Goal: Task Accomplishment & Management: Manage account settings

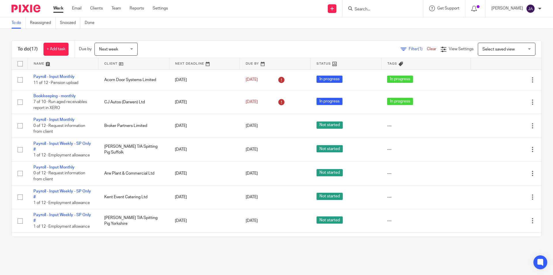
click at [380, 10] on input "Search" at bounding box center [380, 9] width 52 height 5
type input "colour"
click at [380, 22] on link at bounding box center [401, 24] width 97 height 13
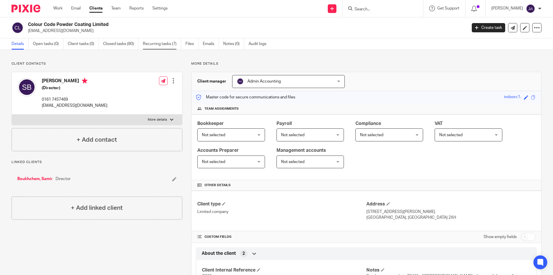
click at [170, 45] on link "Recurring tasks (7)" at bounding box center [162, 43] width 38 height 11
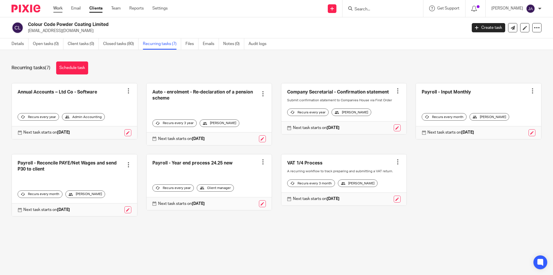
click at [56, 9] on link "Work" at bounding box center [57, 8] width 9 height 6
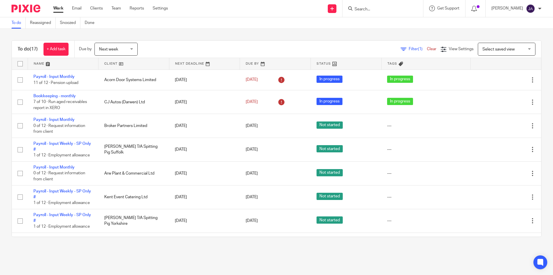
click at [133, 50] on div "Next week Next week" at bounding box center [116, 49] width 43 height 13
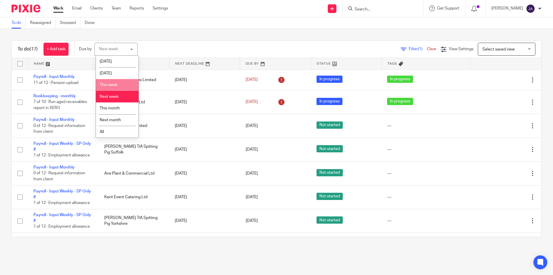
click at [109, 80] on li "This week" at bounding box center [117, 85] width 43 height 12
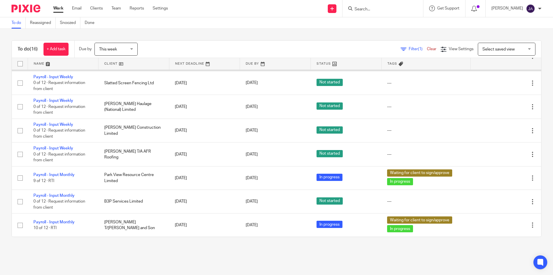
scroll to position [48, 0]
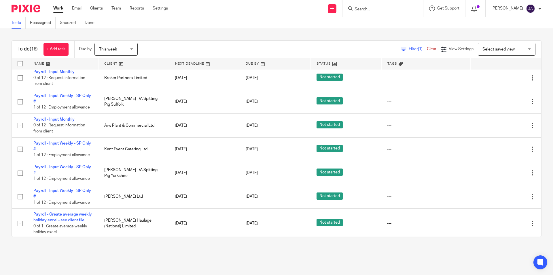
click at [109, 62] on link at bounding box center [134, 64] width 71 height 12
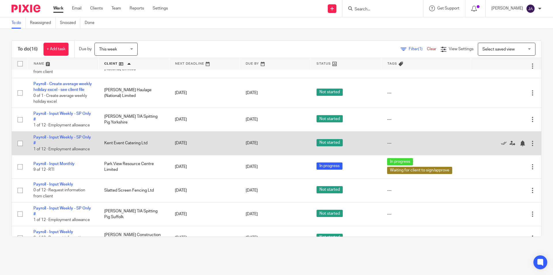
scroll to position [221, 0]
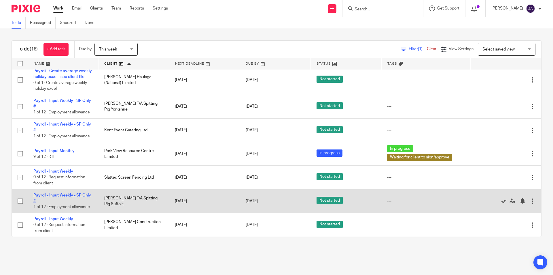
click at [55, 193] on link "Payroll - Input Weekly - SP Only #" at bounding box center [62, 198] width 58 height 10
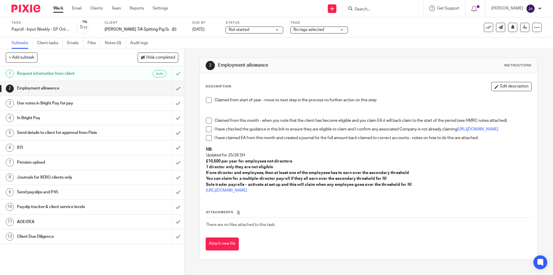
click at [258, 29] on span "Not started" at bounding box center [250, 30] width 43 height 6
click at [237, 52] on span "In progress" at bounding box center [233, 51] width 20 height 4
click at [311, 27] on div "Tags No tags selected Urgent Records requested SATR Qu in/ awaiting records Job…" at bounding box center [319, 27] width 58 height 14
click at [310, 29] on span "No tags selected" at bounding box center [309, 30] width 31 height 4
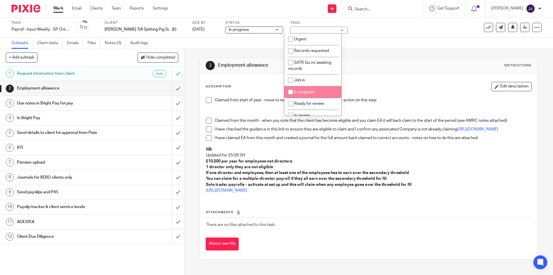
click at [307, 91] on span "In progress" at bounding box center [304, 92] width 20 height 4
checkbox input "true"
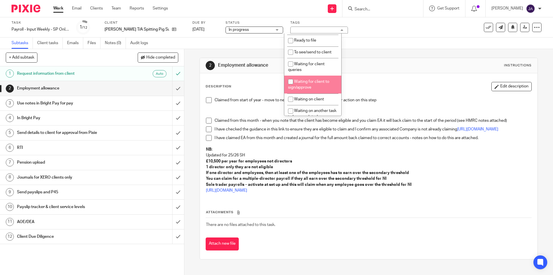
click at [306, 90] on li "Waiting for client to sign/approve" at bounding box center [312, 84] width 57 height 18
checkbox input "true"
click at [207, 103] on span at bounding box center [209, 100] width 6 height 6
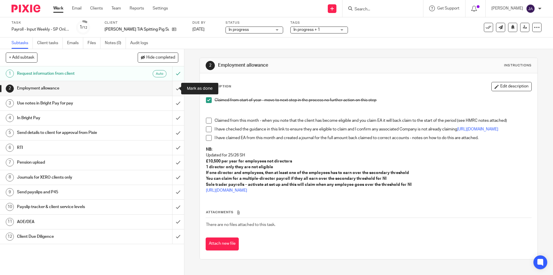
click at [169, 88] on input "submit" at bounding box center [92, 88] width 184 height 14
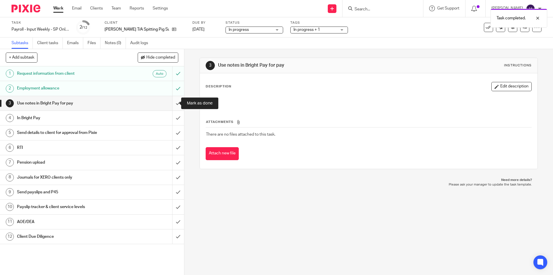
click at [174, 104] on input "submit" at bounding box center [92, 103] width 184 height 14
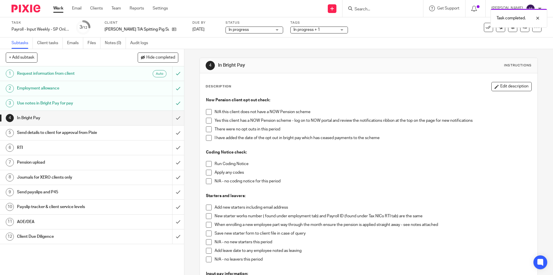
click at [207, 112] on span at bounding box center [209, 112] width 6 height 6
click at [206, 164] on span at bounding box center [209, 164] width 6 height 6
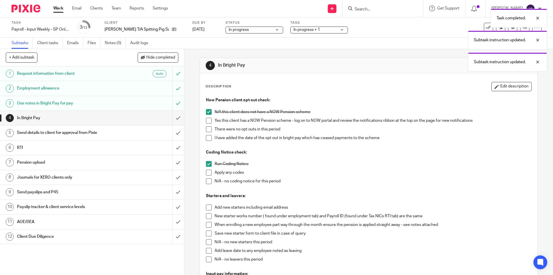
click at [207, 183] on span at bounding box center [209, 181] width 6 height 6
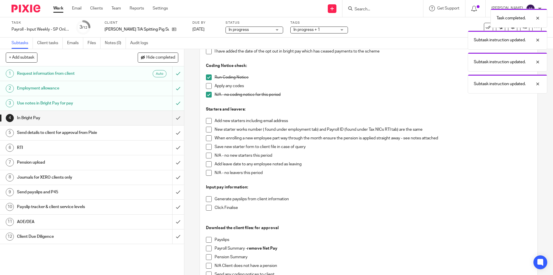
scroll to position [144, 0]
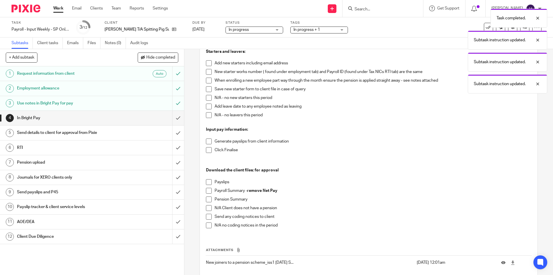
click at [206, 98] on span at bounding box center [209, 98] width 6 height 6
click at [206, 112] on span at bounding box center [209, 115] width 6 height 6
drag, startPoint x: 206, startPoint y: 141, endPoint x: 204, endPoint y: 150, distance: 8.6
click at [206, 142] on span at bounding box center [209, 141] width 6 height 6
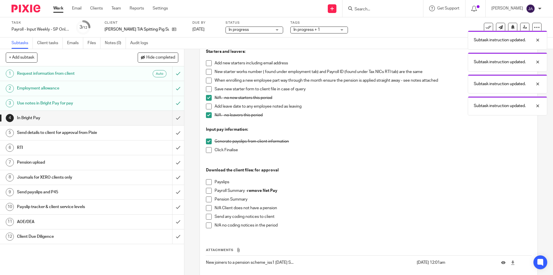
click at [207, 152] on span at bounding box center [209, 150] width 6 height 6
click at [207, 182] on span at bounding box center [209, 182] width 6 height 6
drag, startPoint x: 207, startPoint y: 190, endPoint x: 207, endPoint y: 197, distance: 7.8
click at [207, 190] on span at bounding box center [209, 191] width 6 height 6
click at [207, 200] on span at bounding box center [209, 199] width 6 height 6
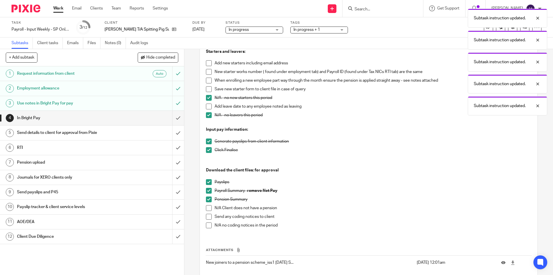
click at [206, 224] on span at bounding box center [209, 225] width 6 height 6
click at [172, 117] on input "submit" at bounding box center [92, 118] width 184 height 14
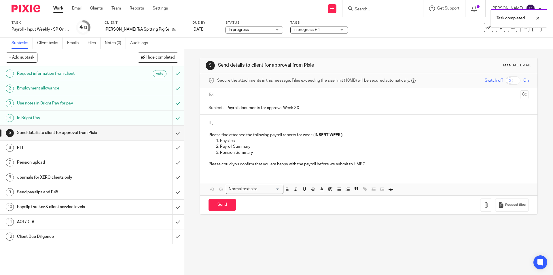
click at [225, 95] on input "text" at bounding box center [368, 94] width 299 height 7
click at [226, 107] on input "Payroll documents for approval Week XX" at bounding box center [377, 109] width 302 height 13
click at [226, 109] on input "Payroll documents for approval Week XX" at bounding box center [377, 109] width 302 height 13
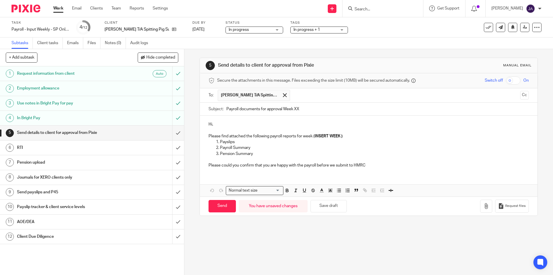
paste input "Week 18 SP Suffolk"
click at [241, 109] on input "Week 18 SP Suffolk Payroll documents for approval Week XX" at bounding box center [377, 109] width 302 height 13
drag, startPoint x: 348, startPoint y: 109, endPoint x: 323, endPoint y: 107, distance: 25.1
click at [323, 107] on input "Week 20 SP Suffolk Payroll documents for approval Week XX" at bounding box center [377, 109] width 302 height 13
type input "Week 20 SP Suffolk Payroll documents for approval"
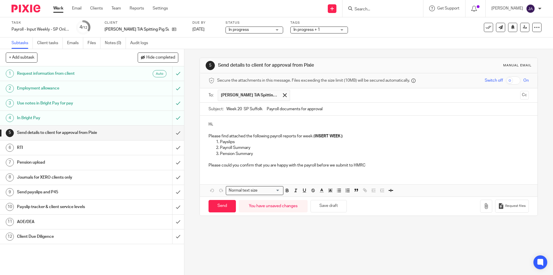
click at [322, 123] on p "Hi," at bounding box center [369, 124] width 320 height 6
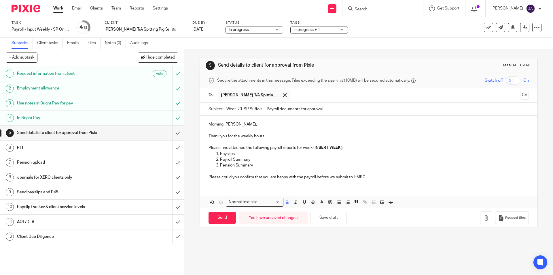
click at [348, 148] on p "Please find attached the following payroll reports for week ( INSERT WEEK )" at bounding box center [369, 148] width 320 height 6
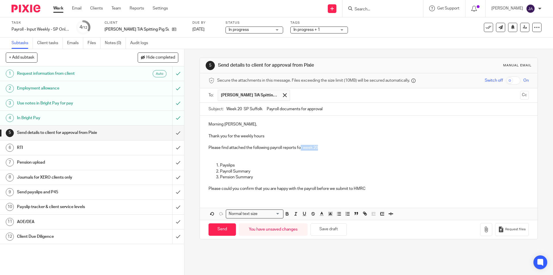
drag, startPoint x: 330, startPoint y: 148, endPoint x: 301, endPoint y: 149, distance: 29.1
click at [301, 149] on p "Please find attached the following payroll reports for week 20" at bounding box center [369, 148] width 320 height 6
click at [312, 153] on p at bounding box center [369, 154] width 320 height 6
click at [317, 151] on p at bounding box center [369, 154] width 320 height 6
drag, startPoint x: 311, startPoint y: 148, endPoint x: 302, endPoint y: 149, distance: 8.8
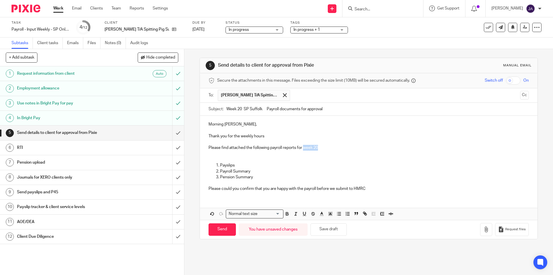
click at [302, 149] on p "Please find attached the following payroll reports for week 20" at bounding box center [369, 148] width 320 height 6
click at [295, 211] on icon "button" at bounding box center [295, 213] width 5 height 5
click at [286, 213] on icon "button" at bounding box center [287, 213] width 5 height 5
drag, startPoint x: 281, startPoint y: 167, endPoint x: 265, endPoint y: 166, distance: 16.2
click at [281, 166] on p "Payslips" at bounding box center [374, 165] width 309 height 6
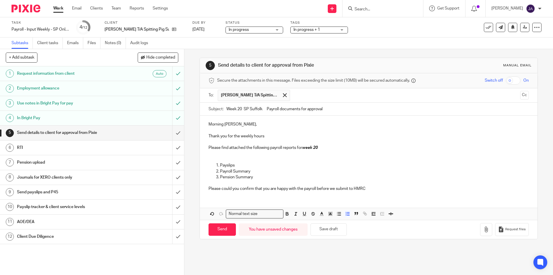
click at [260, 178] on p "Pension Summary" at bounding box center [374, 177] width 309 height 6
click at [385, 192] on div "Morning Tim, Thank you for the weekly hours Please find attached the following …" at bounding box center [368, 156] width 337 height 80
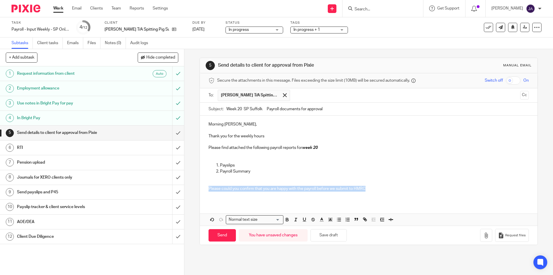
drag, startPoint x: 373, startPoint y: 188, endPoint x: 199, endPoint y: 189, distance: 173.2
click at [200, 189] on div "Morning Tim, Thank you for the weekly hours Please find attached the following …" at bounding box center [368, 159] width 337 height 86
click at [287, 220] on icon "button" at bounding box center [287, 219] width 5 height 5
click at [296, 220] on line "button" at bounding box center [296, 219] width 1 height 3
click at [365, 202] on div "Morning Tim, Thank you for the weekly hours Please find attached the following …" at bounding box center [368, 171] width 337 height 110
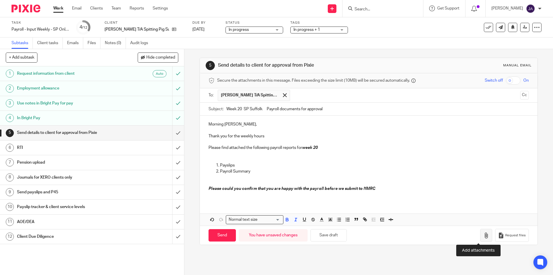
click at [484, 235] on icon "button" at bounding box center [487, 235] width 6 height 6
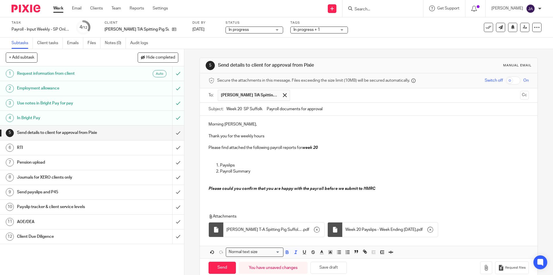
scroll to position [11, 0]
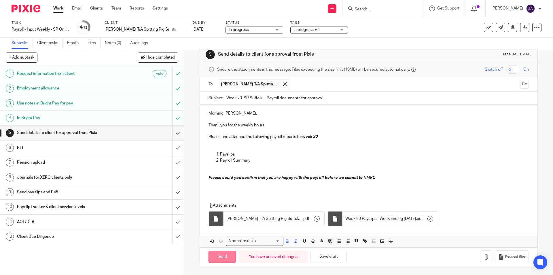
click at [223, 252] on input "Send" at bounding box center [222, 256] width 27 height 12
type input "Sent"
click at [127, 238] on div "Client Due Diligence" at bounding box center [92, 236] width 150 height 9
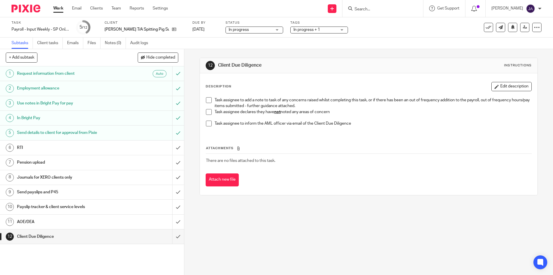
click at [209, 112] on span at bounding box center [209, 112] width 6 height 6
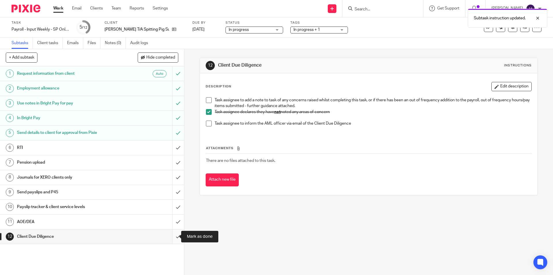
click at [172, 237] on input "submit" at bounding box center [92, 236] width 184 height 14
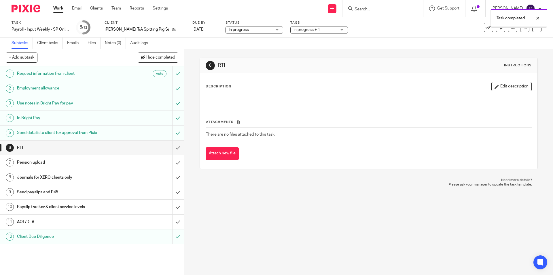
click at [93, 222] on h1 "AOE/DEA" at bounding box center [67, 221] width 100 height 9
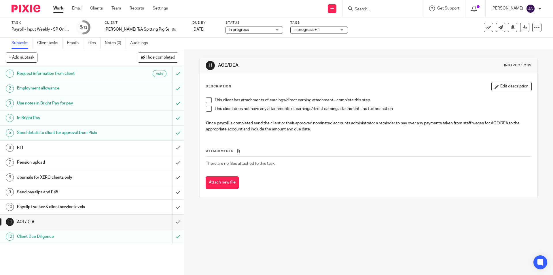
click at [207, 109] on span at bounding box center [209, 109] width 6 height 6
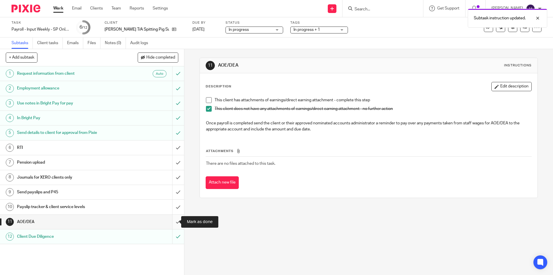
click at [172, 223] on input "submit" at bounding box center [92, 221] width 184 height 14
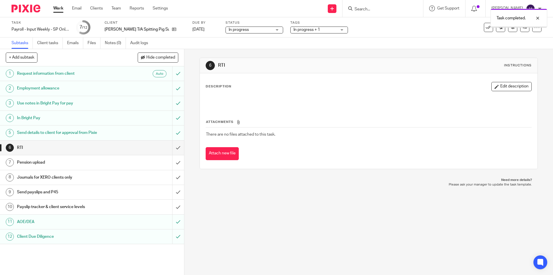
click at [99, 205] on h1 "Payslip tracker & client service levels" at bounding box center [67, 206] width 100 height 9
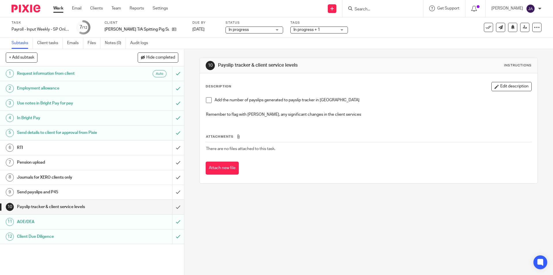
click at [87, 205] on h1 "Payslip tracker & client service levels" at bounding box center [67, 206] width 100 height 9
click at [208, 100] on span at bounding box center [209, 100] width 6 height 6
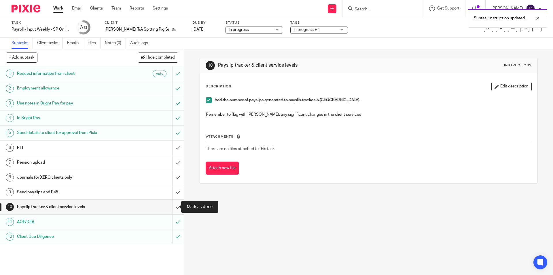
click at [173, 207] on input "submit" at bounding box center [92, 206] width 184 height 14
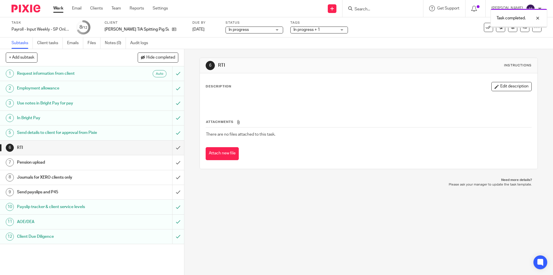
click at [88, 194] on h1 "Send payslips and P45" at bounding box center [67, 192] width 100 height 9
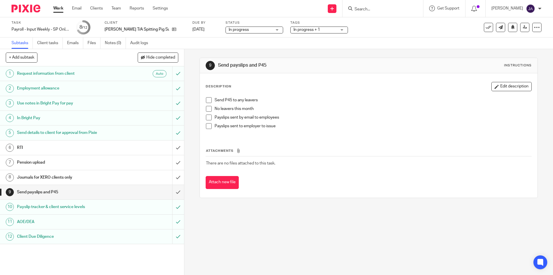
click at [206, 108] on span at bounding box center [209, 109] width 6 height 6
click at [207, 127] on span at bounding box center [209, 126] width 6 height 6
click at [173, 191] on input "submit" at bounding box center [92, 192] width 184 height 14
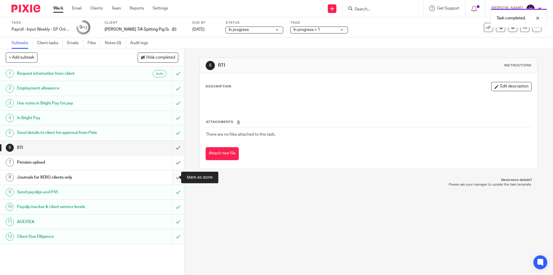
click at [172, 179] on input "submit" at bounding box center [92, 177] width 184 height 14
click at [140, 160] on div "Pension upload" at bounding box center [92, 162] width 150 height 9
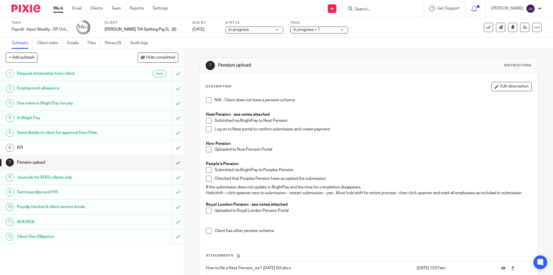
click at [206, 100] on span at bounding box center [209, 100] width 6 height 6
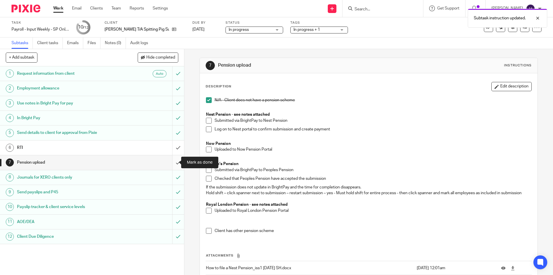
click at [171, 162] on input "submit" at bounding box center [92, 162] width 184 height 14
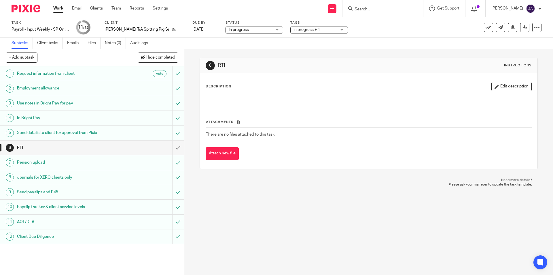
click at [63, 10] on link "Work" at bounding box center [58, 8] width 10 height 6
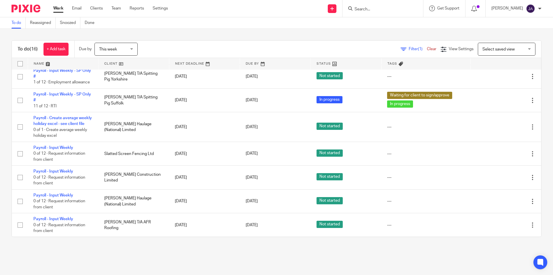
scroll to position [221, 0]
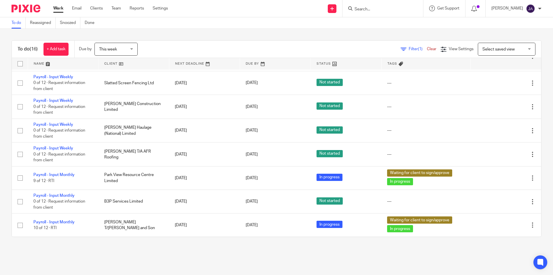
click at [130, 46] on span "This week" at bounding box center [114, 49] width 31 height 12
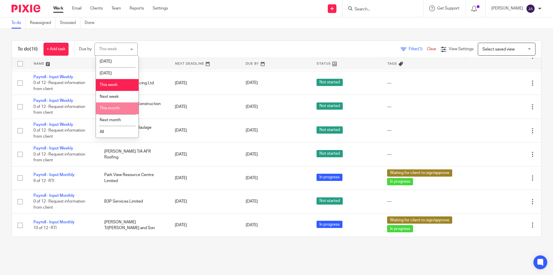
click at [114, 107] on span "This month" at bounding box center [110, 108] width 20 height 4
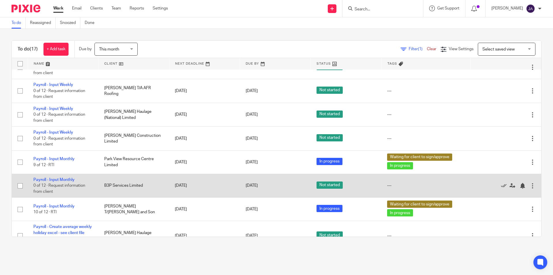
scroll to position [256, 0]
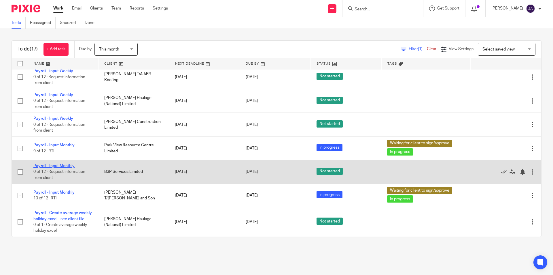
click at [52, 164] on link "Payroll - Input Monthly" at bounding box center [53, 166] width 41 height 4
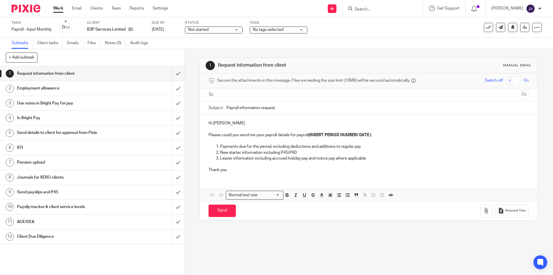
click at [57, 7] on link "Work" at bounding box center [58, 8] width 10 height 6
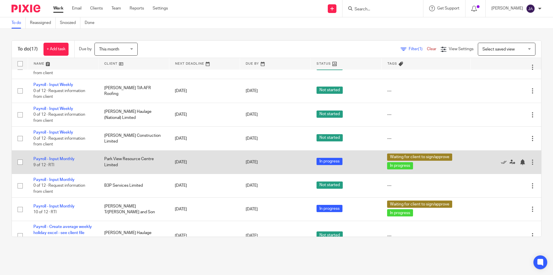
scroll to position [256, 0]
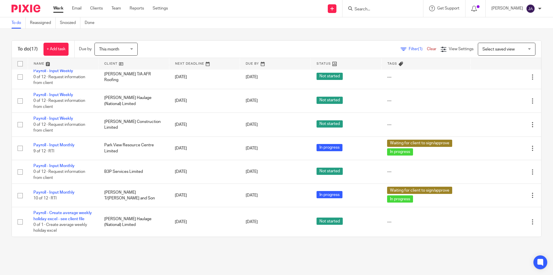
click at [132, 50] on div "This month This month" at bounding box center [116, 49] width 43 height 13
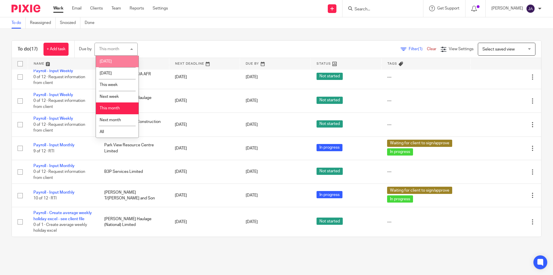
click at [110, 64] on li "[DATE]" at bounding box center [117, 62] width 43 height 12
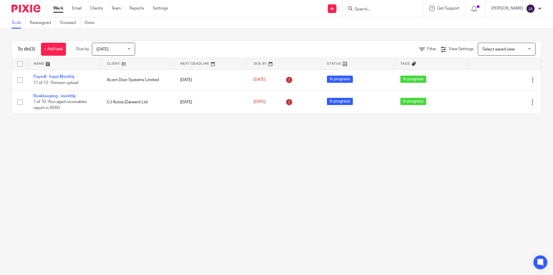
click at [130, 50] on div "Today Today" at bounding box center [113, 49] width 43 height 13
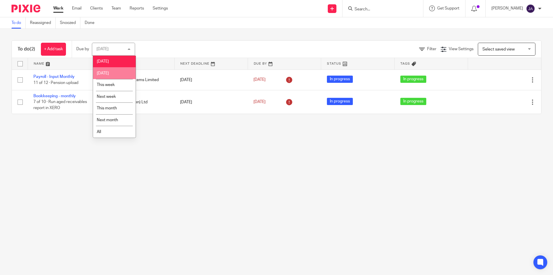
click at [111, 70] on li "[DATE]" at bounding box center [114, 73] width 43 height 12
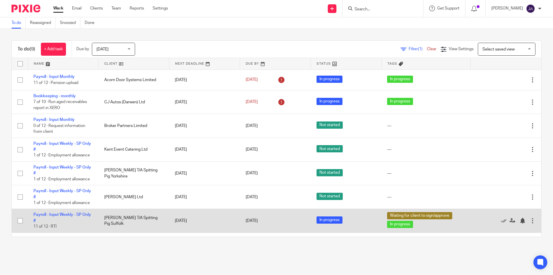
scroll to position [55, 0]
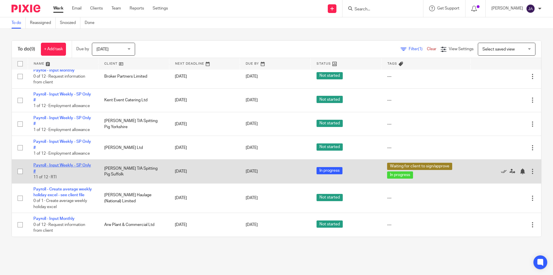
click at [49, 163] on link "Payroll - Input Weekly - SP Only #" at bounding box center [62, 168] width 58 height 10
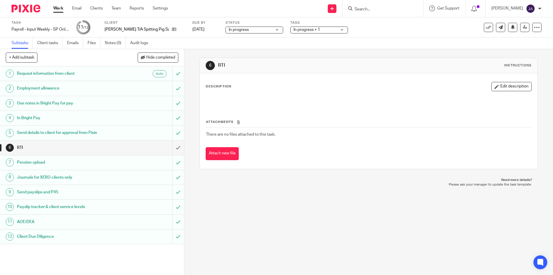
click at [309, 28] on span "In progress + 1" at bounding box center [307, 30] width 27 height 4
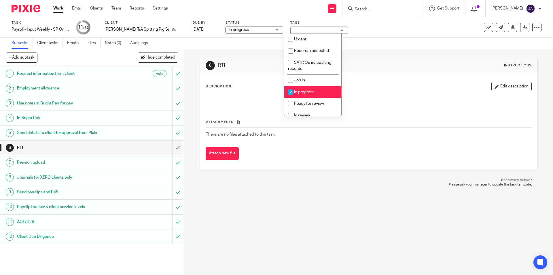
click at [306, 92] on span "In progress" at bounding box center [304, 92] width 20 height 4
checkbox input "false"
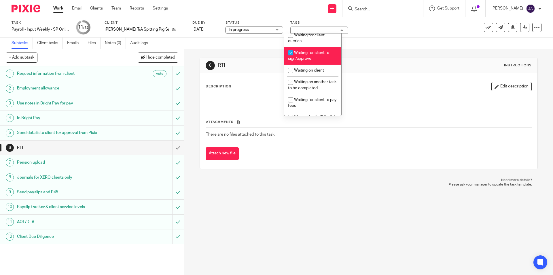
click at [301, 56] on li "Waiting for client to sign/approve" at bounding box center [312, 56] width 57 height 18
checkbox input "false"
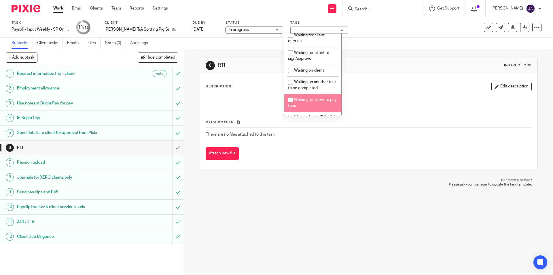
click at [267, 217] on div "6 RTI Instructions Description Edit description Attachments There are no files …" at bounding box center [368, 162] width 369 height 226
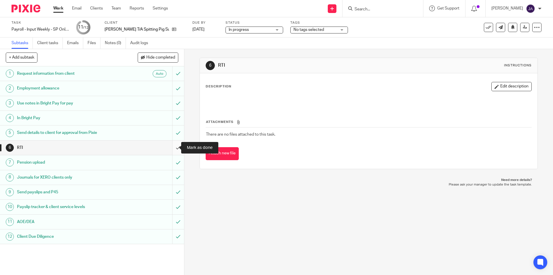
click at [169, 148] on input "submit" at bounding box center [92, 147] width 184 height 14
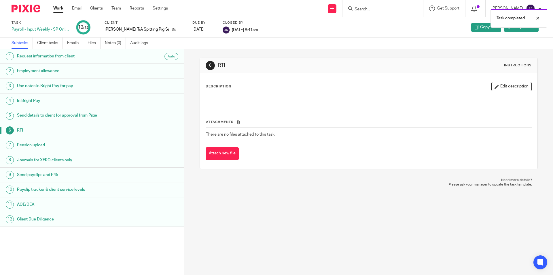
click at [64, 8] on ul "Work Email Clients Team Reports Settings" at bounding box center [114, 8] width 123 height 6
click at [56, 8] on link "Work" at bounding box center [58, 8] width 10 height 6
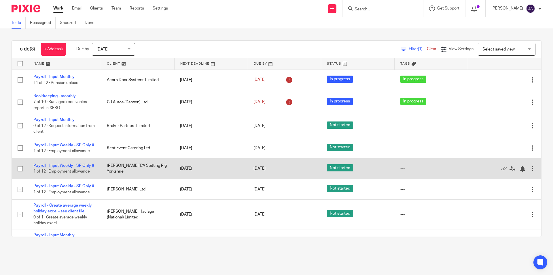
click at [71, 166] on link "Payroll - Input Weekly - SP Only #" at bounding box center [63, 165] width 61 height 4
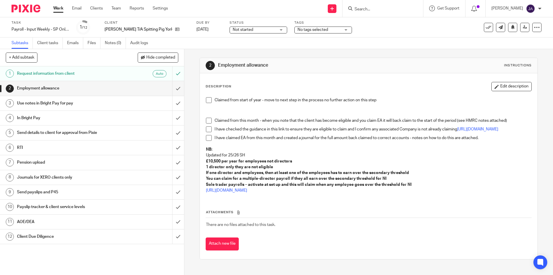
click at [207, 98] on span at bounding box center [209, 100] width 6 height 6
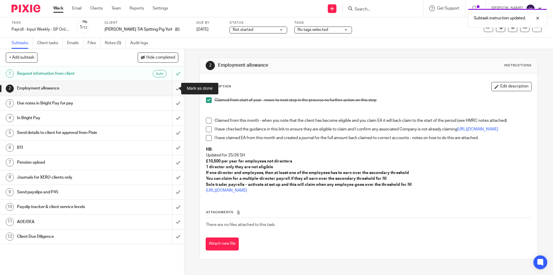
click at [172, 89] on input "submit" at bounding box center [92, 88] width 184 height 14
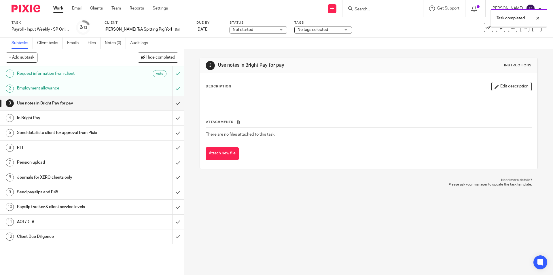
click at [170, 101] on input "submit" at bounding box center [92, 103] width 184 height 14
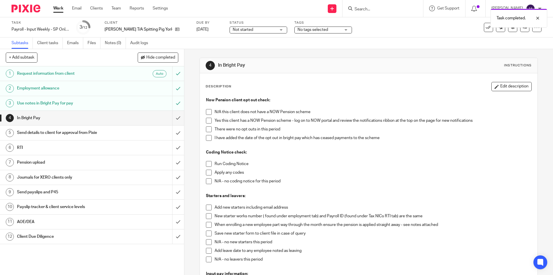
click at [207, 120] on span at bounding box center [209, 121] width 6 height 6
click at [206, 130] on span at bounding box center [209, 129] width 6 height 6
drag, startPoint x: 207, startPoint y: 164, endPoint x: 207, endPoint y: 171, distance: 7.5
click at [207, 164] on span at bounding box center [209, 164] width 6 height 6
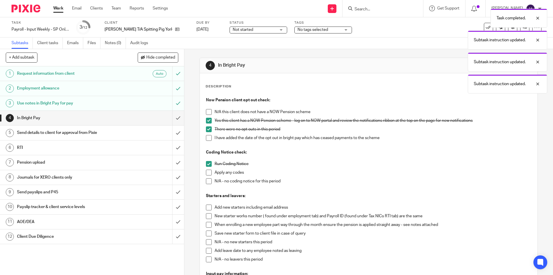
click at [208, 180] on span at bounding box center [209, 181] width 6 height 6
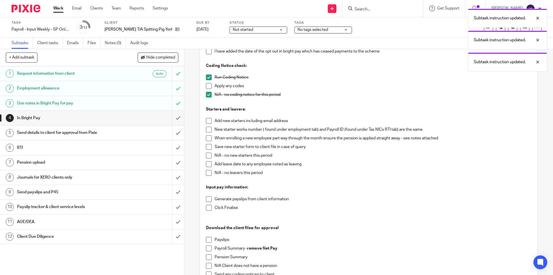
click at [207, 156] on span at bounding box center [209, 155] width 6 height 6
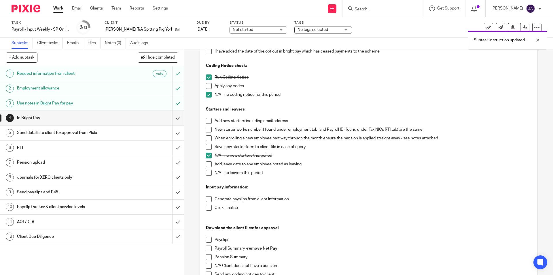
click at [207, 173] on span at bounding box center [209, 173] width 6 height 6
click at [206, 199] on span at bounding box center [209, 199] width 6 height 6
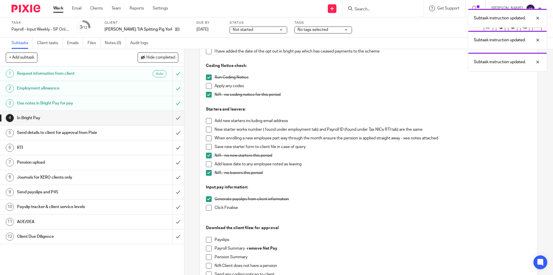
click at [207, 209] on span at bounding box center [209, 208] width 6 height 6
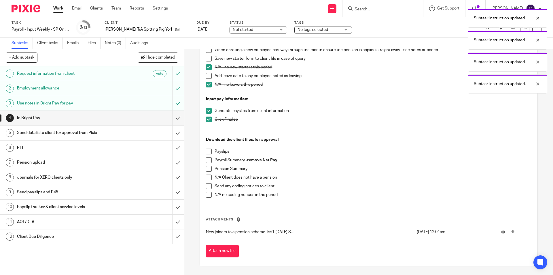
drag, startPoint x: 206, startPoint y: 153, endPoint x: 206, endPoint y: 157, distance: 4.0
click at [206, 153] on span at bounding box center [209, 151] width 6 height 6
drag, startPoint x: 206, startPoint y: 162, endPoint x: 206, endPoint y: 166, distance: 4.0
click at [206, 163] on span at bounding box center [209, 160] width 6 height 6
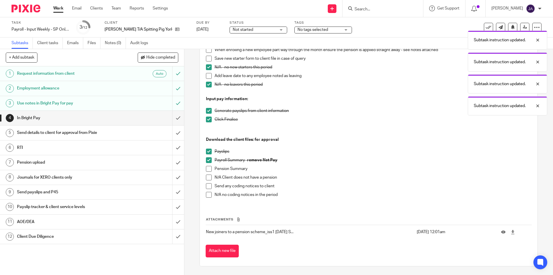
click at [206, 170] on span at bounding box center [209, 169] width 6 height 6
click at [207, 195] on span at bounding box center [209, 195] width 6 height 6
click at [174, 118] on input "submit" at bounding box center [92, 118] width 184 height 14
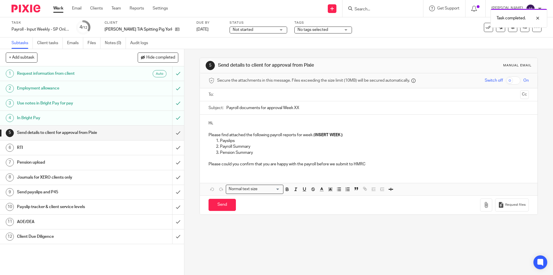
click at [224, 96] on input "text" at bounding box center [368, 94] width 299 height 7
click at [226, 108] on input "Payroll documents for approval Week XX" at bounding box center [377, 109] width 302 height 13
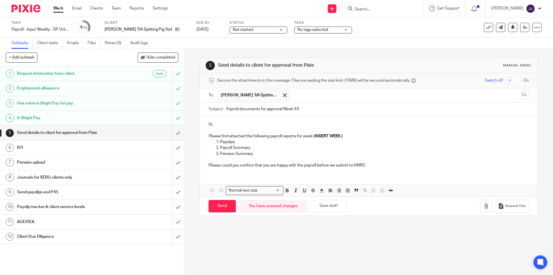
paste input "Week 18 SP Yorkshire"
click at [241, 108] on input "Week 18 SP Yorkshire Payroll documents for approval Week XX" at bounding box center [377, 109] width 302 height 13
drag, startPoint x: 347, startPoint y: 110, endPoint x: 328, endPoint y: 106, distance: 19.7
click at [328, 106] on input "Week 20 SP Yorkshire Payroll documents for approval Week XX" at bounding box center [377, 109] width 302 height 13
type input "Week 20 SP Yorkshire Payroll documents for approval"
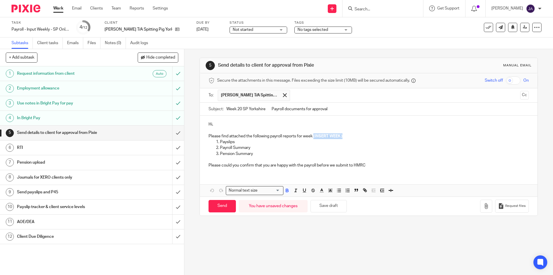
drag, startPoint x: 348, startPoint y: 135, endPoint x: 313, endPoint y: 136, distance: 34.9
click at [313, 136] on p "Please find attached the following payroll reports for week ( INSERT WEEK )" at bounding box center [369, 136] width 320 height 6
drag, startPoint x: 331, startPoint y: 141, endPoint x: 323, endPoint y: 139, distance: 8.3
click at [330, 140] on p "Payslips" at bounding box center [374, 142] width 309 height 6
drag, startPoint x: 317, startPoint y: 135, endPoint x: 301, endPoint y: 136, distance: 15.6
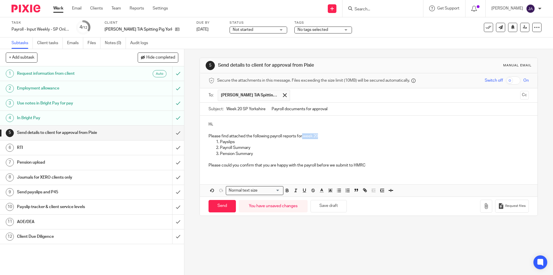
click at [301, 136] on p "Please find attached the following payroll reports for week 20" at bounding box center [369, 136] width 320 height 6
drag, startPoint x: 283, startPoint y: 190, endPoint x: 289, endPoint y: 190, distance: 6.1
click at [285, 189] on icon "button" at bounding box center [287, 190] width 5 height 5
click at [293, 190] on icon "button" at bounding box center [295, 190] width 5 height 5
click at [298, 153] on p "Pension Summary" at bounding box center [374, 154] width 309 height 6
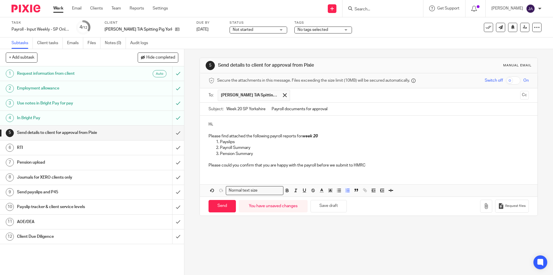
click at [238, 122] on p "Hi," at bounding box center [369, 124] width 320 height 6
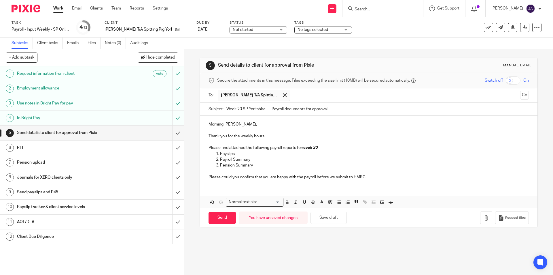
click at [325, 148] on p "Please find attached the following payroll reports for week 20" at bounding box center [369, 148] width 320 height 6
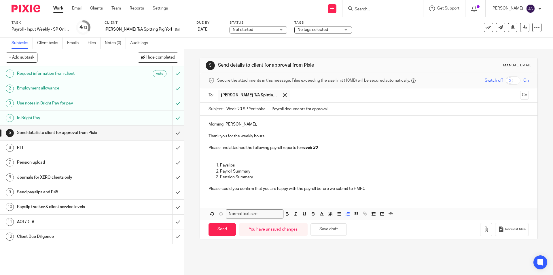
click at [262, 176] on p "Pension Summary" at bounding box center [374, 177] width 309 height 6
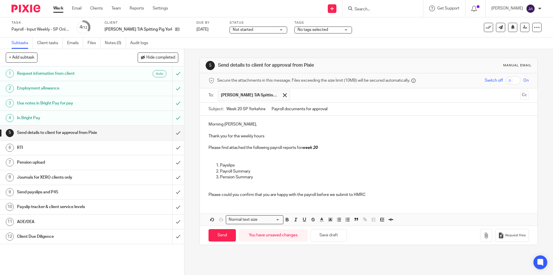
click at [368, 197] on p "Please could you confirm that you are happy with the payroll before we submit t…" at bounding box center [369, 192] width 320 height 12
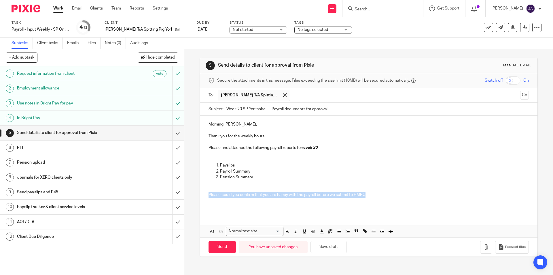
drag, startPoint x: 340, startPoint y: 195, endPoint x: 184, endPoint y: 195, distance: 156.2
click at [184, 195] on div "5 Send details to client for approval from Pixie Manual email Secure the attach…" at bounding box center [368, 162] width 369 height 226
click at [286, 231] on icon "button" at bounding box center [287, 231] width 2 height 1
click at [296, 232] on line "button" at bounding box center [296, 231] width 1 height 3
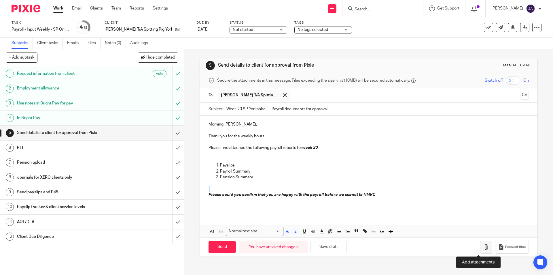
click at [482, 246] on button "button" at bounding box center [486, 246] width 12 height 13
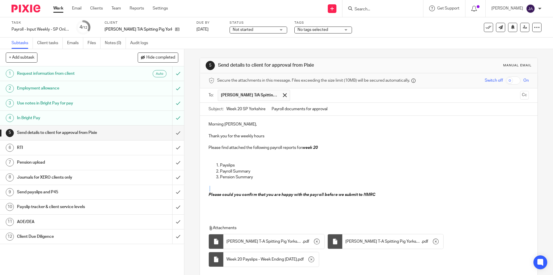
click at [256, 29] on span "Not started" at bounding box center [254, 30] width 43 height 6
click at [225, 50] on span "In progress" at bounding box center [228, 51] width 20 height 4
drag, startPoint x: 294, startPoint y: 31, endPoint x: 298, endPoint y: 43, distance: 12.3
click at [298, 31] on span "No tags selected" at bounding box center [313, 30] width 31 height 4
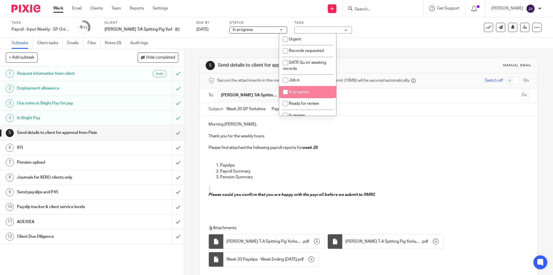
click at [303, 93] on span "In progress" at bounding box center [299, 92] width 20 height 4
checkbox input "true"
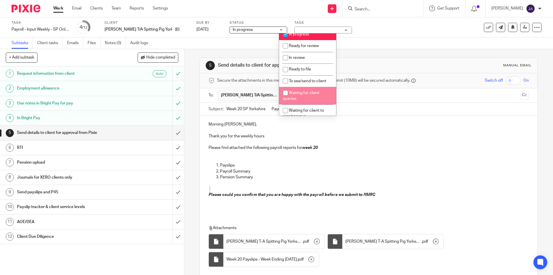
scroll to position [86, 0]
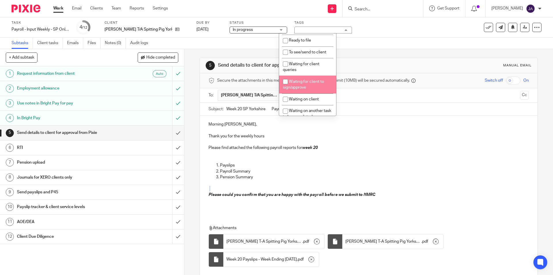
click at [301, 86] on span "Waiting for client to sign/approve" at bounding box center [303, 85] width 41 height 10
checkbox input "true"
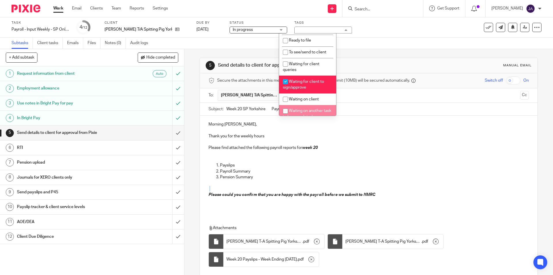
scroll to position [41, 0]
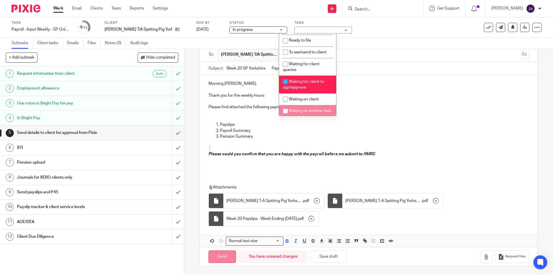
click at [217, 256] on input "Send" at bounding box center [222, 256] width 27 height 12
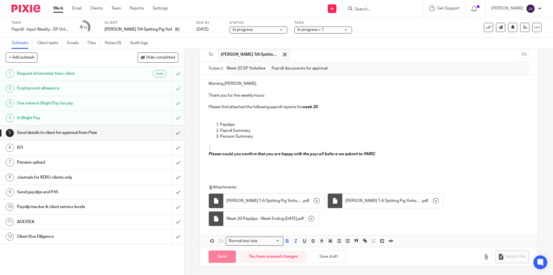
type input "Sent"
click at [61, 238] on h1 "Client Due Diligence" at bounding box center [67, 236] width 100 height 9
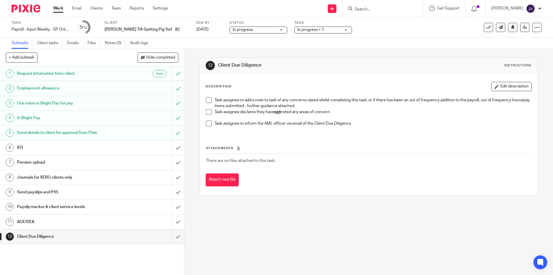
click at [207, 111] on span at bounding box center [209, 112] width 6 height 6
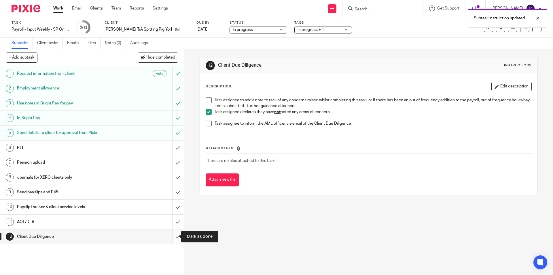
click at [173, 233] on input "submit" at bounding box center [92, 236] width 184 height 14
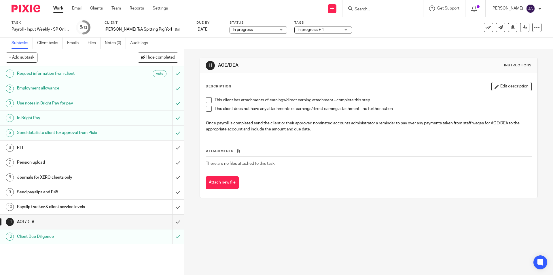
click at [206, 109] on span at bounding box center [209, 109] width 6 height 6
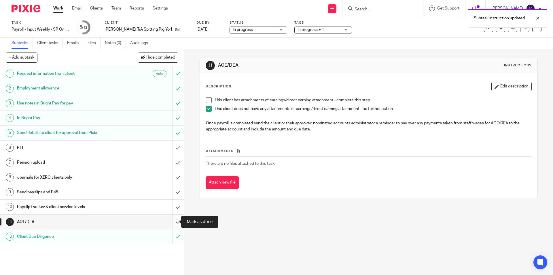
click at [170, 221] on input "submit" at bounding box center [92, 221] width 184 height 14
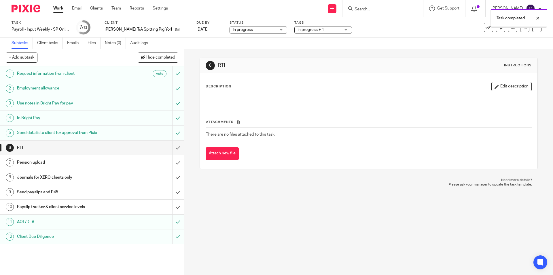
click at [87, 208] on h1 "Payslip tracker & client service levels" at bounding box center [67, 206] width 100 height 9
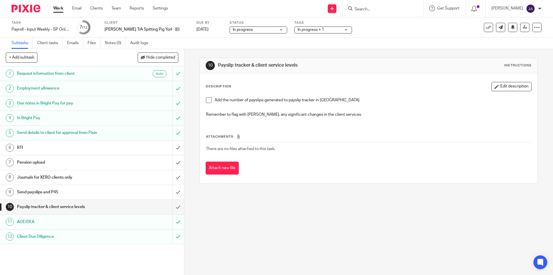
click at [207, 102] on span at bounding box center [209, 100] width 6 height 6
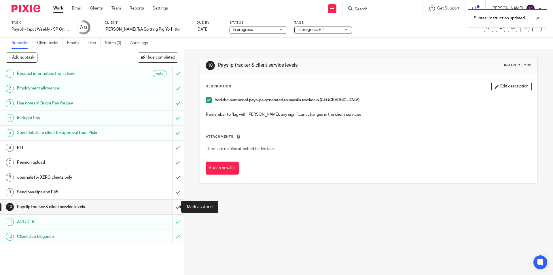
click at [171, 205] on input "submit" at bounding box center [92, 206] width 184 height 14
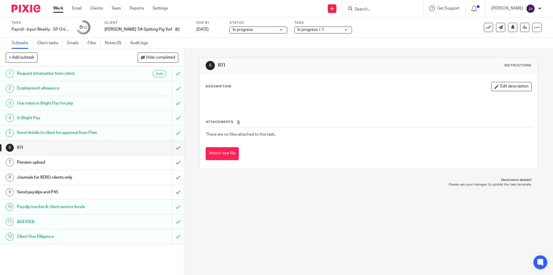
click at [59, 191] on h1 "Send payslips and P45" at bounding box center [67, 192] width 100 height 9
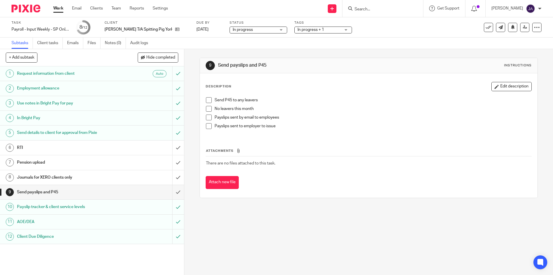
click at [207, 110] on span at bounding box center [209, 109] width 6 height 6
click at [206, 127] on span at bounding box center [209, 126] width 6 height 6
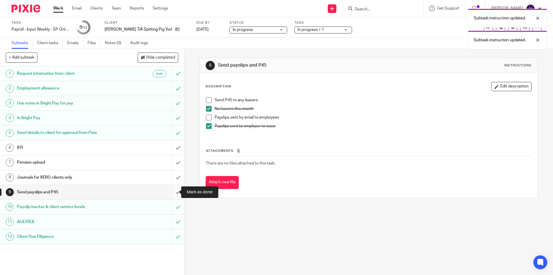
click at [172, 190] on input "submit" at bounding box center [92, 192] width 184 height 14
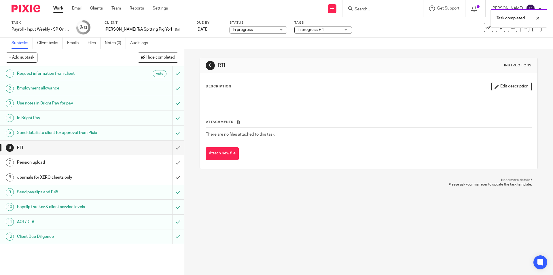
click at [144, 175] on div "Journals for XERO clients only" at bounding box center [92, 177] width 150 height 9
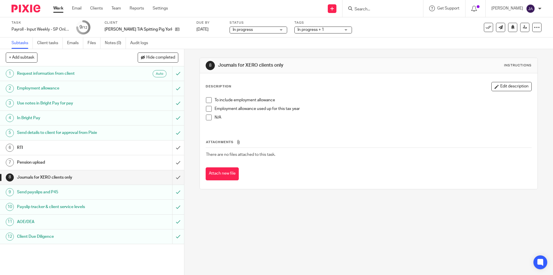
click at [206, 102] on span at bounding box center [209, 100] width 6 height 6
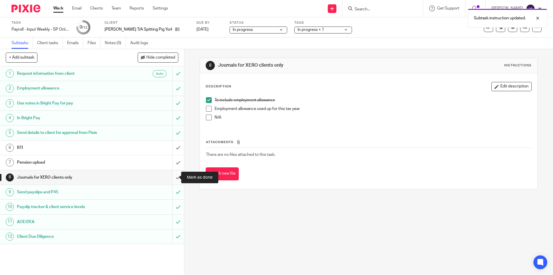
click at [175, 177] on input "submit" at bounding box center [92, 177] width 184 height 14
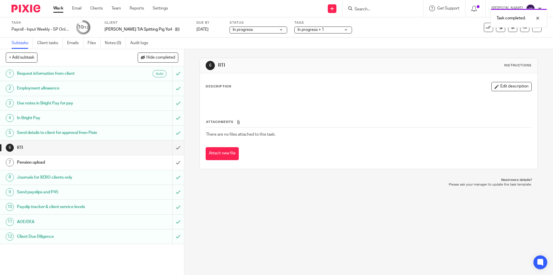
click at [53, 8] on div "Work Email Clients Team Reports Settings Work Email Clients Team Reports Settin…" at bounding box center [112, 8] width 129 height 17
click at [62, 7] on link "Work" at bounding box center [58, 8] width 10 height 6
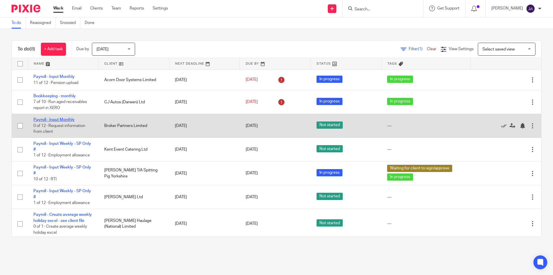
click at [43, 118] on link "Payroll - Input Monthly" at bounding box center [53, 120] width 41 height 4
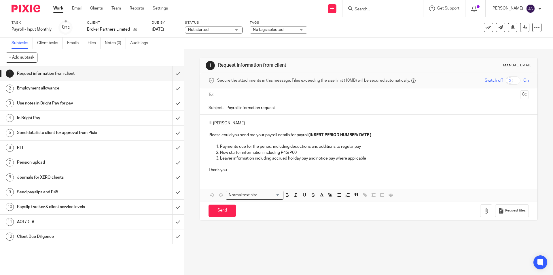
click at [57, 8] on link "Work" at bounding box center [58, 8] width 10 height 6
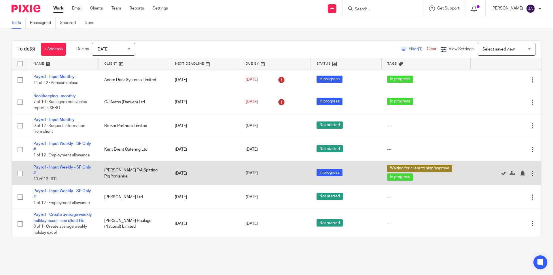
click at [67, 170] on td "Payroll - Input Weekly - SP Only # 10 of 12 · RTI" at bounding box center [63, 173] width 71 height 24
click at [67, 167] on link "Payroll - Input Weekly - SP Only #" at bounding box center [62, 170] width 58 height 10
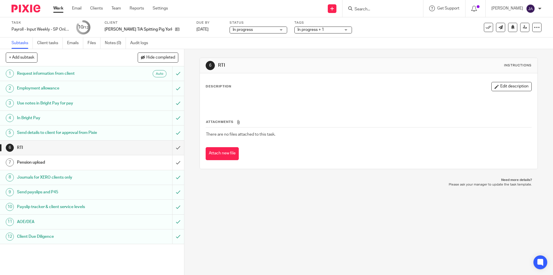
click at [304, 30] on span "In progress + 1" at bounding box center [311, 30] width 27 height 4
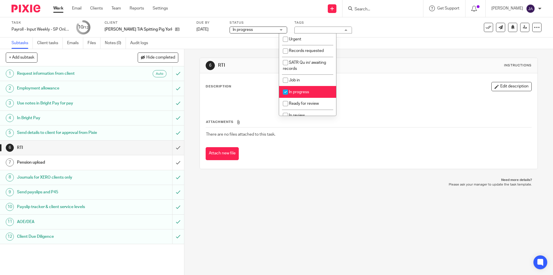
click at [306, 92] on span "In progress" at bounding box center [299, 92] width 20 height 4
checkbox input "false"
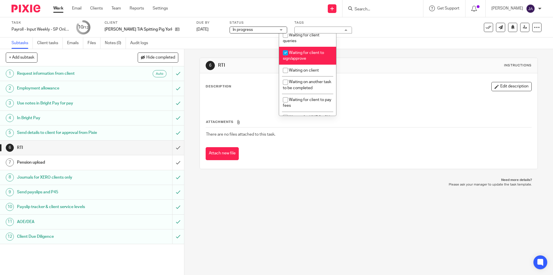
click at [302, 54] on span "Waiting for client to sign/approve" at bounding box center [303, 56] width 41 height 10
checkbox input "false"
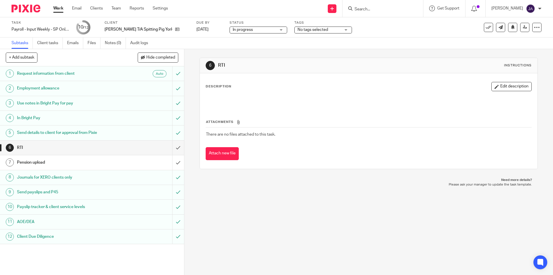
click at [294, 178] on p "Need more details?" at bounding box center [368, 179] width 326 height 5
click at [172, 146] on input "submit" at bounding box center [92, 147] width 184 height 14
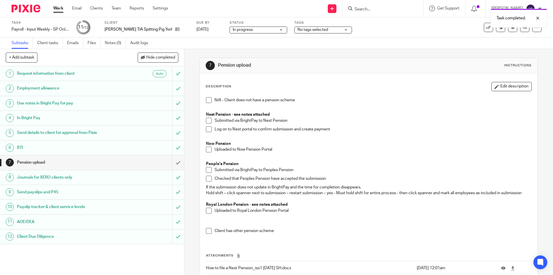
click at [206, 148] on span at bounding box center [209, 149] width 6 height 6
click at [174, 164] on input "submit" at bounding box center [92, 162] width 184 height 14
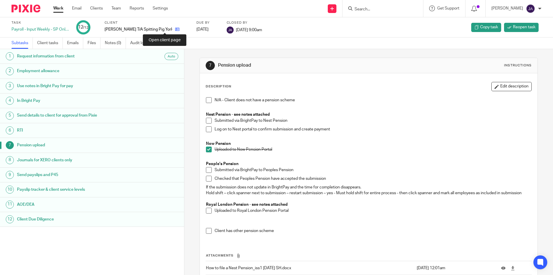
click at [175, 29] on icon at bounding box center [177, 29] width 4 height 4
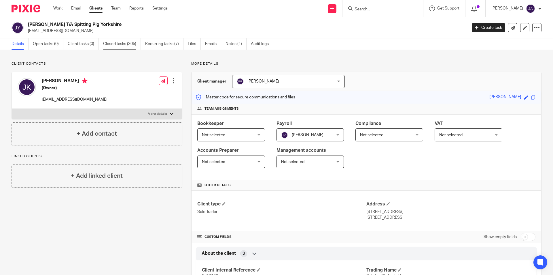
click at [125, 45] on link "Closed tasks (305)" at bounding box center [122, 43] width 38 height 11
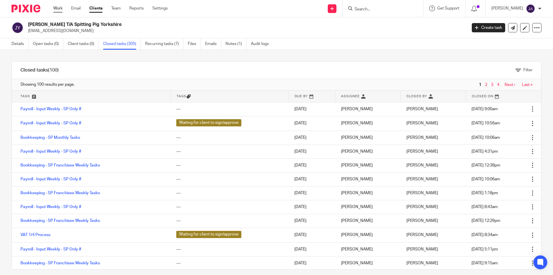
click at [57, 9] on link "Work" at bounding box center [57, 8] width 9 height 6
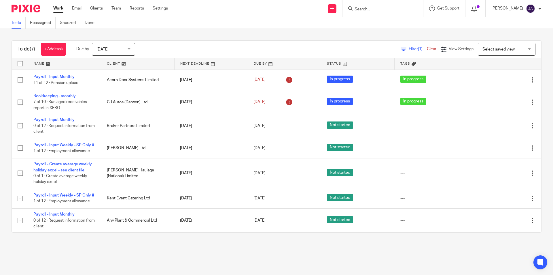
click at [114, 64] on link at bounding box center [137, 64] width 73 height 12
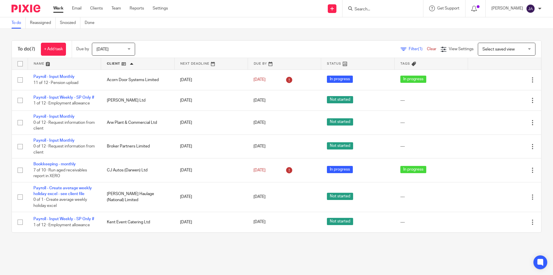
click at [129, 48] on div "[DATE] [DATE]" at bounding box center [113, 49] width 43 height 13
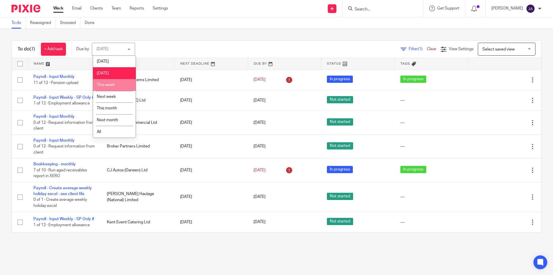
click at [112, 85] on span "This week" at bounding box center [106, 85] width 18 height 4
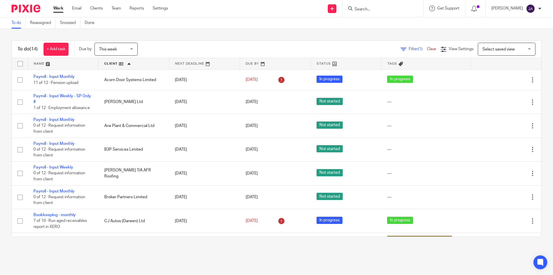
click at [397, 7] on input "Search" at bounding box center [380, 9] width 52 height 5
type input "arthu"
click at [386, 24] on link at bounding box center [401, 27] width 97 height 18
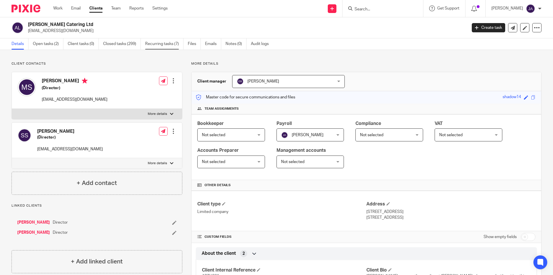
click at [169, 42] on link "Recurring tasks (7)" at bounding box center [164, 43] width 38 height 11
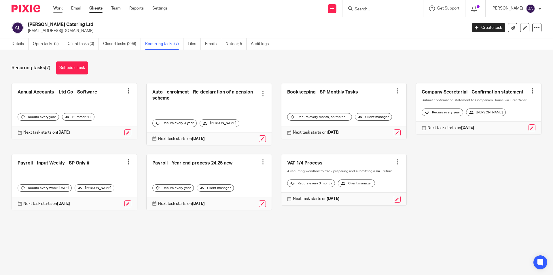
click at [61, 7] on link "Work" at bounding box center [57, 8] width 9 height 6
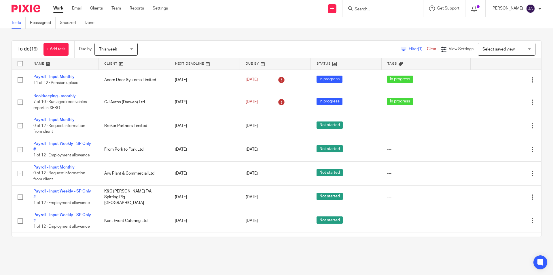
click at [113, 64] on link at bounding box center [134, 64] width 71 height 12
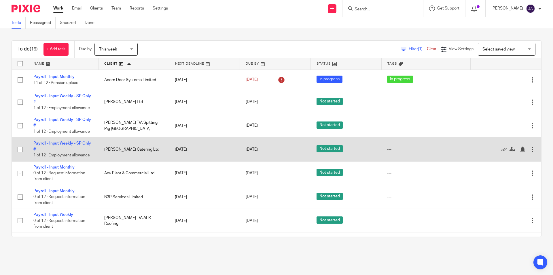
click at [62, 144] on link "Payroll - Input Weekly - SP Only #" at bounding box center [62, 146] width 58 height 10
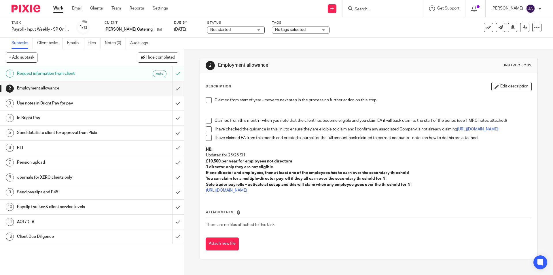
click at [234, 30] on span "Not started" at bounding box center [231, 30] width 43 height 6
drag, startPoint x: 221, startPoint y: 52, endPoint x: 224, endPoint y: 49, distance: 4.1
click at [221, 51] on span "In progress" at bounding box center [217, 51] width 20 height 4
drag, startPoint x: 282, startPoint y: 32, endPoint x: 282, endPoint y: 39, distance: 7.5
click at [282, 32] on span "No tags selected" at bounding box center [296, 30] width 43 height 6
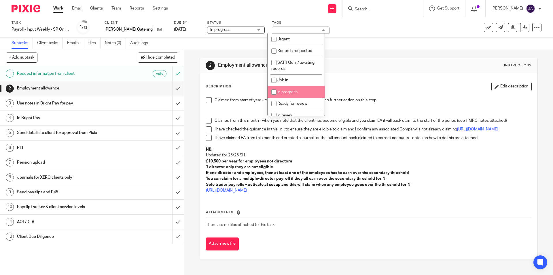
click at [288, 89] on li "In progress" at bounding box center [296, 92] width 57 height 12
checkbox input "true"
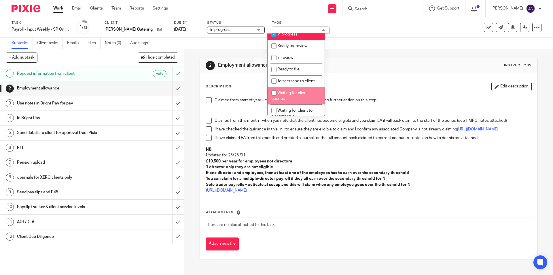
scroll to position [86, 0]
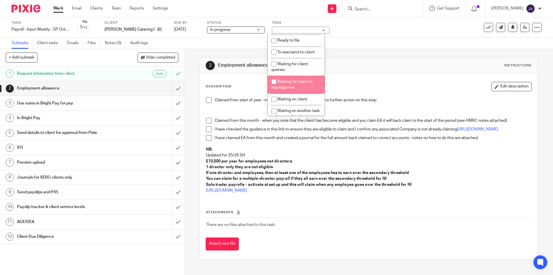
click at [290, 88] on span "Waiting for client to sign/approve" at bounding box center [291, 85] width 41 height 10
checkbox input "true"
click at [208, 101] on span at bounding box center [209, 100] width 6 height 6
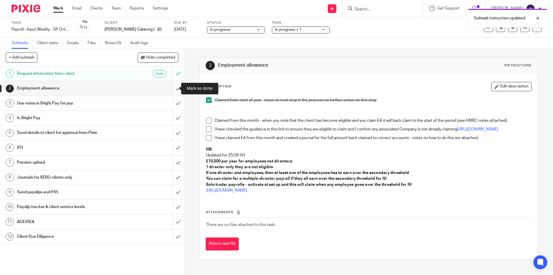
click at [170, 90] on input "submit" at bounding box center [92, 88] width 184 height 14
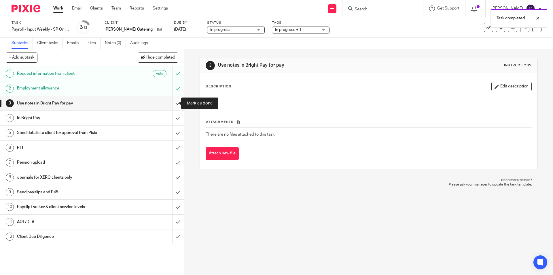
click at [172, 102] on input "submit" at bounding box center [92, 103] width 184 height 14
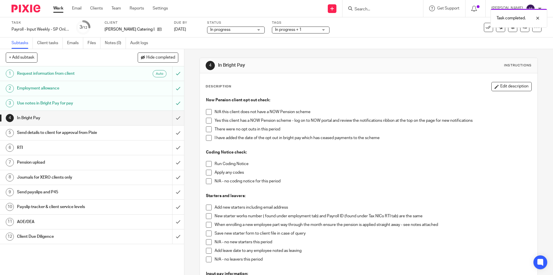
click at [207, 120] on span at bounding box center [209, 121] width 6 height 6
click at [207, 131] on span at bounding box center [209, 129] width 6 height 6
click at [207, 165] on span at bounding box center [209, 164] width 6 height 6
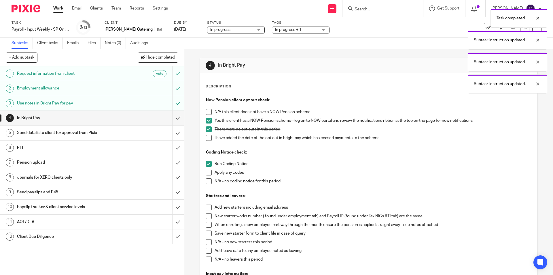
click at [208, 180] on span at bounding box center [209, 181] width 6 height 6
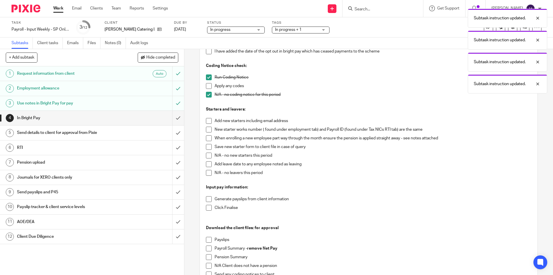
click at [206, 155] on span at bounding box center [209, 155] width 6 height 6
click at [208, 172] on span at bounding box center [209, 173] width 6 height 6
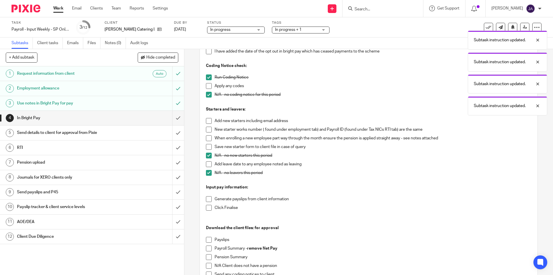
click at [207, 201] on span at bounding box center [209, 199] width 6 height 6
click at [208, 210] on li "Click Finalise" at bounding box center [368, 209] width 325 height 9
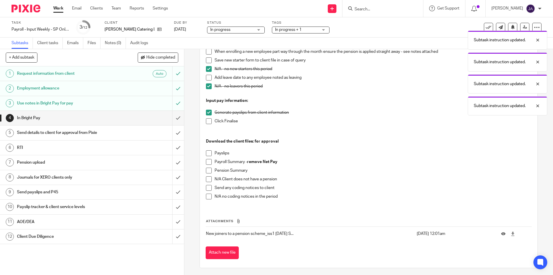
click at [207, 122] on span at bounding box center [209, 121] width 6 height 6
click at [206, 155] on span at bounding box center [209, 153] width 6 height 6
click at [207, 163] on span at bounding box center [209, 162] width 6 height 6
click at [207, 171] on span at bounding box center [209, 170] width 6 height 6
click at [208, 196] on span at bounding box center [209, 196] width 6 height 6
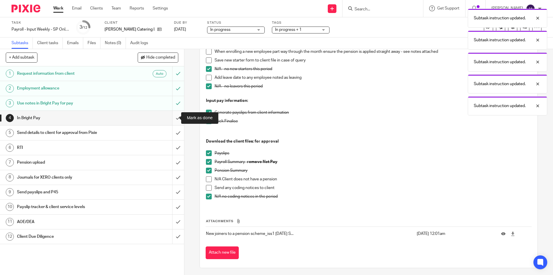
click at [171, 119] on input "submit" at bounding box center [92, 118] width 184 height 14
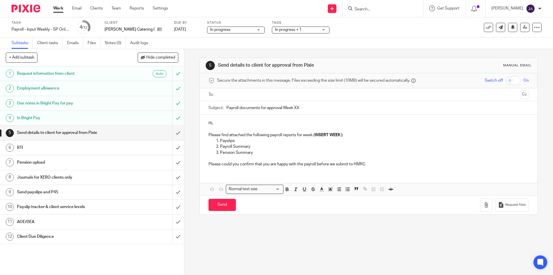
click at [221, 94] on input "text" at bounding box center [368, 94] width 299 height 7
click at [226, 107] on input "Payroll documents for approval Week XX" at bounding box center [377, 109] width 302 height 13
click at [226, 108] on input "Payroll documents for approval Week XX" at bounding box center [377, 109] width 302 height 13
paste input "Week 18 SP Derbyshire"
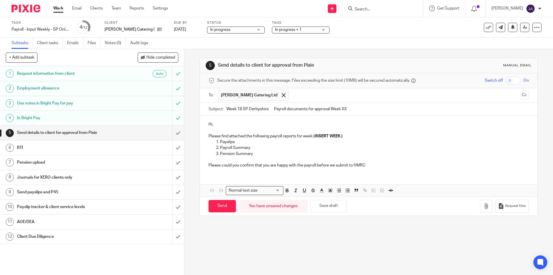
click at [241, 110] on input "Week 18 SP Derbyshire Payroll documents for approval Week XX" at bounding box center [377, 109] width 302 height 13
drag, startPoint x: 351, startPoint y: 109, endPoint x: 330, endPoint y: 109, distance: 20.7
click at [330, 109] on input "Week 20 SP Derbyshire Payroll documents for approval Week XX" at bounding box center [377, 109] width 302 height 13
type input "Week 20 SP Derbyshire Payroll documents for approval"
drag, startPoint x: 351, startPoint y: 135, endPoint x: 316, endPoint y: 136, distance: 35.2
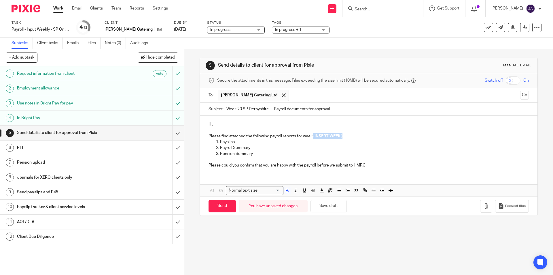
click at [313, 136] on p "Please find attached the following payroll reports for week ( INSERT WEEK )" at bounding box center [369, 136] width 320 height 6
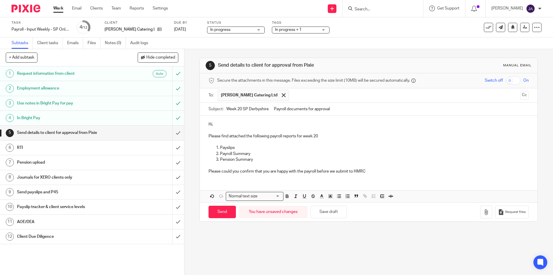
click at [262, 122] on p "Hi," at bounding box center [369, 124] width 320 height 6
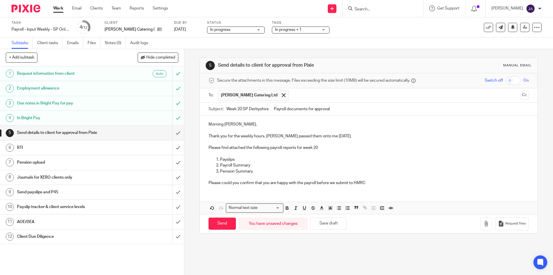
drag, startPoint x: 293, startPoint y: 165, endPoint x: 269, endPoint y: 174, distance: 25.5
click at [293, 168] on p "Payroll Summary" at bounding box center [374, 165] width 309 height 6
click at [266, 173] on p "Pension Summary" at bounding box center [374, 171] width 309 height 6
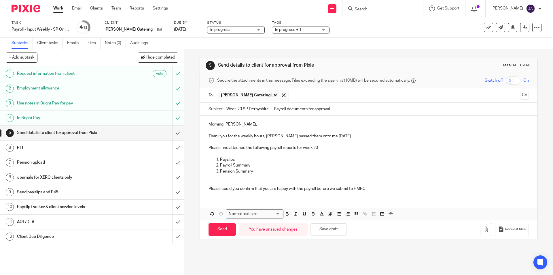
click at [373, 189] on p "Please could you confirm that you are happy with the payroll before we submit t…" at bounding box center [369, 186] width 320 height 12
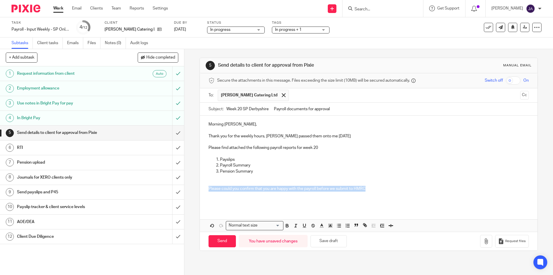
drag, startPoint x: 370, startPoint y: 189, endPoint x: 246, endPoint y: 215, distance: 126.6
click at [200, 187] on div "Morning Martin, Thank you for the weekly hours, Ebony passed them onto me today…" at bounding box center [368, 162] width 337 height 92
click at [285, 227] on icon "button" at bounding box center [287, 225] width 5 height 5
click at [296, 224] on line "button" at bounding box center [296, 225] width 1 height 3
drag, startPoint x: 290, startPoint y: 217, endPoint x: 228, endPoint y: 181, distance: 71.4
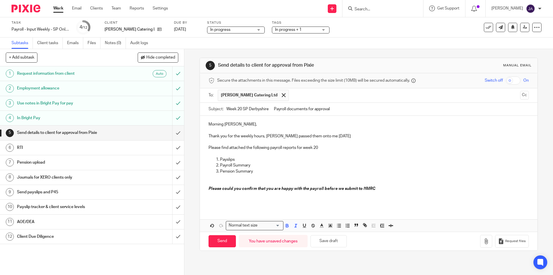
click at [289, 216] on div "Morning Martin, Thank you for the weekly hours, Ebony passed them onto me today…" at bounding box center [368, 174] width 337 height 116
drag, startPoint x: 251, startPoint y: 138, endPoint x: 268, endPoint y: 137, distance: 16.8
click at [267, 136] on p "Thank you for the weekly hours, Ebony passed them onto me today" at bounding box center [369, 136] width 320 height 6
click at [294, 139] on p "Thank you for the weekly hours, Ebony passed them onto me today" at bounding box center [369, 136] width 320 height 6
click at [333, 135] on p "Thank you for the weekly hours, Ebony passed them onto me today" at bounding box center [369, 136] width 320 height 6
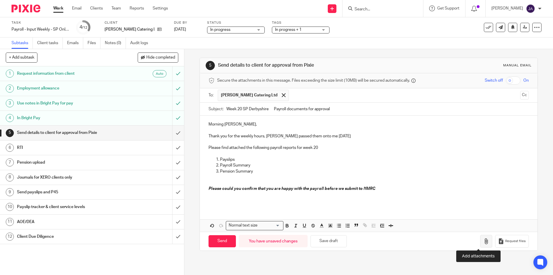
click at [484, 240] on icon "button" at bounding box center [487, 241] width 6 height 6
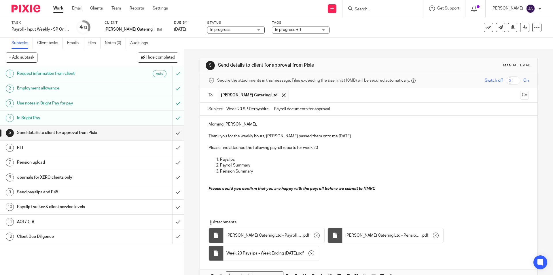
scroll to position [35, 0]
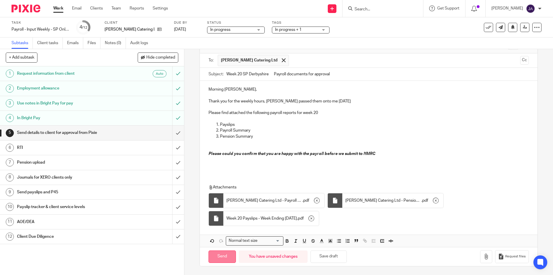
click at [214, 260] on input "Send" at bounding box center [222, 256] width 27 height 12
type input "Sent"
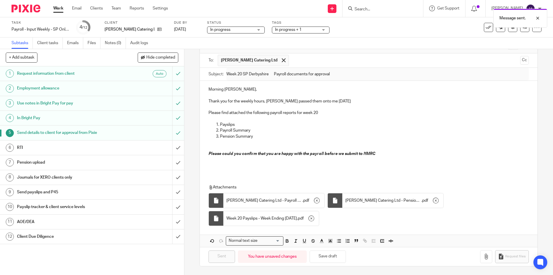
click at [138, 239] on div "Client Due Diligence" at bounding box center [92, 236] width 150 height 9
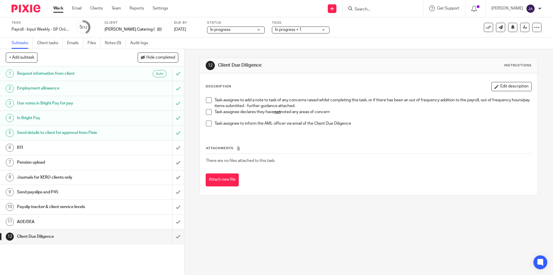
click at [207, 112] on span at bounding box center [209, 112] width 6 height 6
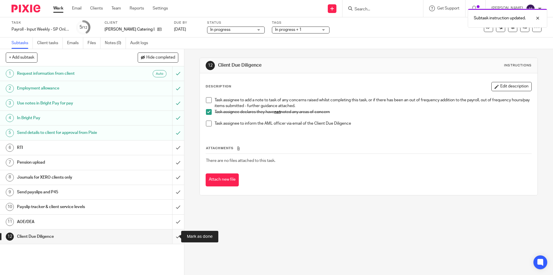
click at [173, 235] on input "submit" at bounding box center [92, 236] width 184 height 14
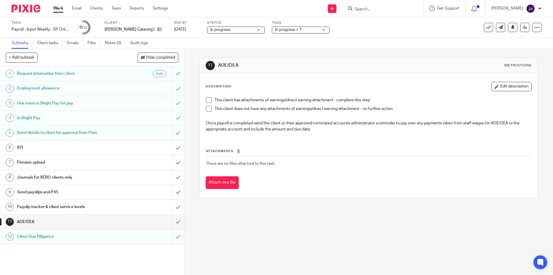
click at [206, 109] on span at bounding box center [209, 109] width 6 height 6
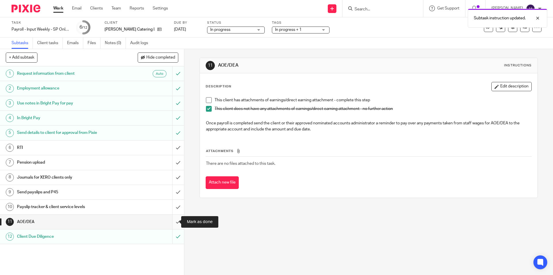
click at [174, 220] on input "submit" at bounding box center [92, 221] width 184 height 14
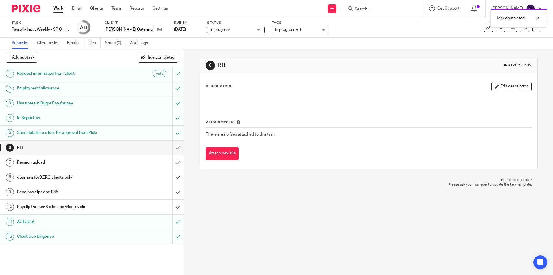
click at [102, 209] on h1 "Payslip tracker & client service levels" at bounding box center [67, 206] width 100 height 9
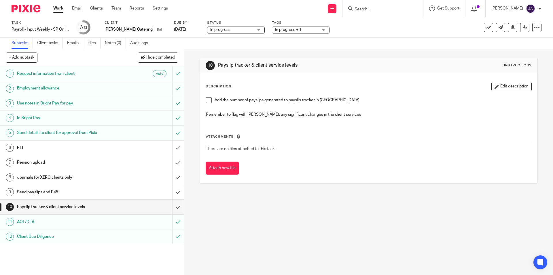
click at [54, 207] on h1 "Payslip tracker & client service levels" at bounding box center [67, 206] width 100 height 9
click at [206, 105] on li "Add the number of payslips generated to payslip tracker in [GEOGRAPHIC_DATA]" at bounding box center [368, 101] width 325 height 9
click at [207, 100] on span at bounding box center [209, 100] width 6 height 6
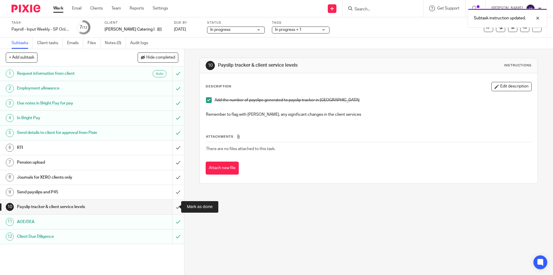
click at [172, 207] on input "submit" at bounding box center [92, 206] width 184 height 14
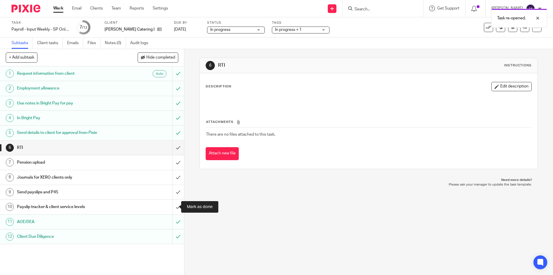
drag, startPoint x: 172, startPoint y: 207, endPoint x: 163, endPoint y: 207, distance: 8.9
click at [172, 207] on input "submit" at bounding box center [92, 206] width 184 height 14
click at [88, 195] on h1 "Send payslips and P45" at bounding box center [67, 192] width 100 height 9
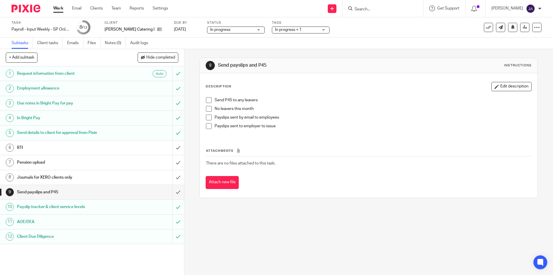
click at [206, 107] on span at bounding box center [209, 109] width 6 height 6
click at [206, 126] on span at bounding box center [209, 126] width 6 height 6
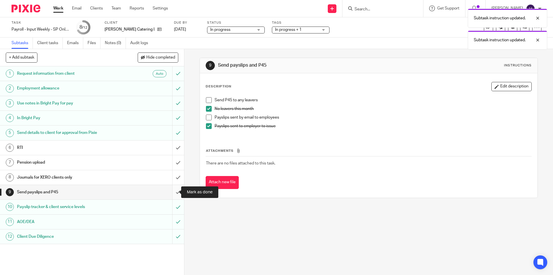
click at [173, 191] on input "submit" at bounding box center [92, 192] width 184 height 14
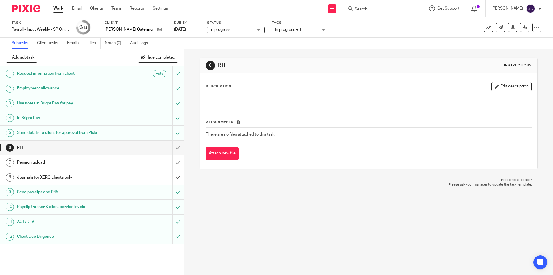
click at [136, 175] on div "Journals for XERO clients only" at bounding box center [92, 177] width 150 height 9
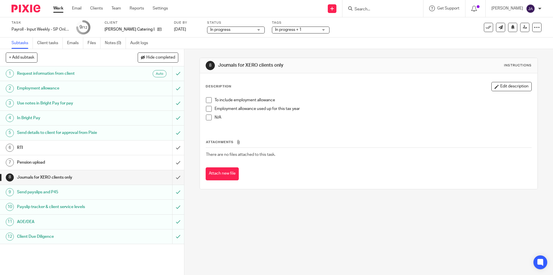
click at [209, 100] on span at bounding box center [209, 100] width 6 height 6
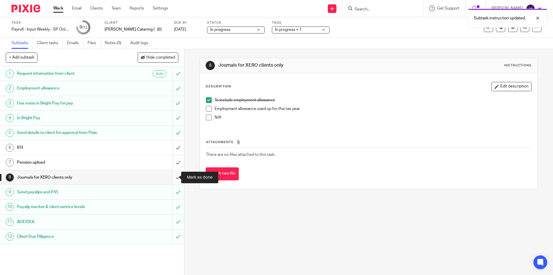
click at [170, 176] on input "submit" at bounding box center [92, 177] width 184 height 14
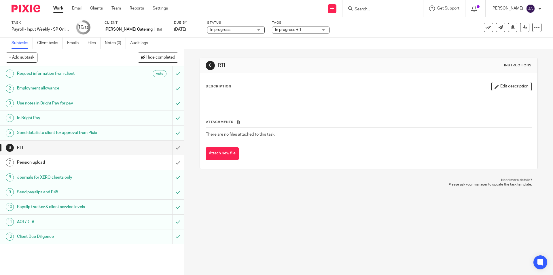
click at [48, 162] on h1 "Pension upload" at bounding box center [67, 162] width 100 height 9
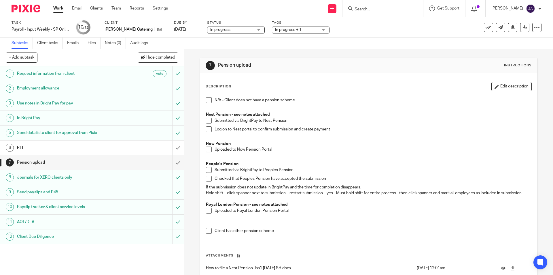
click at [207, 151] on span at bounding box center [209, 149] width 6 height 6
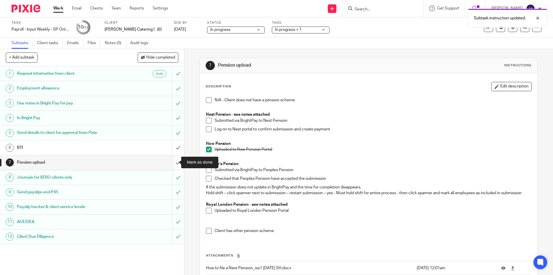
click at [173, 163] on input "submit" at bounding box center [92, 162] width 184 height 14
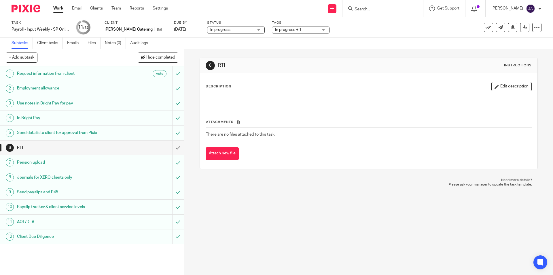
click at [57, 8] on link "Work" at bounding box center [58, 8] width 10 height 6
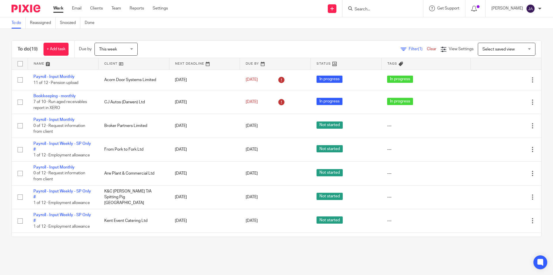
scroll to position [173, 0]
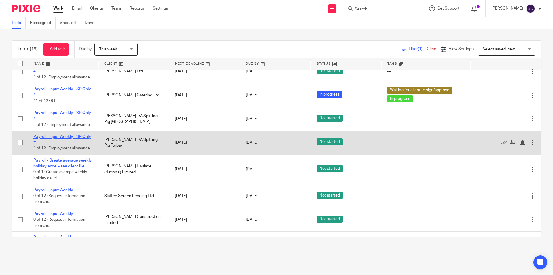
click at [58, 136] on link "Payroll - Input Weekly - SP Only #" at bounding box center [62, 140] width 58 height 10
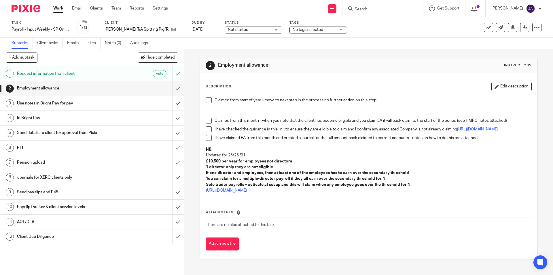
click at [247, 31] on span "Not started" at bounding box center [238, 30] width 20 height 4
click at [242, 51] on span "In progress" at bounding box center [240, 51] width 20 height 4
click at [308, 29] on span "No tags selected" at bounding box center [308, 30] width 31 height 4
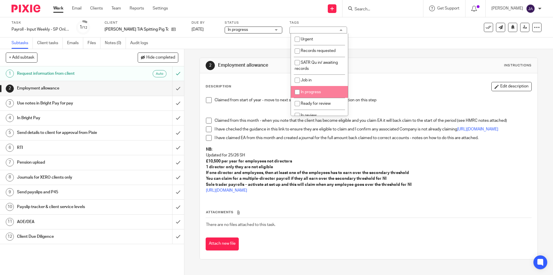
click at [314, 90] on span "In progress" at bounding box center [311, 92] width 20 height 4
checkbox input "true"
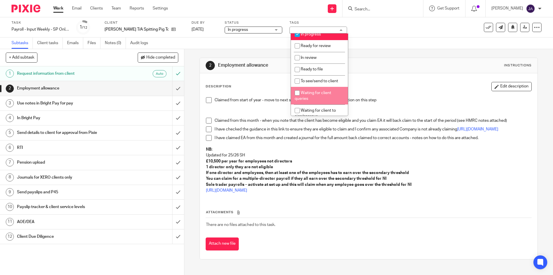
scroll to position [115, 0]
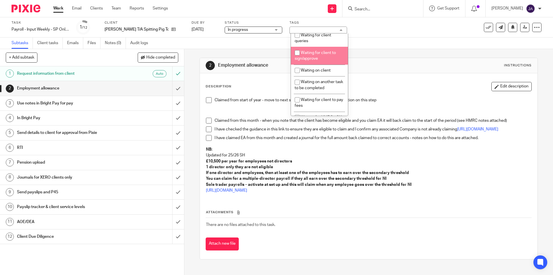
click at [312, 53] on span "Waiting for client to sign/approve" at bounding box center [315, 56] width 41 height 10
checkbox input "true"
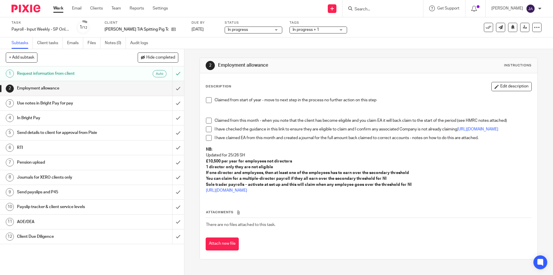
click at [203, 101] on div "Claimed from start of year - move to next step in the process no further action…" at bounding box center [368, 145] width 331 height 103
click at [208, 100] on span at bounding box center [209, 100] width 6 height 6
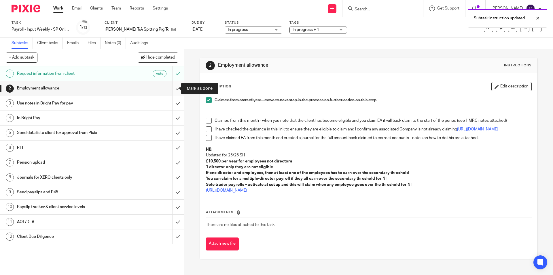
click at [174, 91] on input "submit" at bounding box center [92, 88] width 184 height 14
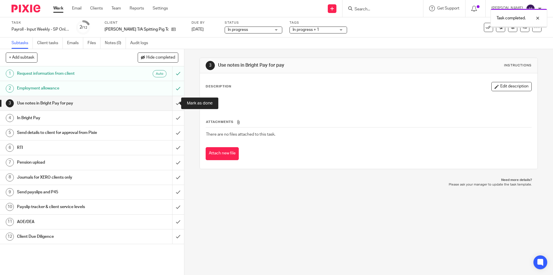
click at [174, 103] on input "submit" at bounding box center [92, 103] width 184 height 14
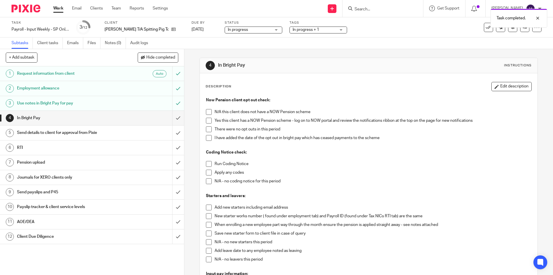
click at [206, 122] on span at bounding box center [209, 121] width 6 height 6
click at [207, 130] on span at bounding box center [209, 129] width 6 height 6
click at [206, 165] on span at bounding box center [209, 164] width 6 height 6
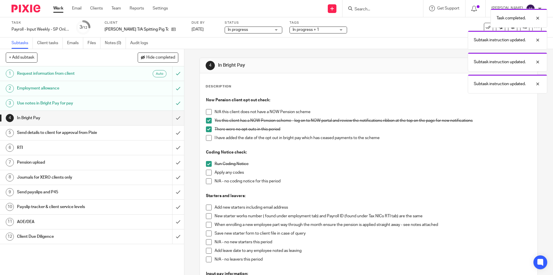
click at [208, 181] on span at bounding box center [209, 181] width 6 height 6
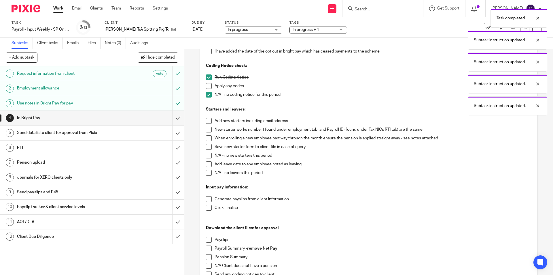
scroll to position [115, 0]
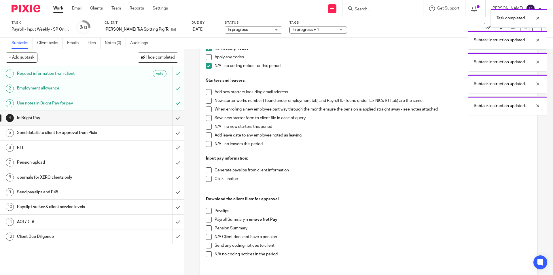
click at [206, 128] on span at bounding box center [209, 127] width 6 height 6
click at [206, 144] on span at bounding box center [209, 144] width 6 height 6
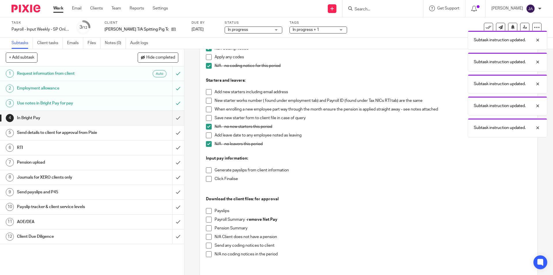
click at [207, 176] on span at bounding box center [209, 179] width 6 height 6
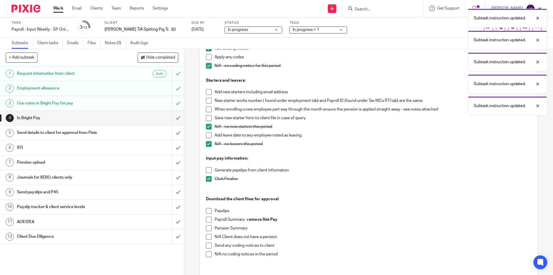
click at [207, 170] on span at bounding box center [209, 170] width 6 height 6
click at [207, 211] on span at bounding box center [209, 211] width 6 height 6
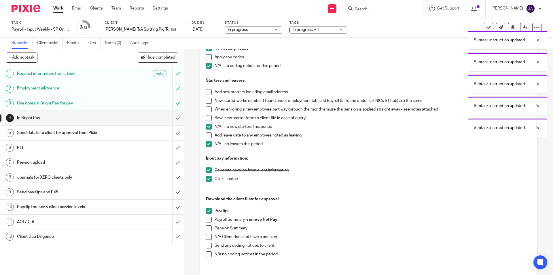
click at [207, 219] on span at bounding box center [209, 219] width 6 height 6
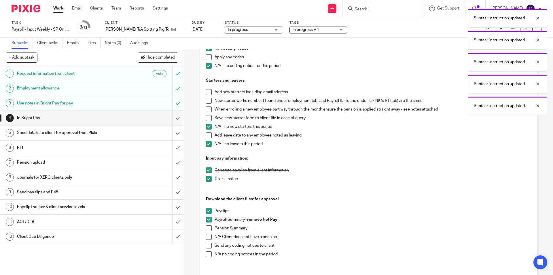
click at [208, 228] on span at bounding box center [209, 228] width 6 height 6
click at [203, 254] on div "Now Pension client opt out check: N/A this client does not have a NOW Pension s…" at bounding box center [368, 121] width 331 height 285
click at [206, 255] on span at bounding box center [209, 254] width 6 height 6
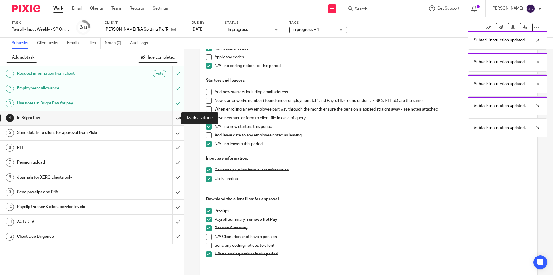
click at [171, 120] on input "submit" at bounding box center [92, 118] width 184 height 14
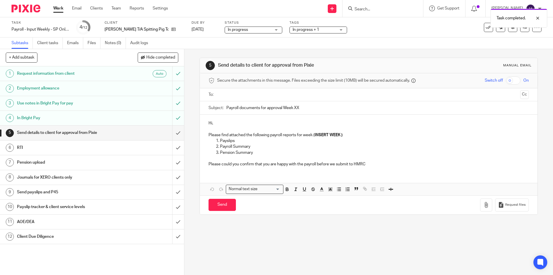
click at [235, 98] on input "text" at bounding box center [368, 94] width 299 height 7
click at [224, 109] on div "Subject: Payroll documents for approval Week XX" at bounding box center [369, 109] width 320 height 13
click at [226, 109] on input "Payroll documents for approval Week XX" at bounding box center [377, 109] width 302 height 13
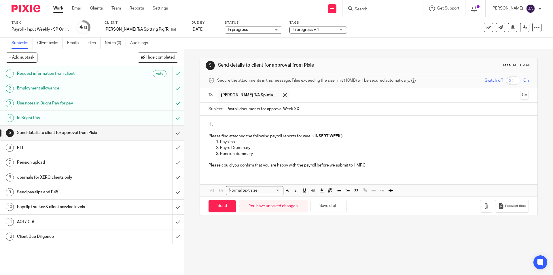
paste input "week 18 SP Torbay"
click at [241, 110] on input "week 18 SP Torbay Payroll documents for approval Week XX" at bounding box center [377, 109] width 302 height 13
drag, startPoint x: 360, startPoint y: 105, endPoint x: 324, endPoint y: 107, distance: 36.4
click at [324, 107] on input "week 20 SP Torbay Payroll documents for approval Week XX" at bounding box center [377, 109] width 302 height 13
type input "week 20 SP Torbay Payroll documents for approval"
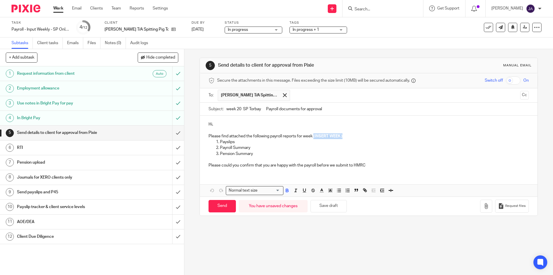
drag, startPoint x: 344, startPoint y: 137, endPoint x: 313, endPoint y: 137, distance: 31.7
click at [313, 137] on p "Please find attached the following payroll reports for week ( INSERT WEEK )" at bounding box center [369, 136] width 320 height 6
click at [328, 139] on p "Please find attached the following payroll reports for week 20" at bounding box center [369, 136] width 320 height 6
click at [319, 135] on p "Please find attached the following payroll reports for week 20" at bounding box center [369, 136] width 320 height 6
drag, startPoint x: 314, startPoint y: 148, endPoint x: 312, endPoint y: 143, distance: 4.3
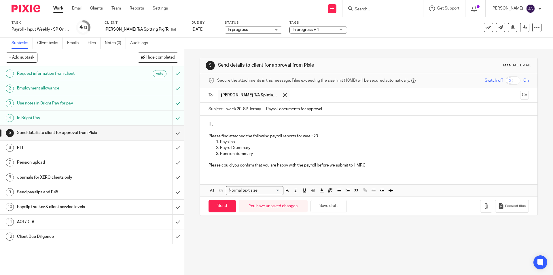
click at [314, 147] on p "Payroll Summary" at bounding box center [374, 148] width 309 height 6
drag, startPoint x: 320, startPoint y: 136, endPoint x: 303, endPoint y: 137, distance: 16.7
click at [303, 137] on p "Please find attached the following payroll reports for week 20" at bounding box center [369, 136] width 320 height 6
click at [285, 190] on icon "button" at bounding box center [287, 190] width 5 height 5
drag, startPoint x: 296, startPoint y: 190, endPoint x: 294, endPoint y: 185, distance: 5.2
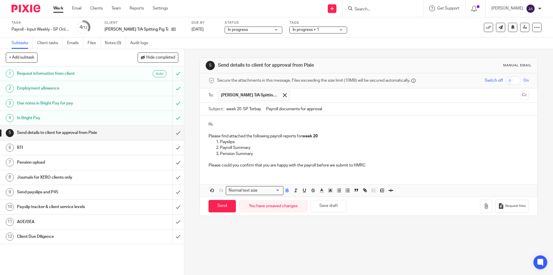
click at [296, 190] on icon "button" at bounding box center [295, 190] width 5 height 5
click at [260, 146] on p "Payroll Summary" at bounding box center [374, 148] width 309 height 6
click at [233, 124] on p "Hi," at bounding box center [369, 124] width 320 height 6
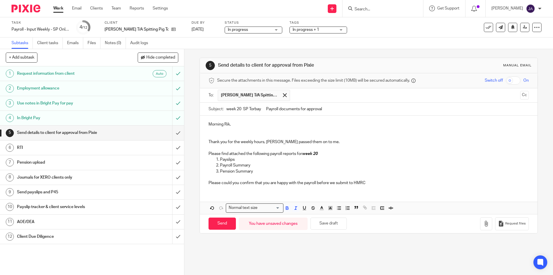
click at [331, 154] on p "Please find attached the following payroll reports for week 20" at bounding box center [369, 154] width 320 height 6
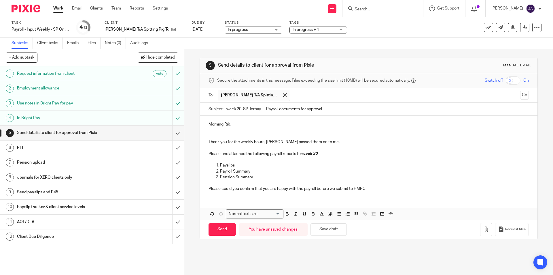
click at [279, 175] on p "Pension Summary" at bounding box center [374, 177] width 309 height 6
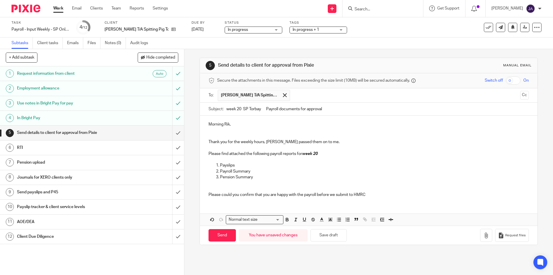
click at [378, 197] on p "Please could you confirm that you are happy with the payroll before we submit t…" at bounding box center [369, 192] width 320 height 12
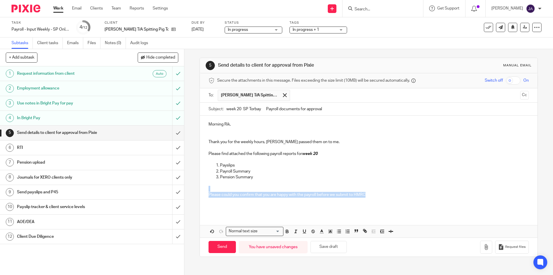
drag, startPoint x: 371, startPoint y: 194, endPoint x: 196, endPoint y: 192, distance: 174.6
click at [195, 191] on div "5 Send details to client for approval from Pixie Manual email Secure the attach…" at bounding box center [368, 162] width 369 height 226
click at [285, 232] on icon "button" at bounding box center [287, 231] width 5 height 5
click at [295, 231] on icon "button" at bounding box center [295, 231] width 5 height 5
click at [302, 216] on div "Morning Rik, Thank you for the weekly hours, Ebony passed them on to me. Please…" at bounding box center [368, 176] width 337 height 121
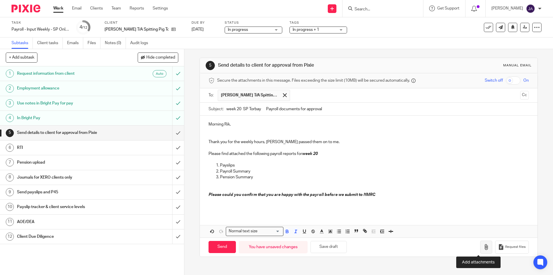
click at [484, 247] on icon "button" at bounding box center [487, 247] width 6 height 6
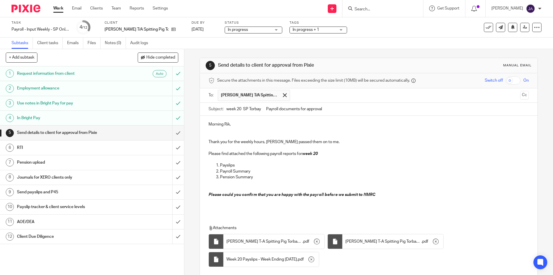
scroll to position [41, 0]
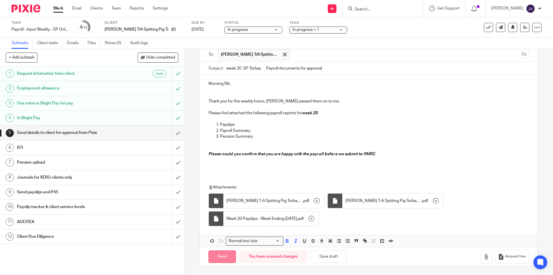
click at [224, 256] on input "Send" at bounding box center [222, 256] width 27 height 12
type input "Sent"
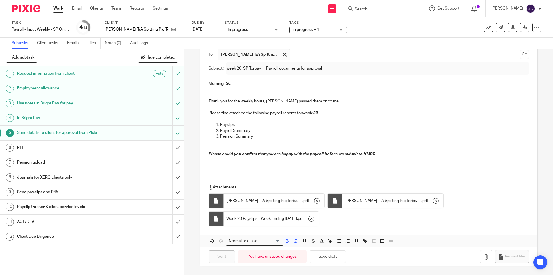
click at [86, 234] on h1 "Client Due Diligence" at bounding box center [67, 236] width 100 height 9
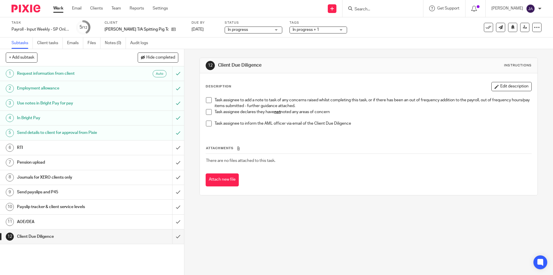
click at [208, 112] on span at bounding box center [209, 112] width 6 height 6
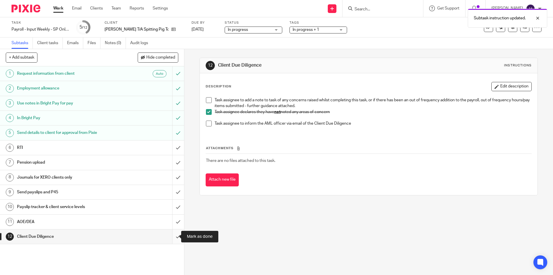
click at [172, 235] on input "submit" at bounding box center [92, 236] width 184 height 14
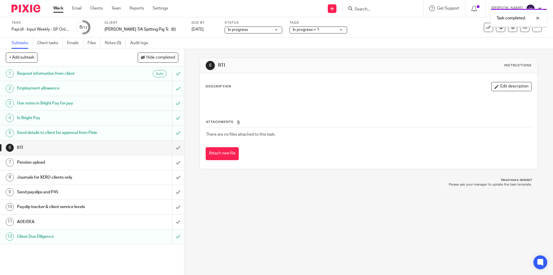
click at [89, 224] on h1 "AOE/DEA" at bounding box center [67, 221] width 100 height 9
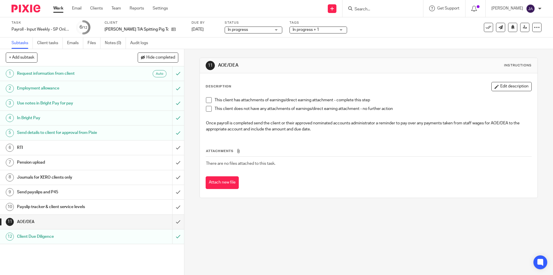
click at [206, 107] on span at bounding box center [209, 109] width 6 height 6
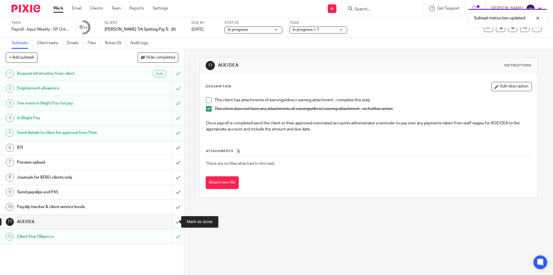
click at [171, 220] on input "submit" at bounding box center [92, 221] width 184 height 14
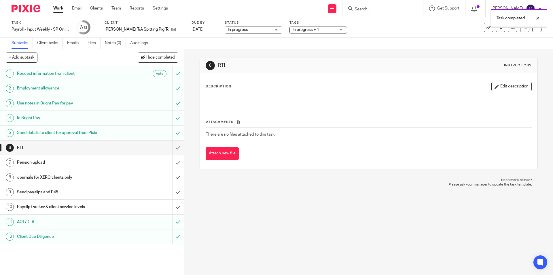
click at [129, 209] on div "Payslip tracker & client service levels" at bounding box center [92, 206] width 150 height 9
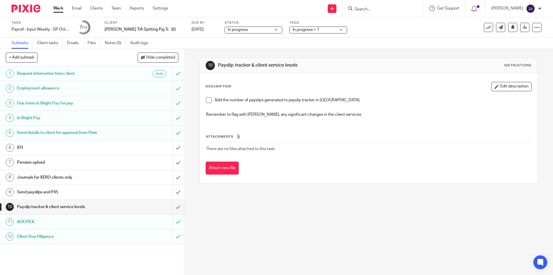
click at [207, 102] on span at bounding box center [209, 100] width 6 height 6
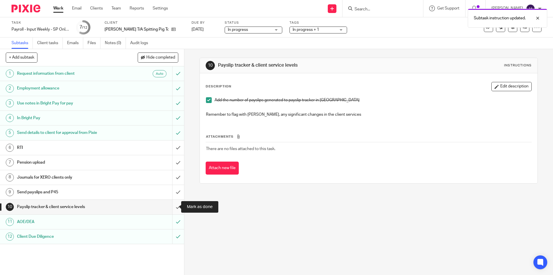
click at [172, 207] on input "submit" at bounding box center [92, 206] width 184 height 14
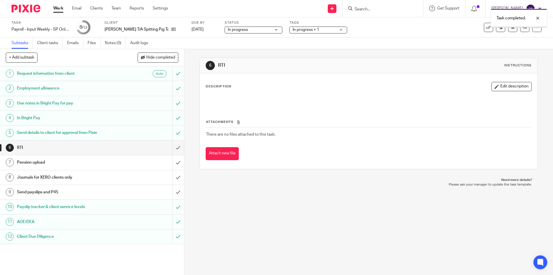
click at [102, 192] on h1 "Send payslips and P45" at bounding box center [67, 192] width 100 height 9
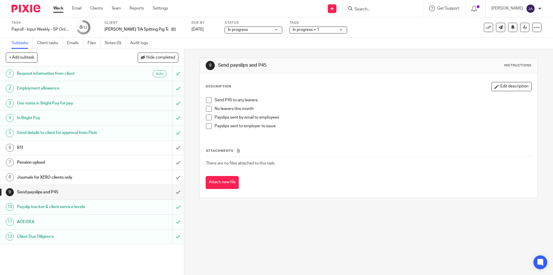
click at [207, 110] on span at bounding box center [209, 109] width 6 height 6
click at [209, 128] on span at bounding box center [209, 126] width 6 height 6
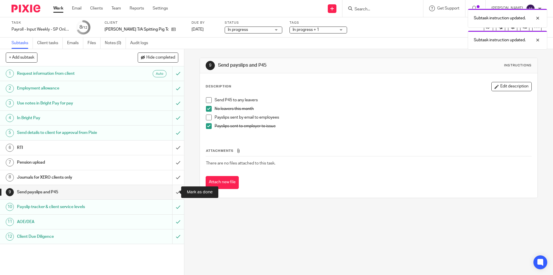
click at [172, 192] on input "submit" at bounding box center [92, 192] width 184 height 14
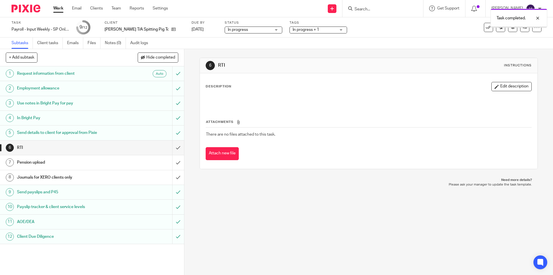
click at [87, 175] on h1 "Journals for XERO clients only" at bounding box center [67, 177] width 100 height 9
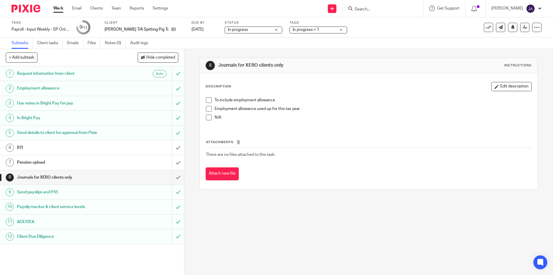
click at [207, 101] on span at bounding box center [209, 100] width 6 height 6
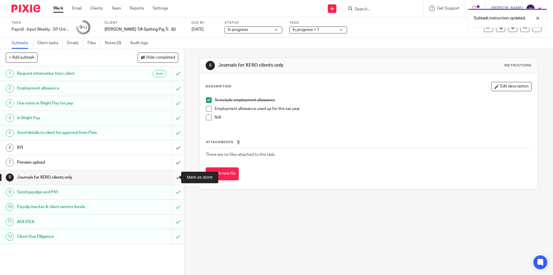
click at [174, 177] on input "submit" at bounding box center [92, 177] width 184 height 14
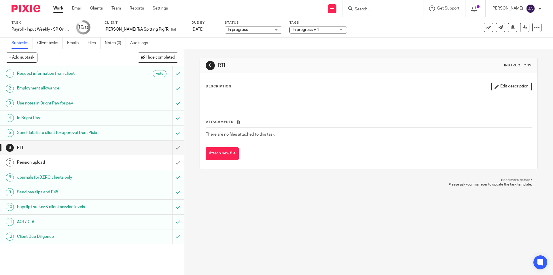
click at [58, 9] on link "Work" at bounding box center [58, 8] width 10 height 6
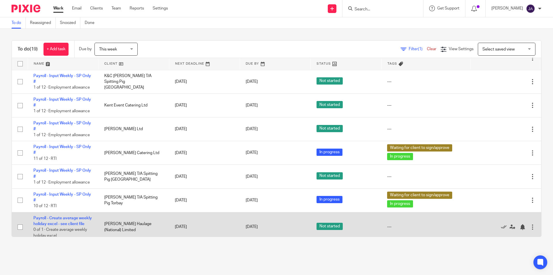
scroll to position [173, 0]
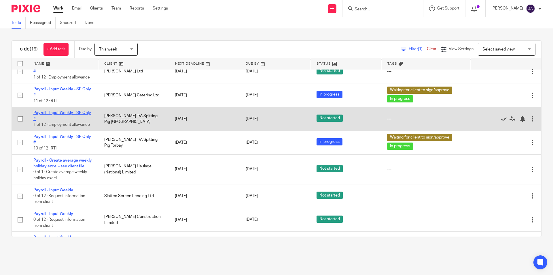
click at [70, 112] on link "Payroll - Input Weekly - SP Only #" at bounding box center [62, 116] width 58 height 10
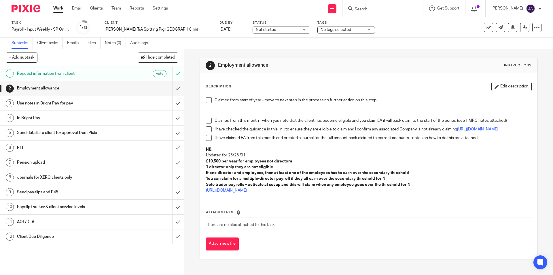
click at [268, 29] on span "Not started" at bounding box center [277, 30] width 43 height 6
click at [253, 51] on span "In progress" at bounding box center [243, 51] width 20 height 4
click at [206, 101] on span at bounding box center [209, 100] width 6 height 6
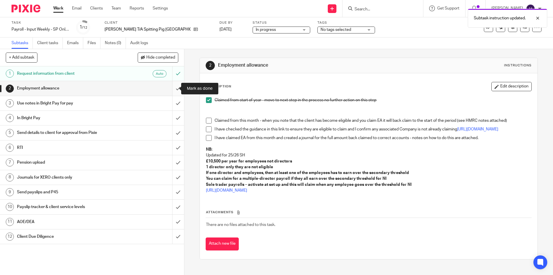
click at [171, 89] on input "submit" at bounding box center [92, 88] width 184 height 14
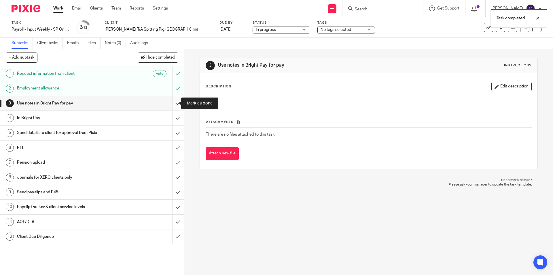
click at [174, 103] on input "submit" at bounding box center [92, 103] width 184 height 14
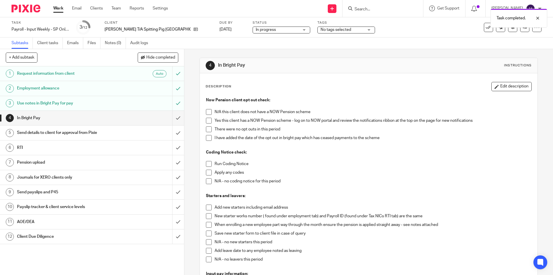
click at [208, 121] on span at bounding box center [209, 121] width 6 height 6
click at [207, 132] on li "There were no opt outs in this period" at bounding box center [368, 130] width 325 height 9
click at [208, 130] on span at bounding box center [209, 129] width 6 height 6
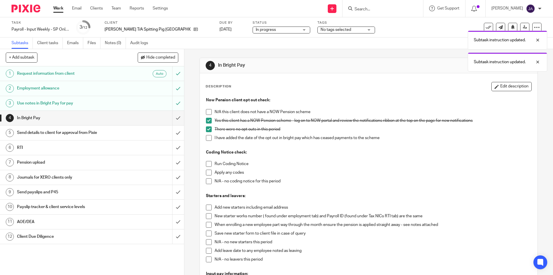
click at [206, 163] on span at bounding box center [209, 164] width 6 height 6
click at [207, 180] on span at bounding box center [209, 181] width 6 height 6
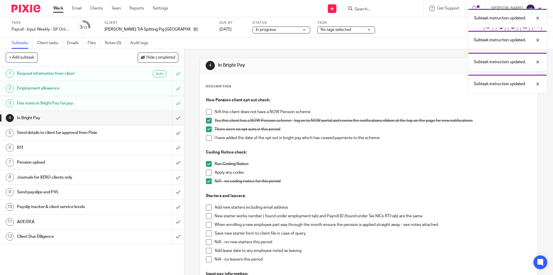
scroll to position [86, 0]
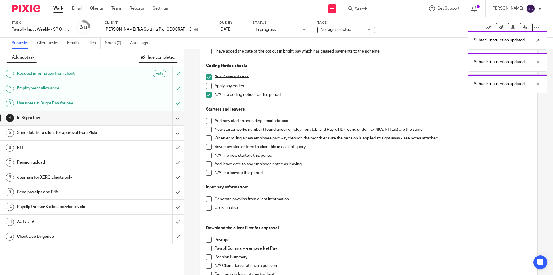
click at [207, 157] on span at bounding box center [209, 155] width 6 height 6
click at [206, 170] on span at bounding box center [209, 173] width 6 height 6
click at [207, 199] on span at bounding box center [209, 199] width 6 height 6
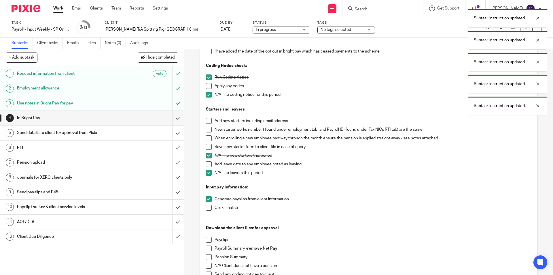
click at [208, 208] on span at bounding box center [209, 208] width 6 height 6
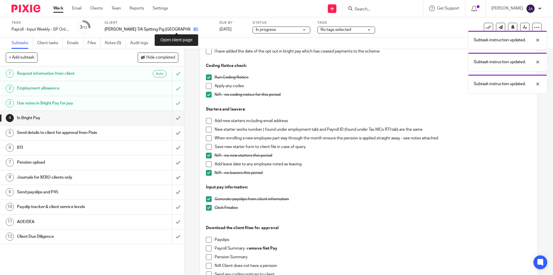
click at [179, 29] on div "[PERSON_NAME] T/A Spitting Pig [GEOGRAPHIC_DATA]" at bounding box center [159, 30] width 108 height 6
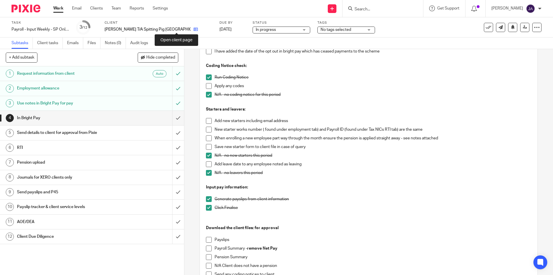
click at [194, 28] on icon at bounding box center [196, 29] width 4 height 4
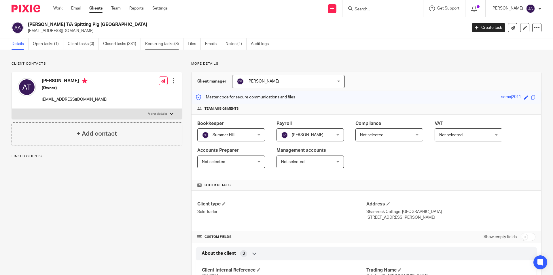
click at [162, 42] on link "Recurring tasks (8)" at bounding box center [164, 43] width 38 height 11
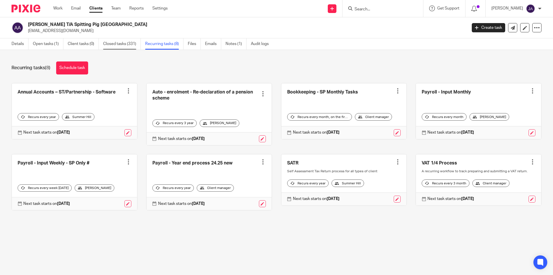
click at [115, 43] on link "Closed tasks (331)" at bounding box center [122, 43] width 38 height 11
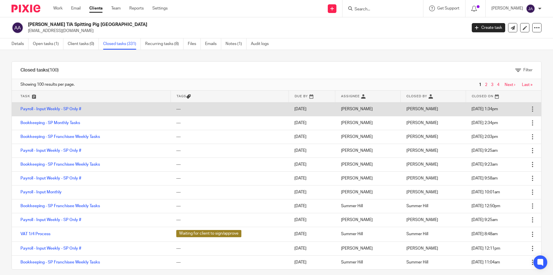
click at [50, 106] on td "Payroll - Input Weekly - SP Only #" at bounding box center [91, 109] width 159 height 14
click at [50, 109] on link "Payroll - Input Weekly - SP Only #" at bounding box center [50, 109] width 61 height 4
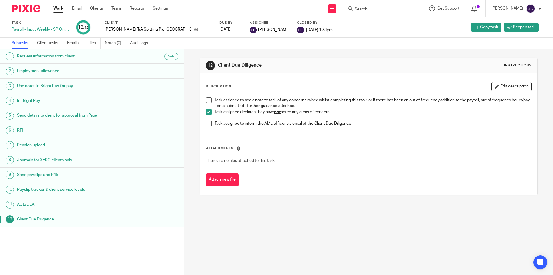
click at [46, 102] on h1 "In Bright Pay" at bounding box center [71, 100] width 108 height 9
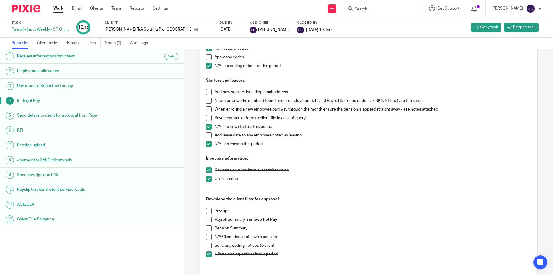
scroll to position [175, 0]
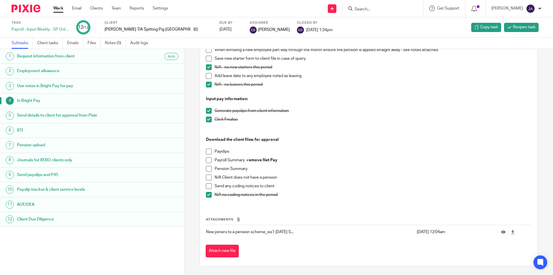
click at [57, 7] on link "Work" at bounding box center [58, 8] width 10 height 6
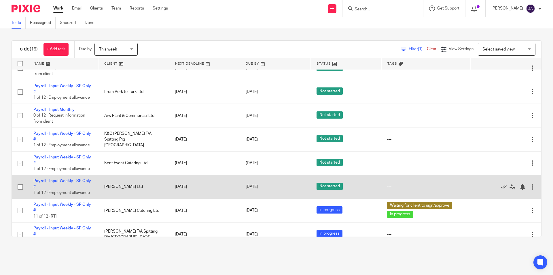
scroll to position [86, 0]
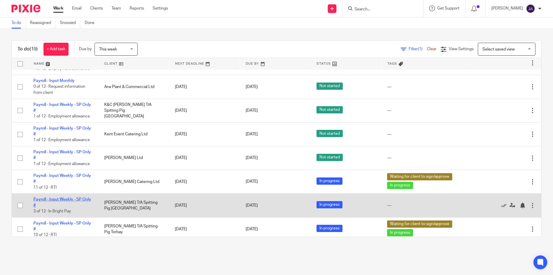
click at [69, 199] on link "Payroll - Input Weekly - SP Only #" at bounding box center [62, 202] width 58 height 10
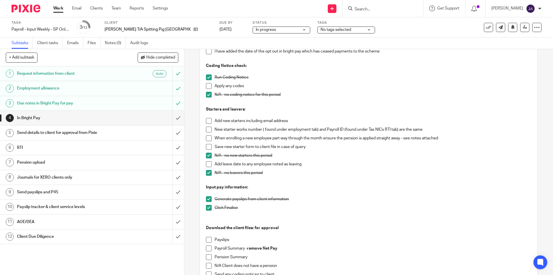
scroll to position [173, 0]
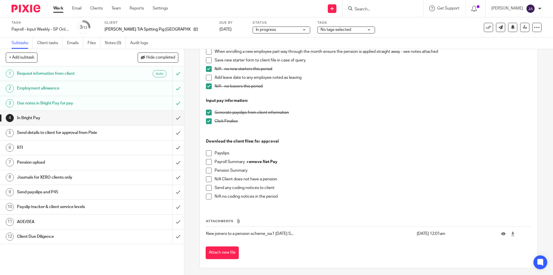
click at [210, 197] on span at bounding box center [209, 196] width 6 height 6
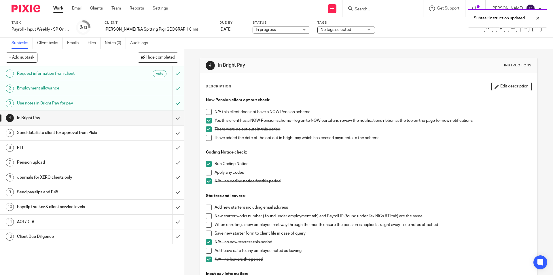
click at [518, 78] on div "Description Edit description Now Pension client opt out check: N/A this client …" at bounding box center [368, 256] width 337 height 367
click at [509, 86] on button "Edit description" at bounding box center [512, 86] width 40 height 9
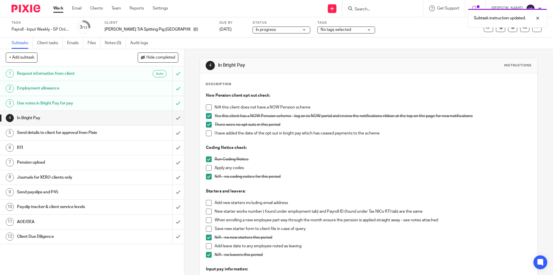
scroll to position [144, 0]
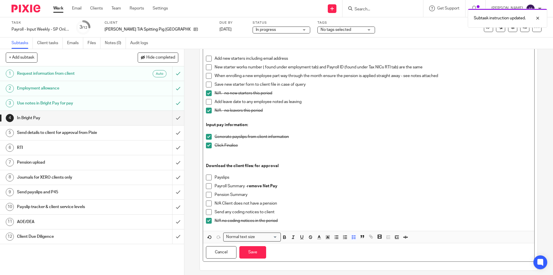
click at [245, 179] on p "Payslips" at bounding box center [373, 177] width 317 height 6
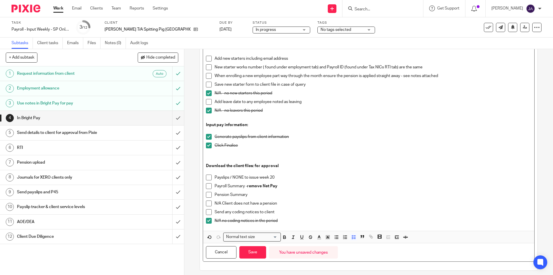
click at [206, 176] on span at bounding box center [209, 177] width 6 height 6
click at [258, 256] on button "Save" at bounding box center [252, 252] width 27 height 12
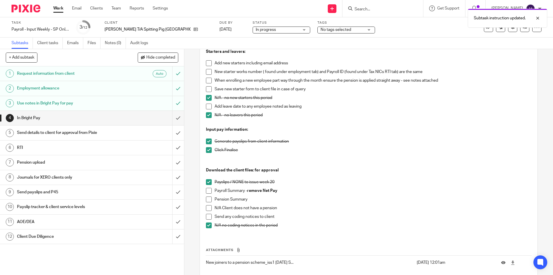
scroll to position [149, 0]
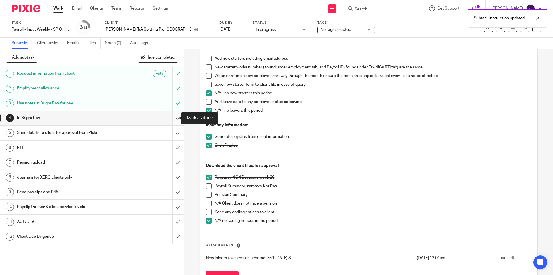
click at [169, 118] on input "submit" at bounding box center [92, 118] width 184 height 14
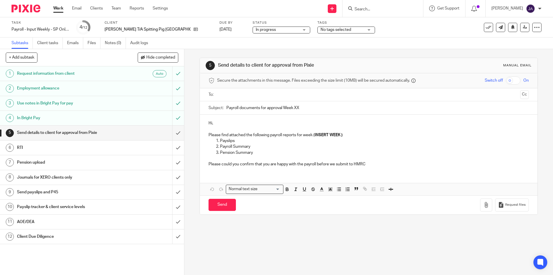
click at [221, 94] on input "text" at bounding box center [368, 94] width 299 height 7
drag, startPoint x: 308, startPoint y: 110, endPoint x: 209, endPoint y: 103, distance: 100.0
click at [209, 103] on div "Subject: Payroll documents for approval Week XX" at bounding box center [369, 109] width 320 height 13
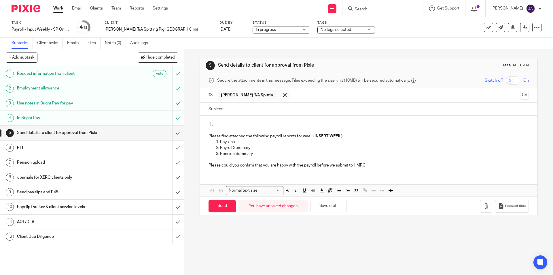
paste input "Week 14... SP East Anglia, NIL Payroll"
click at [241, 110] on input "Week 14... SP East Anglia, NIL Payroll" at bounding box center [377, 109] width 302 height 13
type input "Week 20.. SP East Anglia, NIL Payroll"
click at [256, 125] on p "Hi," at bounding box center [369, 124] width 320 height 6
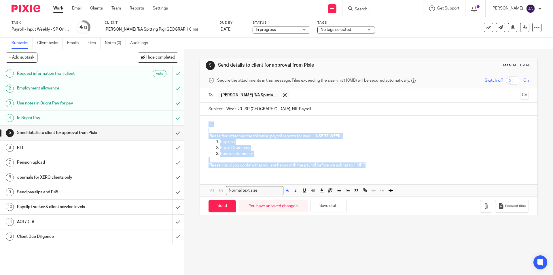
drag, startPoint x: 369, startPoint y: 167, endPoint x: 186, endPoint y: 117, distance: 189.7
click at [187, 116] on div "5 Send details to client for approval from Pixie Manual email Secure the attach…" at bounding box center [368, 162] width 369 height 226
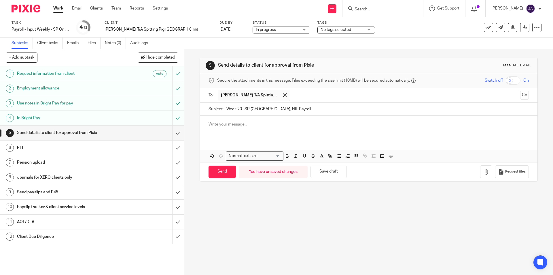
paste div
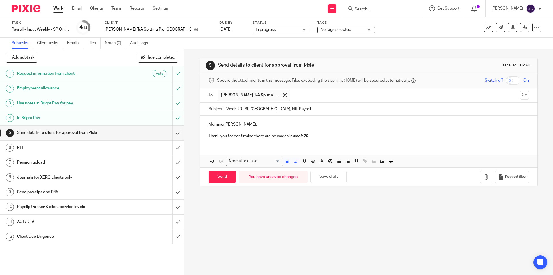
click at [222, 128] on p at bounding box center [369, 130] width 320 height 6
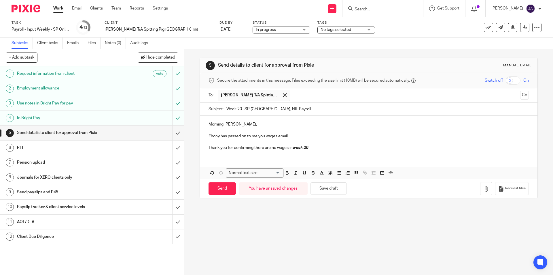
click at [311, 149] on p "Thank you for confirming there are no wages in week 20" at bounding box center [369, 148] width 320 height 6
click at [224, 191] on input "Send" at bounding box center [222, 188] width 27 height 12
type input "Sent"
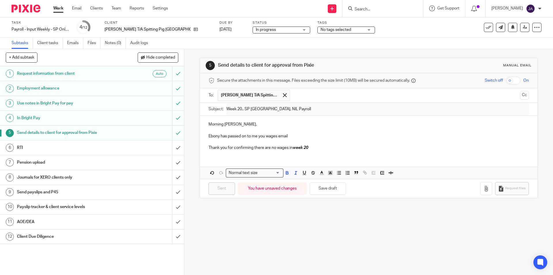
click at [60, 237] on h1 "Client Due Diligence" at bounding box center [67, 236] width 100 height 9
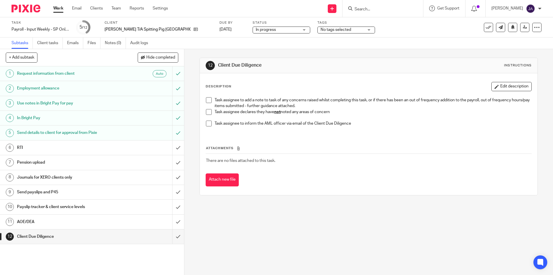
click at [207, 114] on span at bounding box center [209, 112] width 6 height 6
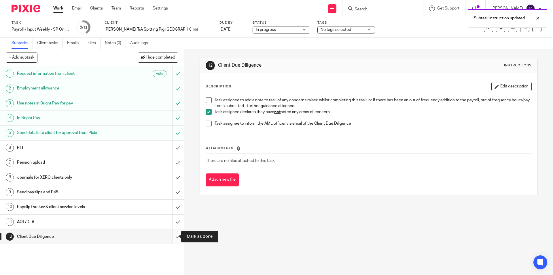
click at [174, 235] on input "submit" at bounding box center [92, 236] width 184 height 14
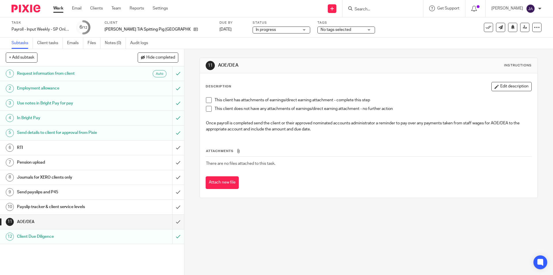
click at [204, 109] on div "This client has attachments of earnings/direct earning attachment - complete th…" at bounding box center [368, 115] width 331 height 42
click at [206, 109] on span at bounding box center [209, 109] width 6 height 6
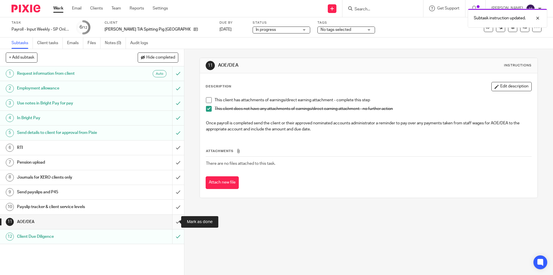
click at [170, 221] on input "submit" at bounding box center [92, 221] width 184 height 14
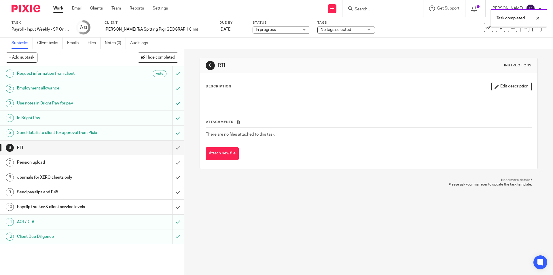
click at [105, 207] on h1 "Payslip tracker & client service levels" at bounding box center [67, 206] width 100 height 9
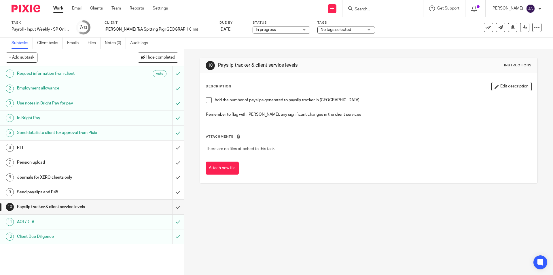
click at [206, 100] on span at bounding box center [209, 100] width 6 height 6
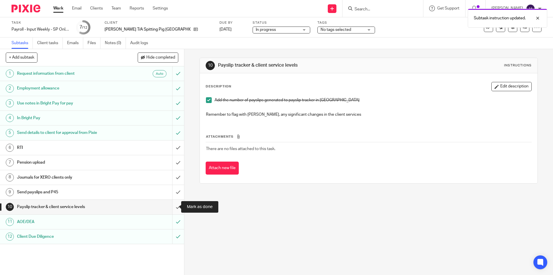
click at [173, 208] on input "submit" at bounding box center [92, 206] width 184 height 14
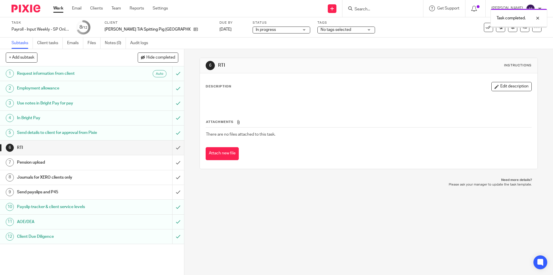
click at [103, 186] on link "9 Send payslips and P45" at bounding box center [86, 192] width 172 height 14
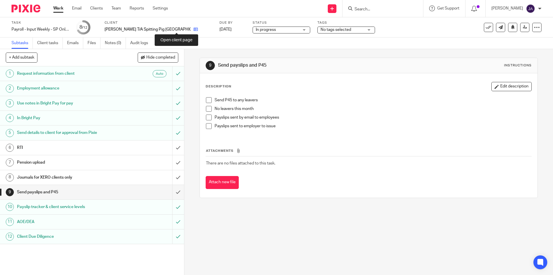
click at [194, 30] on icon at bounding box center [196, 29] width 4 height 4
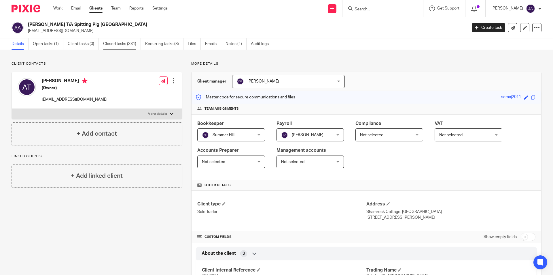
click at [113, 45] on link "Closed tasks (331)" at bounding box center [122, 43] width 38 height 11
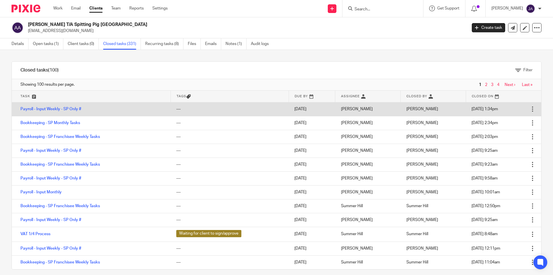
click at [56, 112] on td "Payroll - Input Weekly - SP Only #" at bounding box center [91, 109] width 159 height 14
click at [58, 109] on link "Payroll - Input Weekly - SP Only #" at bounding box center [50, 109] width 61 height 4
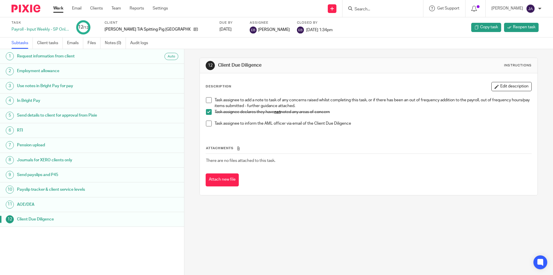
click at [54, 176] on h1 "Send payslips and P45" at bounding box center [71, 174] width 108 height 9
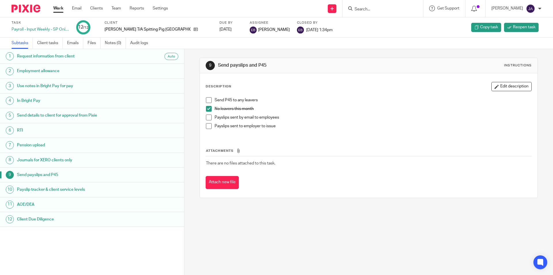
click at [57, 7] on link "Work" at bounding box center [58, 8] width 10 height 6
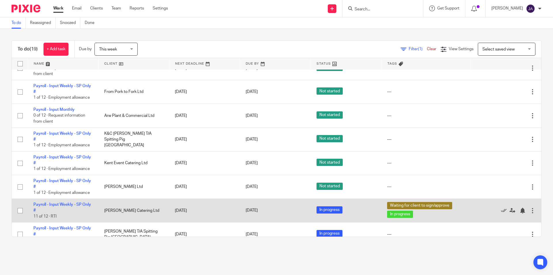
scroll to position [86, 0]
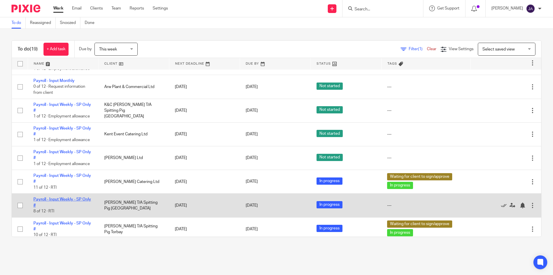
click at [61, 200] on link "Payroll - Input Weekly - SP Only #" at bounding box center [62, 202] width 58 height 10
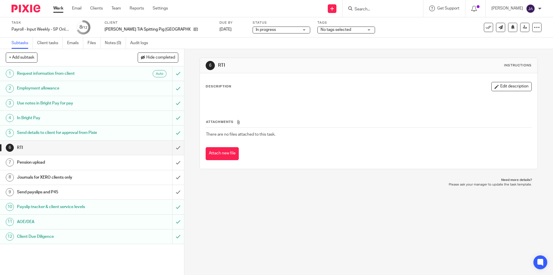
click at [75, 195] on h1 "Send payslips and P45" at bounding box center [67, 192] width 100 height 9
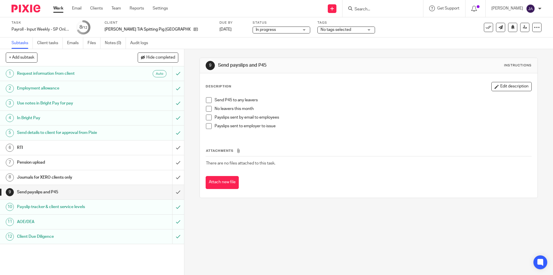
click at [207, 109] on span at bounding box center [209, 109] width 6 height 6
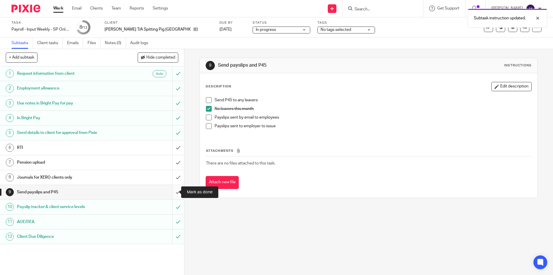
click at [171, 192] on input "submit" at bounding box center [92, 192] width 184 height 14
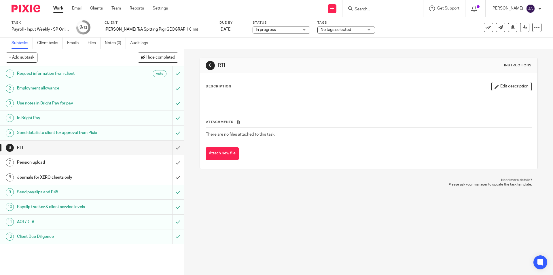
click at [78, 178] on h1 "Journals for XERO clients only" at bounding box center [67, 177] width 100 height 9
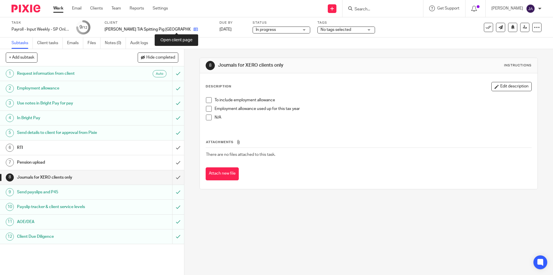
click at [194, 29] on icon at bounding box center [196, 29] width 4 height 4
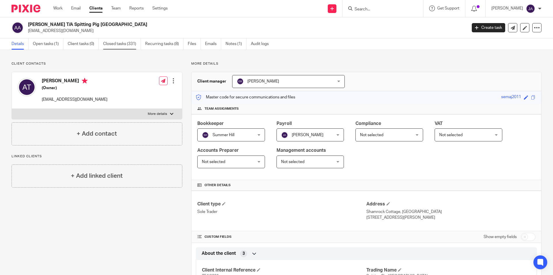
click at [119, 45] on link "Closed tasks (331)" at bounding box center [122, 43] width 38 height 11
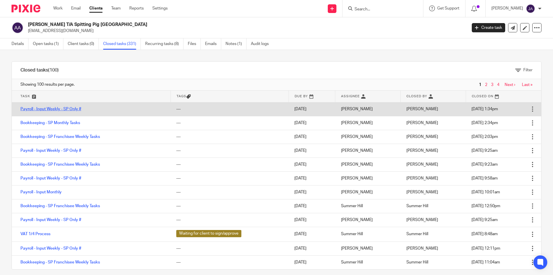
click at [56, 109] on link "Payroll - Input Weekly - SP Only #" at bounding box center [50, 109] width 61 height 4
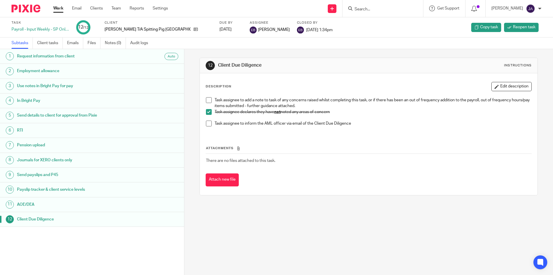
click at [42, 159] on h1 "Journals for XERO clients only" at bounding box center [71, 160] width 108 height 9
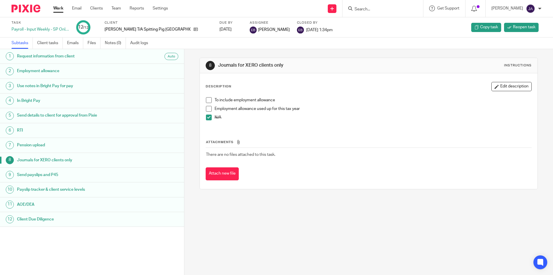
click at [58, 6] on link "Work" at bounding box center [58, 8] width 10 height 6
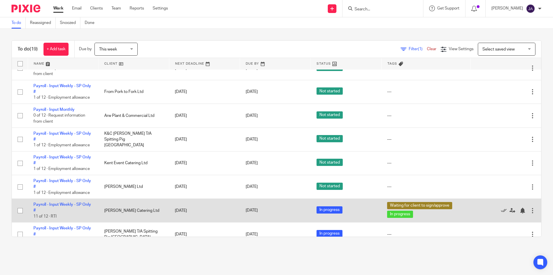
scroll to position [86, 0]
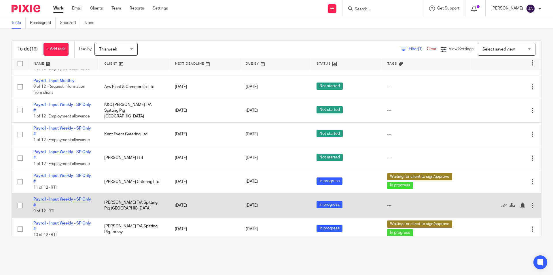
click at [68, 198] on link "Payroll - Input Weekly - SP Only #" at bounding box center [62, 202] width 58 height 10
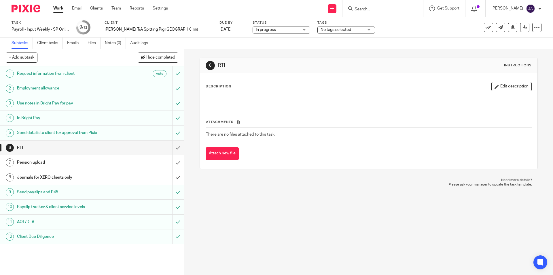
click at [99, 176] on h1 "Journals for XERO clients only" at bounding box center [67, 177] width 100 height 9
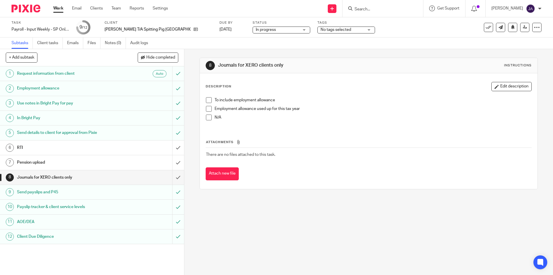
click at [207, 118] on span at bounding box center [209, 117] width 6 height 6
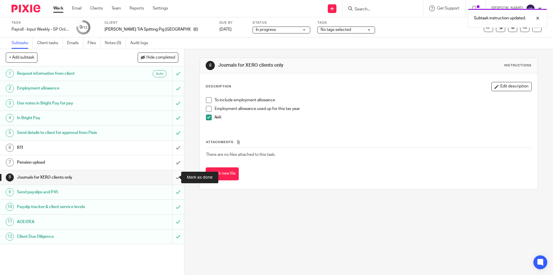
click at [173, 177] on input "submit" at bounding box center [92, 177] width 184 height 14
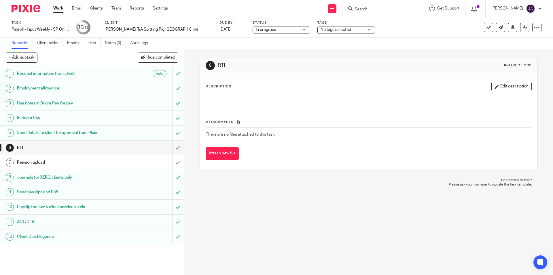
click at [91, 167] on link "7 Pension upload" at bounding box center [86, 162] width 172 height 14
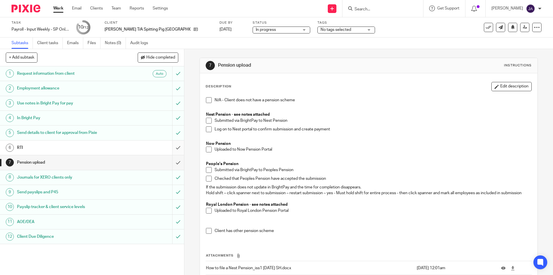
drag, startPoint x: 205, startPoint y: 152, endPoint x: 175, endPoint y: 153, distance: 30.0
click at [206, 152] on li "Uploaded to Now Pension Portal" at bounding box center [368, 150] width 325 height 9
click at [207, 145] on strong "Now Pension" at bounding box center [218, 143] width 25 height 4
click at [206, 150] on span at bounding box center [209, 149] width 6 height 6
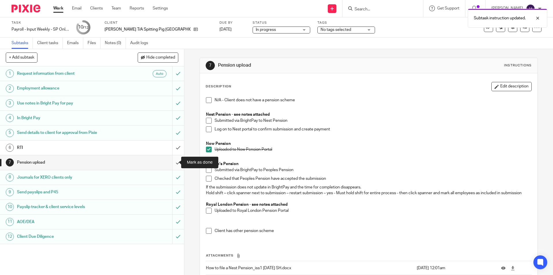
click at [173, 162] on input "submit" at bounding box center [92, 162] width 184 height 14
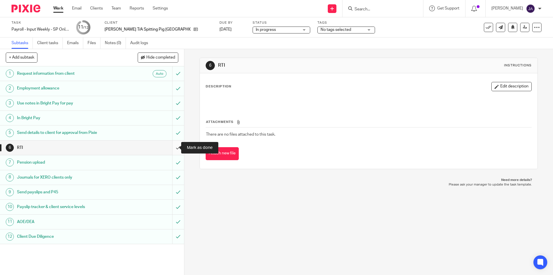
click at [171, 146] on input "submit" at bounding box center [92, 147] width 184 height 14
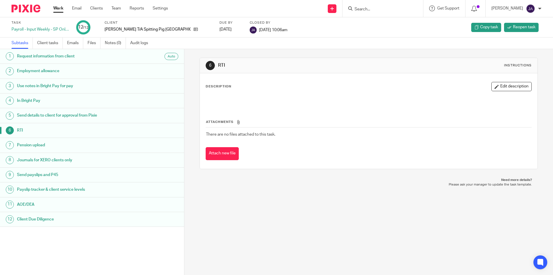
click at [56, 9] on link "Work" at bounding box center [58, 8] width 10 height 6
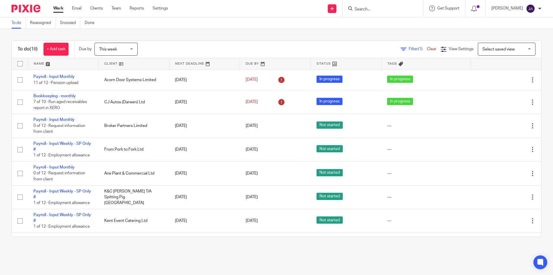
click at [367, 10] on input "Search" at bounding box center [380, 9] width 52 height 5
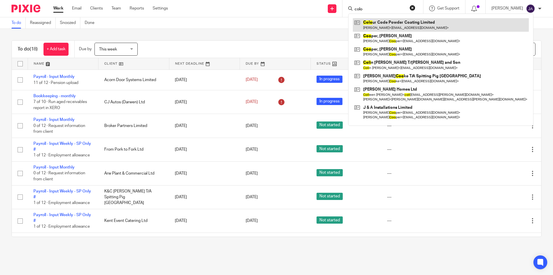
type input "colo"
click at [387, 26] on link at bounding box center [441, 24] width 176 height 13
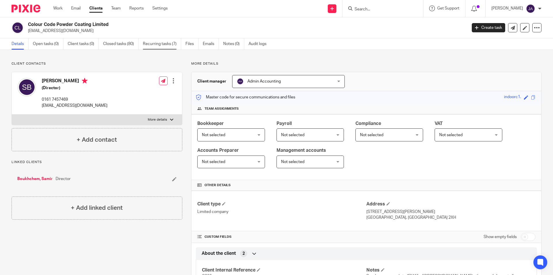
click at [161, 45] on link "Recurring tasks (7)" at bounding box center [162, 43] width 38 height 11
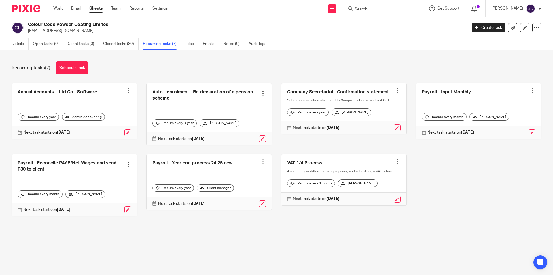
click at [530, 91] on div at bounding box center [533, 91] width 6 height 6
click at [493, 103] on link "Create task" at bounding box center [503, 103] width 46 height 8
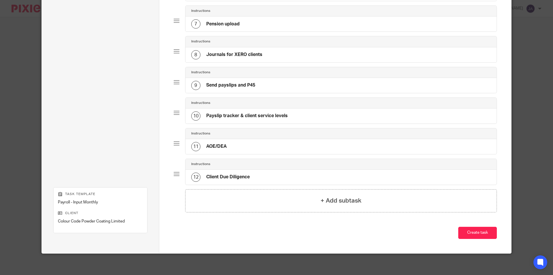
scroll to position [232, 0]
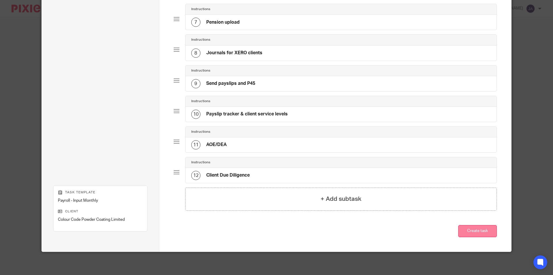
click at [475, 232] on button "Create task" at bounding box center [477, 231] width 39 height 12
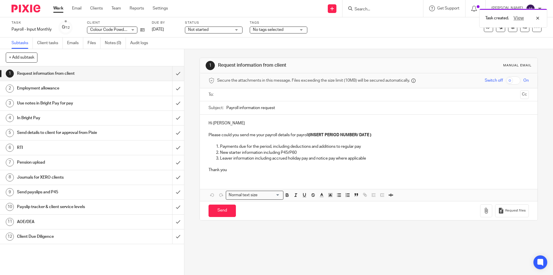
click at [203, 32] on span "Not started" at bounding box center [209, 30] width 43 height 6
click at [201, 51] on span "In progress" at bounding box center [199, 51] width 20 height 4
click at [269, 31] on span "No tags selected" at bounding box center [268, 30] width 31 height 4
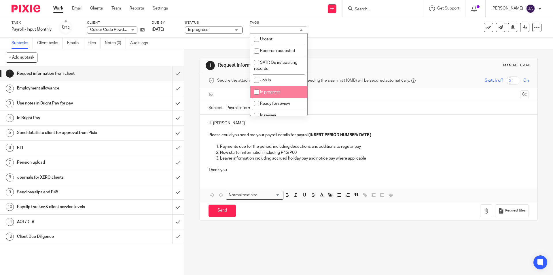
click at [267, 91] on span "In progress" at bounding box center [270, 92] width 20 height 4
checkbox input "true"
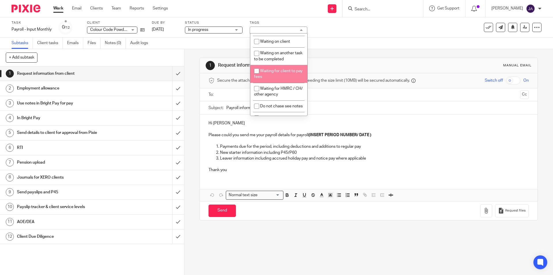
scroll to position [115, 0]
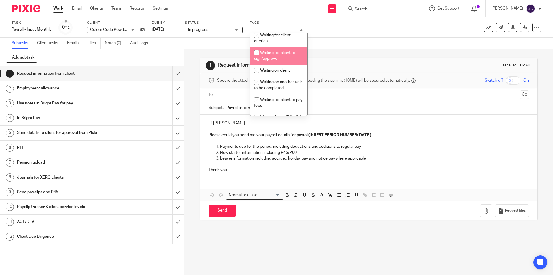
click at [273, 54] on span "Waiting for client to sign/approve" at bounding box center [274, 56] width 41 height 10
checkbox input "true"
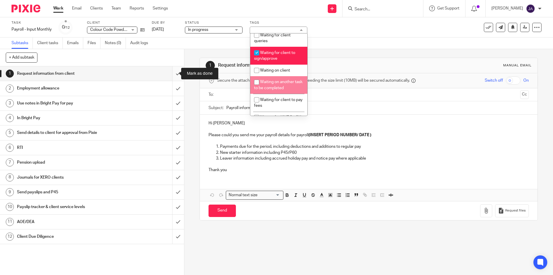
click at [172, 73] on input "submit" at bounding box center [92, 73] width 184 height 14
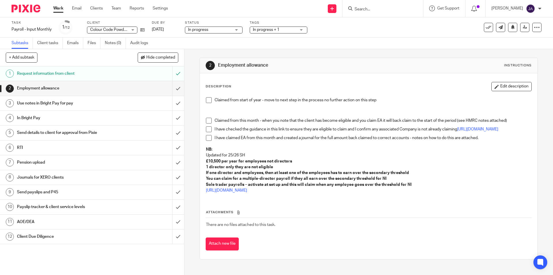
click at [207, 101] on span at bounding box center [209, 100] width 6 height 6
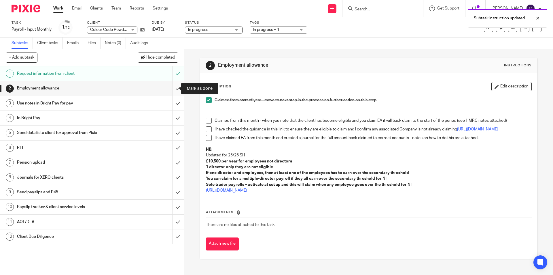
click at [170, 91] on input "submit" at bounding box center [92, 88] width 184 height 14
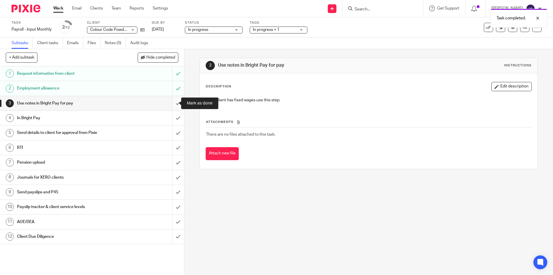
click at [169, 103] on input "submit" at bounding box center [92, 103] width 184 height 14
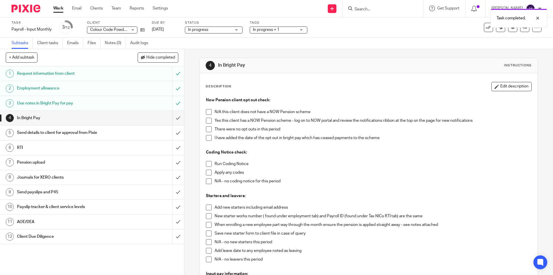
click at [209, 121] on span at bounding box center [209, 121] width 6 height 6
click at [208, 120] on span at bounding box center [209, 121] width 6 height 6
click at [207, 111] on span at bounding box center [209, 112] width 6 height 6
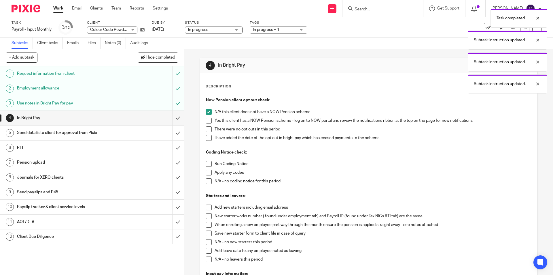
click at [206, 165] on span at bounding box center [209, 164] width 6 height 6
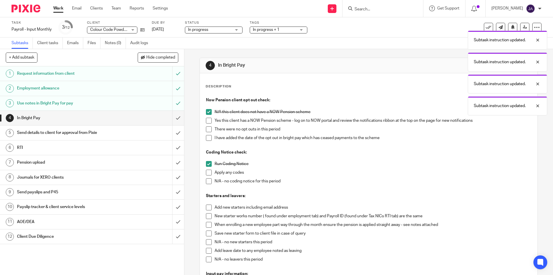
click at [207, 179] on span at bounding box center [209, 181] width 6 height 6
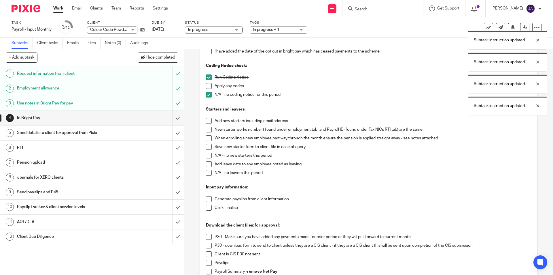
drag, startPoint x: 208, startPoint y: 154, endPoint x: 210, endPoint y: 169, distance: 14.5
click at [208, 155] on span at bounding box center [209, 155] width 6 height 6
click at [208, 169] on li "Add leave date to any employee noted as leaving" at bounding box center [368, 165] width 325 height 9
click at [204, 174] on div "Now Pension client opt out check: N/A this client does not have a NOW Pension s…" at bounding box center [368, 162] width 331 height 308
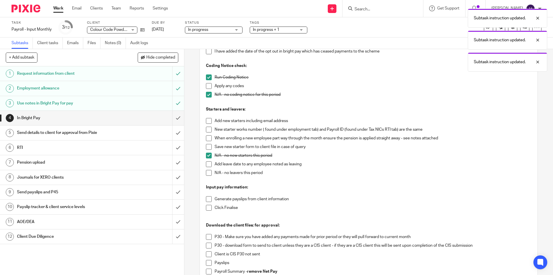
click at [206, 173] on span at bounding box center [209, 173] width 6 height 6
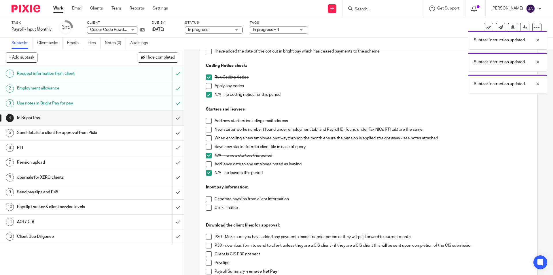
click at [207, 196] on div "Now Pension client opt out check: N/A this client does not have a NOW Pension s…" at bounding box center [368, 162] width 331 height 308
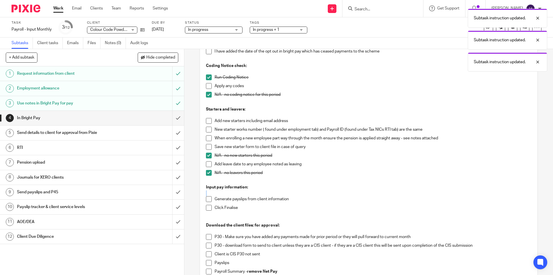
click at [207, 198] on span at bounding box center [209, 199] width 6 height 6
click at [208, 207] on span at bounding box center [209, 208] width 6 height 6
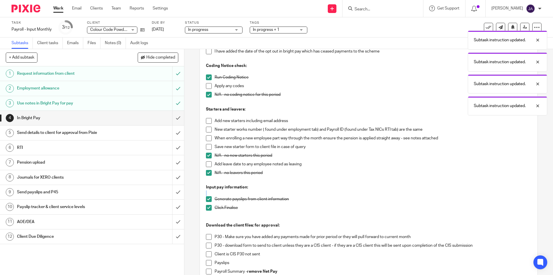
scroll to position [173, 0]
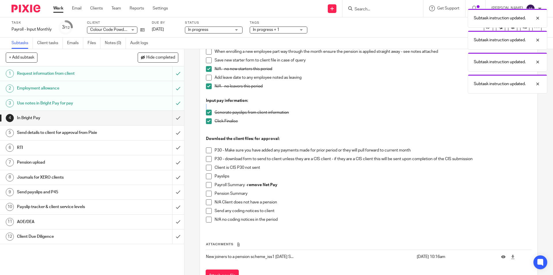
click at [207, 150] on span at bounding box center [209, 150] width 6 height 6
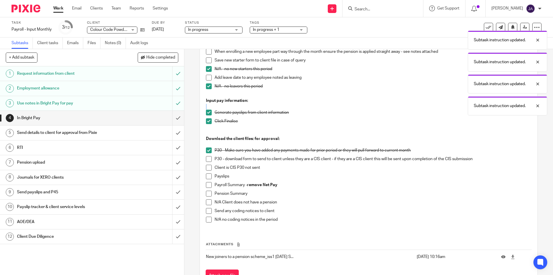
click at [207, 159] on span at bounding box center [209, 159] width 6 height 6
click at [206, 177] on span at bounding box center [209, 176] width 6 height 6
click at [206, 186] on span at bounding box center [209, 185] width 6 height 6
click at [204, 195] on div "Now Pension client opt out check: N/A this client does not have a NOW Pension s…" at bounding box center [368, 75] width 331 height 308
click at [206, 194] on span at bounding box center [209, 193] width 6 height 6
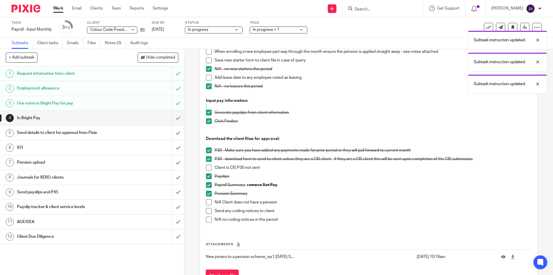
click at [210, 220] on span at bounding box center [209, 219] width 6 height 6
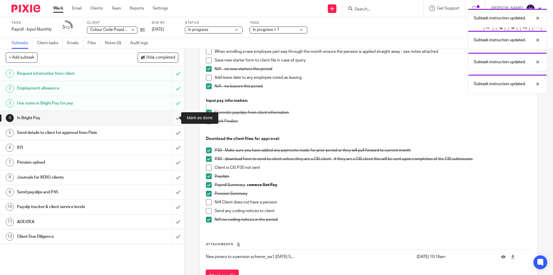
click at [173, 118] on input "submit" at bounding box center [92, 118] width 184 height 14
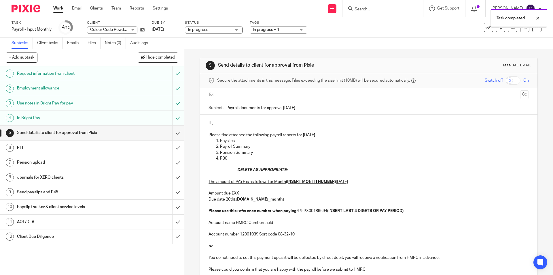
click at [230, 97] on input "text" at bounding box center [368, 94] width 299 height 7
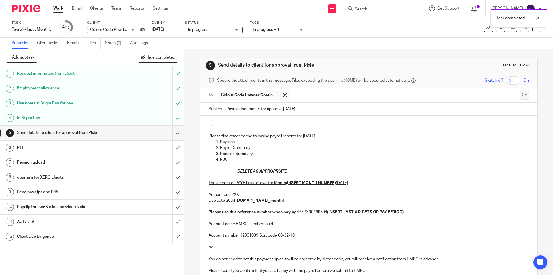
click at [520, 94] on button "Cc" at bounding box center [524, 95] width 9 height 9
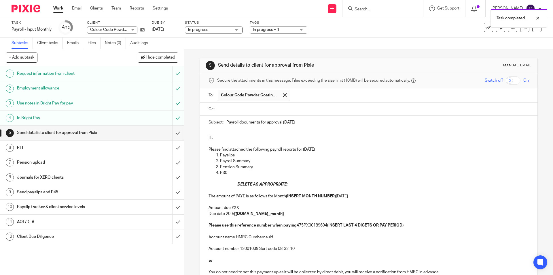
click at [261, 108] on input "text" at bounding box center [372, 109] width 307 height 7
click at [291, 109] on input "text" at bounding box center [397, 109] width 259 height 11
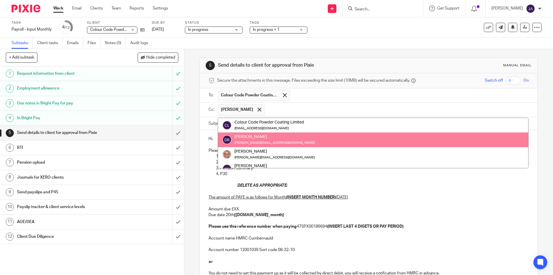
paste input "Accounts <accounts@ccpcltd.co.uk>"
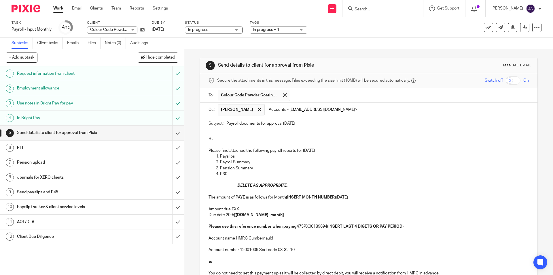
click at [288, 109] on input "Accounts <accounts@ccpcltd.co.uk>" at bounding box center [397, 109] width 259 height 11
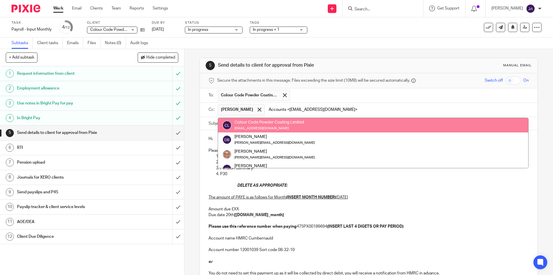
click at [288, 109] on input "Accounts <accounts@ccpcltd.co.uk>" at bounding box center [397, 109] width 259 height 11
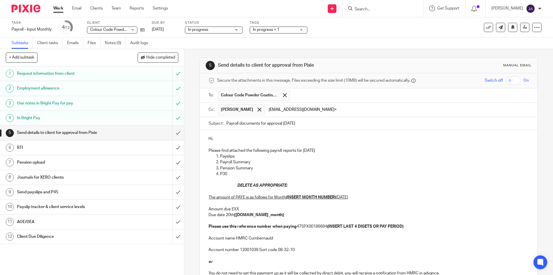
click at [325, 109] on input "accounts@ccpcltd.co.uk>" at bounding box center [397, 109] width 259 height 11
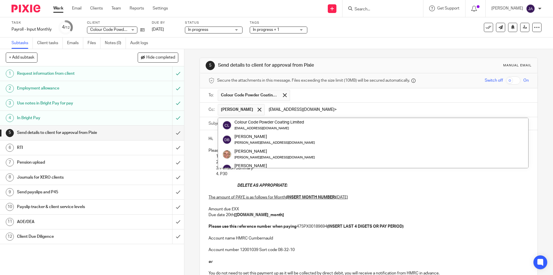
type input "accounts@ccpcltd.co.uk"
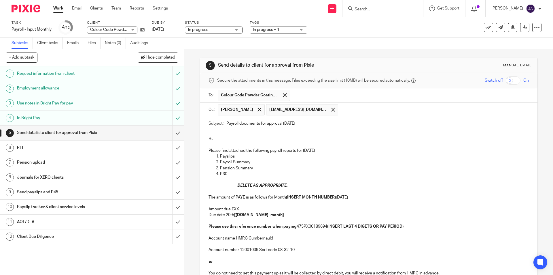
click at [259, 137] on p "Hi," at bounding box center [369, 139] width 320 height 6
click at [224, 123] on div "Subject: Payroll documents for approval August 2025" at bounding box center [369, 123] width 320 height 13
click at [226, 122] on input "Payroll documents for approval August 2025" at bounding box center [377, 123] width 302 height 13
click at [228, 122] on input "Payroll documents for approval August 2025" at bounding box center [377, 123] width 302 height 13
paste input "Month 4 Colour Code"
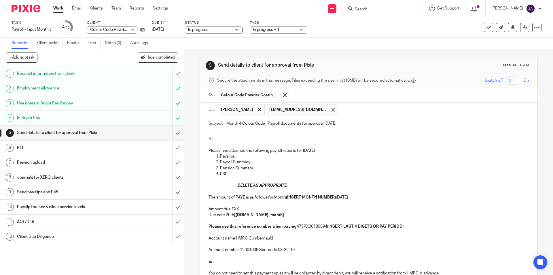
click at [243, 122] on input "Month 4 Colour Code Payroll documents for approval August 2025" at bounding box center [377, 123] width 302 height 13
type input "Month 5 Colour Code Payroll documents for approval August 2025"
drag, startPoint x: 290, startPoint y: 132, endPoint x: 242, endPoint y: 142, distance: 49.1
click at [291, 133] on div "Hi, Please find attached the following payroll reports for August 2025 Payslips…" at bounding box center [368, 211] width 337 height 162
drag, startPoint x: 229, startPoint y: 140, endPoint x: 194, endPoint y: 139, distance: 34.9
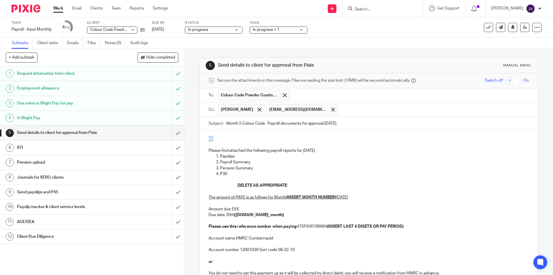
click at [194, 139] on div "5 Send details to client for approval from Pixie Manual email Secure the attach…" at bounding box center [368, 162] width 369 height 226
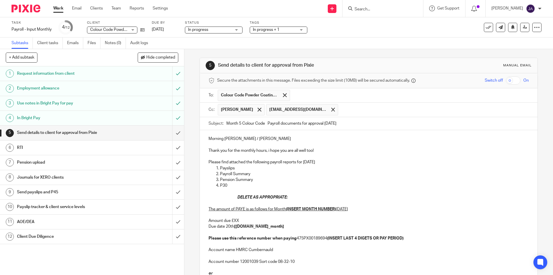
click at [337, 155] on p at bounding box center [369, 156] width 320 height 6
drag, startPoint x: 304, startPoint y: 197, endPoint x: 204, endPoint y: 198, distance: 99.7
click at [204, 198] on div "Morning Sophia / Samir Thank you for the monthly hours, i hope you are all well…" at bounding box center [368, 216] width 337 height 173
drag, startPoint x: 335, startPoint y: 209, endPoint x: 286, endPoint y: 210, distance: 49.9
click at [286, 210] on p "The amount of PAYE is as follows for Month (INSERT MONTH NUMBER) August 2025 Am…" at bounding box center [369, 220] width 320 height 41
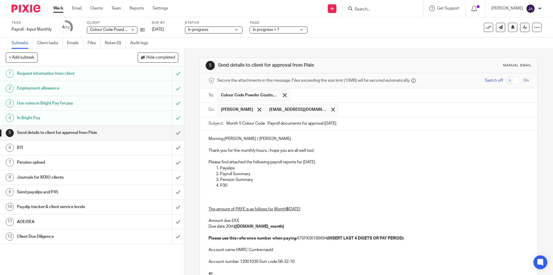
click at [288, 218] on p "The amount of PAYE is as follows for Month 5 August 2025 Amount due £XX Due dat…" at bounding box center [369, 220] width 320 height 41
click at [332, 163] on p "Please find attached the following payroll reports for August 2025" at bounding box center [369, 162] width 320 height 6
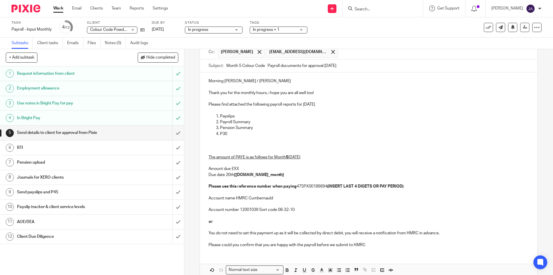
scroll to position [86, 0]
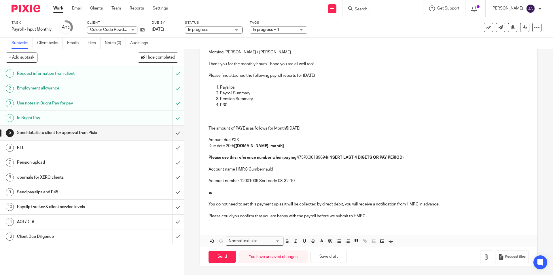
click at [240, 138] on p "The amount of PAYE is as follows for Month 5 August 2025 Amount due £XX Due dat…" at bounding box center [369, 140] width 320 height 41
drag, startPoint x: 272, startPoint y: 147, endPoint x: 235, endPoint y: 146, distance: 36.9
click at [235, 146] on p "The amount of PAYE is as follows for Month 5 August 2025 Amount due £1,558.51 D…" at bounding box center [369, 140] width 320 height 41
click at [251, 154] on p "The amount of PAYE is as follows for Month 5 August 2025 Amount due £1,558.51 D…" at bounding box center [369, 140] width 320 height 41
click at [267, 152] on p "The amount of PAYE is as follows for Month 5 August 2025 Amount due £1,558.51 D…" at bounding box center [369, 140] width 320 height 41
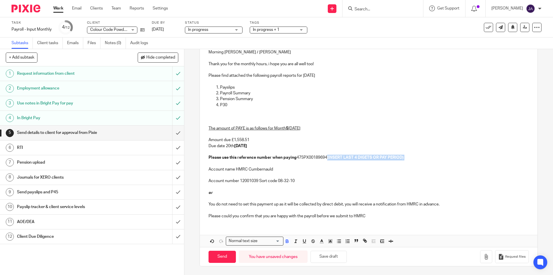
drag, startPoint x: 413, startPoint y: 155, endPoint x: 329, endPoint y: 158, distance: 84.2
click at [329, 158] on p "The amount of PAYE is as follows for Month 5 August 2025 Amount due £1,558.51 D…" at bounding box center [369, 140] width 320 height 41
click at [352, 166] on p "Account name HMRC Cumbernauld" at bounding box center [369, 166] width 320 height 12
click at [347, 168] on p "Account name HMRC Cumbernauld" at bounding box center [369, 166] width 320 height 12
click at [337, 169] on p "Account name HMRC Cumbernauld" at bounding box center [369, 166] width 320 height 12
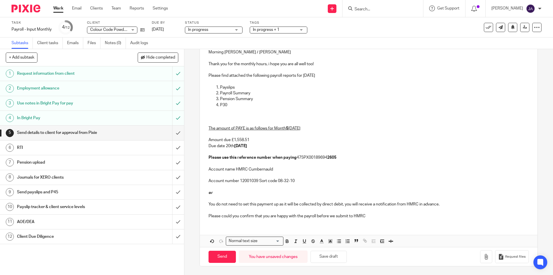
click at [279, 150] on p "The amount of PAYE is as follows for Month 5 August 2025 Amount due £1,558.51 D…" at bounding box center [369, 140] width 320 height 41
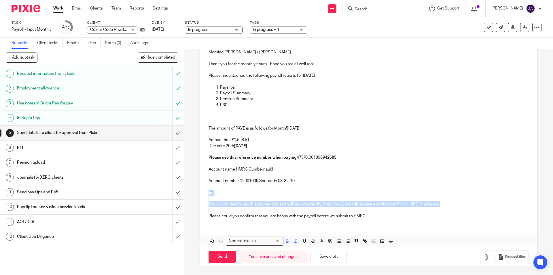
drag, startPoint x: 218, startPoint y: 210, endPoint x: 194, endPoint y: 194, distance: 29.3
click at [194, 194] on div "5 Send details to client for approval from Pixie Manual email Secure the attach…" at bounding box center [368, 162] width 369 height 226
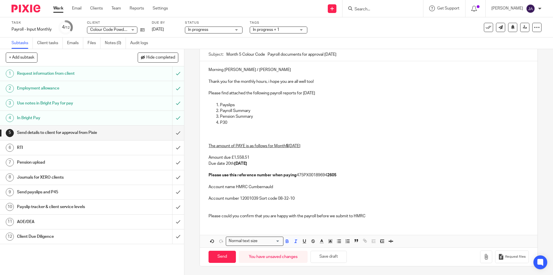
scroll to position [69, 0]
drag, startPoint x: 389, startPoint y: 214, endPoint x: 271, endPoint y: 250, distance: 123.1
click at [189, 221] on div "5 Send details to client for approval from Pixie Manual email Secure the attach…" at bounding box center [368, 162] width 369 height 226
click at [285, 241] on icon "button" at bounding box center [287, 240] width 5 height 5
click at [295, 241] on icon "button" at bounding box center [295, 240] width 5 height 5
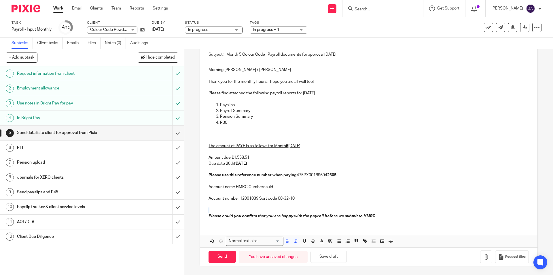
click at [372, 221] on div "Morning Sophia / Samir Thank you for the monthly hours, i hope you are all well…" at bounding box center [368, 142] width 337 height 162
click at [378, 216] on p "Please could you confirm that you are happy with the payroll before we submit t…" at bounding box center [369, 213] width 320 height 12
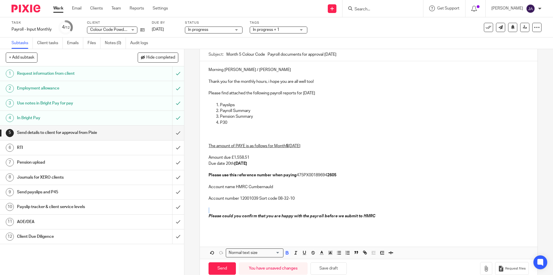
drag, startPoint x: 275, startPoint y: 165, endPoint x: 196, endPoint y: 159, distance: 78.9
click at [196, 159] on div "5 Send details to client for approval from Pixie Manual email Secure the attach…" at bounding box center [368, 162] width 369 height 226
click at [285, 252] on icon "button" at bounding box center [287, 252] width 5 height 5
click at [296, 254] on icon "button" at bounding box center [295, 252] width 5 height 5
click at [286, 254] on icon "button" at bounding box center [287, 252] width 2 height 1
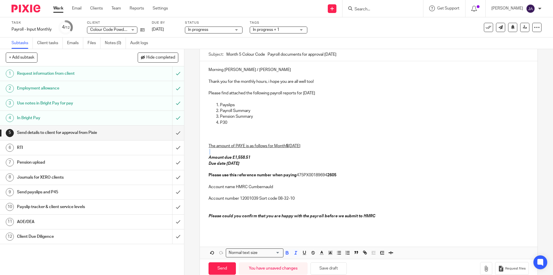
click at [303, 163] on p "The amount of PAYE is as follows for Month 5 August 2025 Amount due £1,558.51 D…" at bounding box center [369, 157] width 320 height 41
click at [298, 165] on p "The amount of PAYE is as follows for Month 5 August 2025 Amount due £1,558.51 D…" at bounding box center [369, 157] width 320 height 41
click at [480, 271] on button "button" at bounding box center [486, 268] width 12 height 13
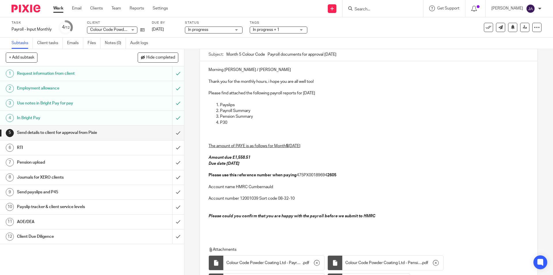
scroll to position [131, 0]
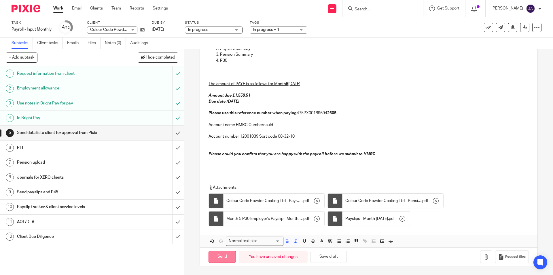
click at [226, 255] on input "Send" at bounding box center [222, 256] width 27 height 12
type input "Sent"
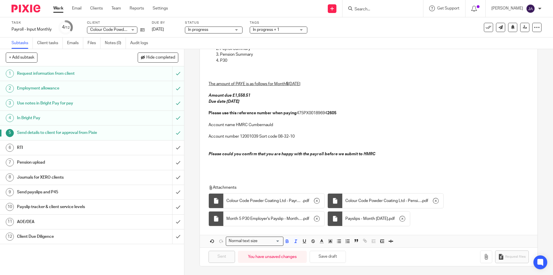
click at [47, 234] on h1 "Client Due Diligence" at bounding box center [67, 236] width 100 height 9
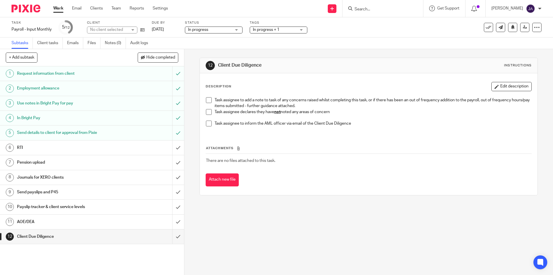
click at [208, 113] on span at bounding box center [209, 112] width 6 height 6
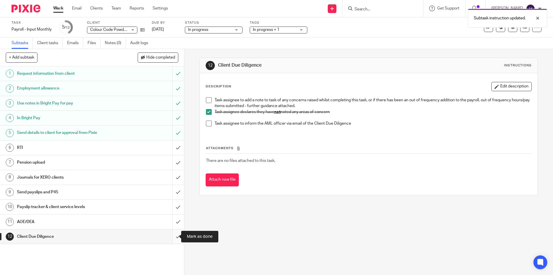
drag, startPoint x: 174, startPoint y: 237, endPoint x: 167, endPoint y: 236, distance: 7.0
click at [174, 237] on input "submit" at bounding box center [92, 236] width 184 height 14
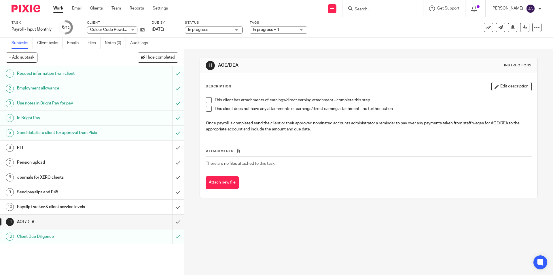
click at [208, 108] on span at bounding box center [209, 109] width 6 height 6
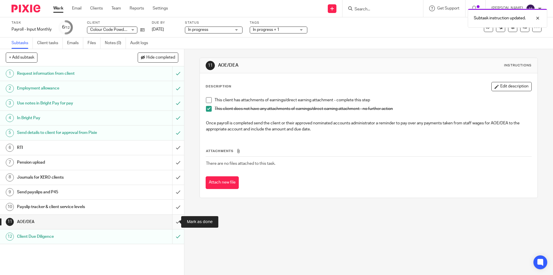
click at [173, 220] on input "submit" at bounding box center [92, 221] width 184 height 14
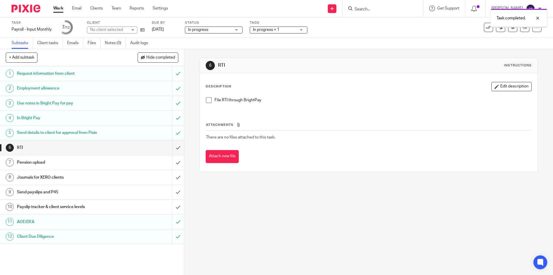
click at [121, 208] on div "Payslip tracker & client service levels" at bounding box center [92, 206] width 150 height 9
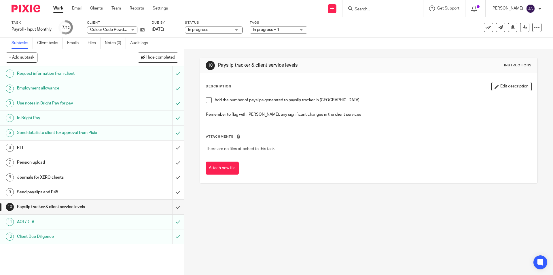
click at [206, 101] on span at bounding box center [209, 100] width 6 height 6
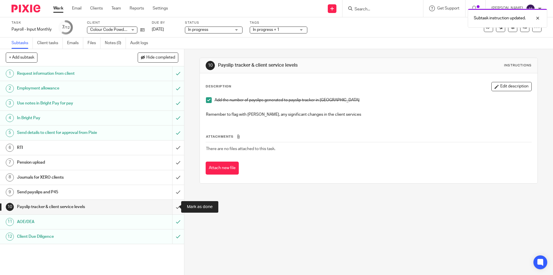
click at [172, 206] on input "submit" at bounding box center [92, 206] width 184 height 14
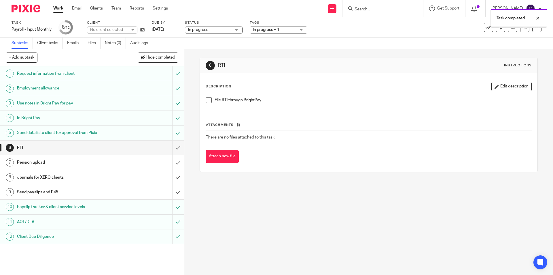
click at [90, 194] on h1 "Send payslips and P45" at bounding box center [67, 192] width 100 height 9
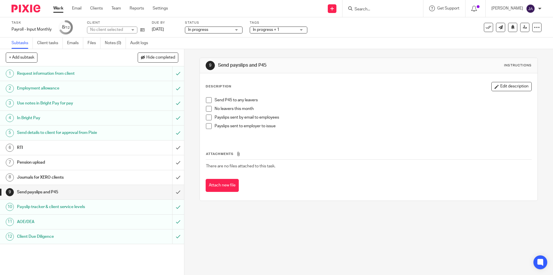
click at [206, 107] on span at bounding box center [209, 109] width 6 height 6
click at [67, 164] on h1 "Pension upload" at bounding box center [67, 162] width 100 height 9
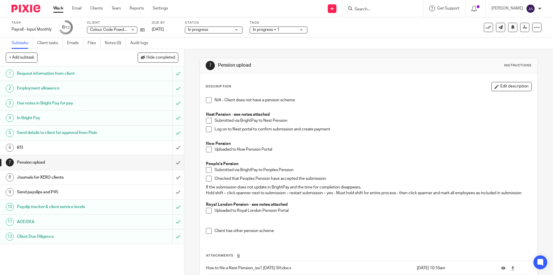
click at [64, 148] on h1 "RTI" at bounding box center [67, 147] width 100 height 9
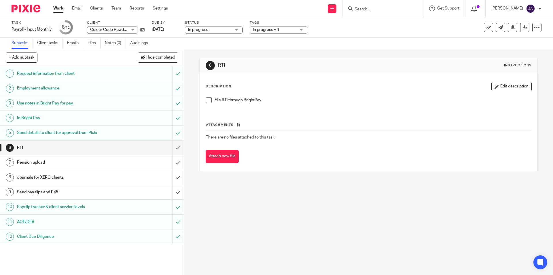
click at [40, 176] on h1 "Journals for XERO clients" at bounding box center [67, 177] width 100 height 9
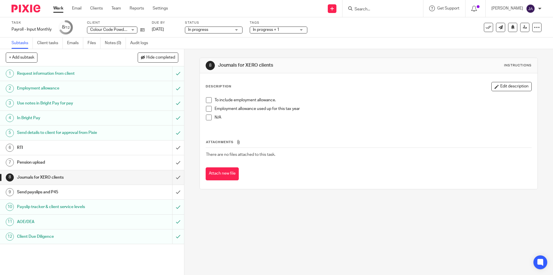
click at [207, 102] on span at bounding box center [209, 100] width 6 height 6
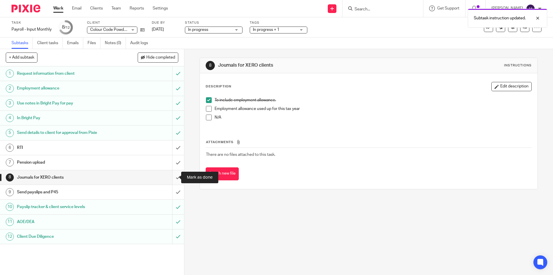
click at [171, 178] on input "submit" at bounding box center [92, 177] width 184 height 14
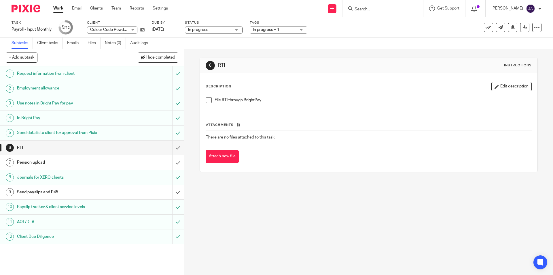
click at [58, 6] on link "Work" at bounding box center [58, 8] width 10 height 6
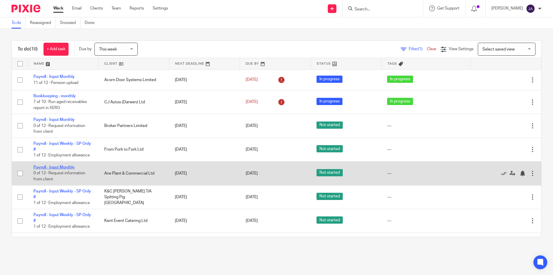
click at [55, 167] on link "Payroll - Input Monthly" at bounding box center [53, 167] width 41 height 4
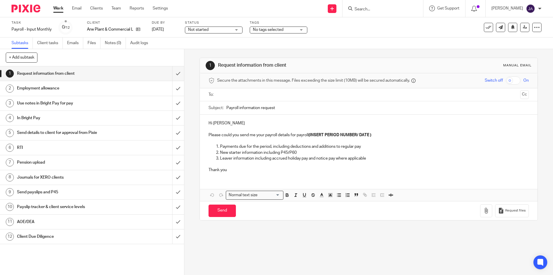
click at [218, 29] on span "Not started" at bounding box center [209, 30] width 43 height 6
click at [201, 46] on li "In progress" at bounding box center [214, 51] width 57 height 12
click at [273, 30] on span "No tags selected" at bounding box center [268, 30] width 31 height 4
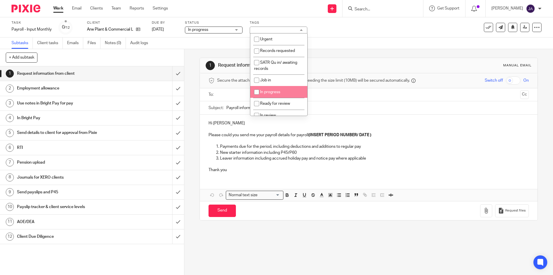
click at [271, 94] on li "In progress" at bounding box center [278, 92] width 57 height 12
checkbox input "true"
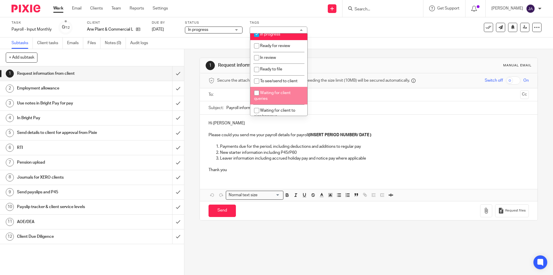
scroll to position [115, 0]
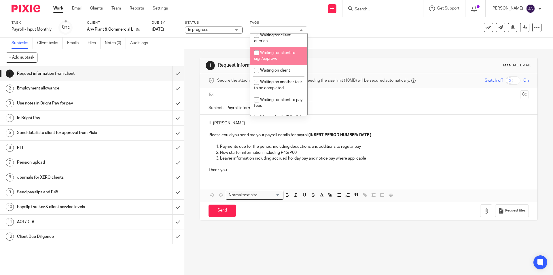
click at [270, 56] on span "Waiting for client to sign/approve" at bounding box center [274, 56] width 41 height 10
checkbox input "true"
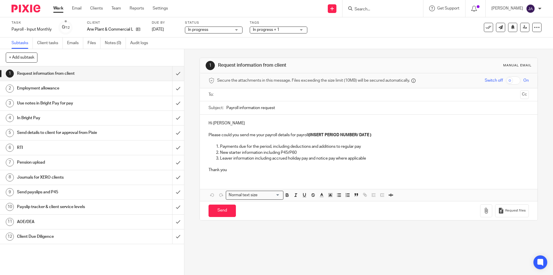
click at [192, 234] on div "1 Request information from client Manual email Secure the attachments in this m…" at bounding box center [368, 162] width 369 height 226
click at [172, 74] on input "submit" at bounding box center [92, 73] width 184 height 14
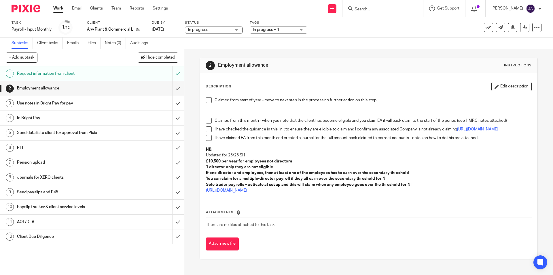
click at [208, 101] on span at bounding box center [209, 100] width 6 height 6
click at [206, 100] on span at bounding box center [209, 100] width 6 height 6
click at [497, 87] on button "Edit description" at bounding box center [512, 86] width 40 height 9
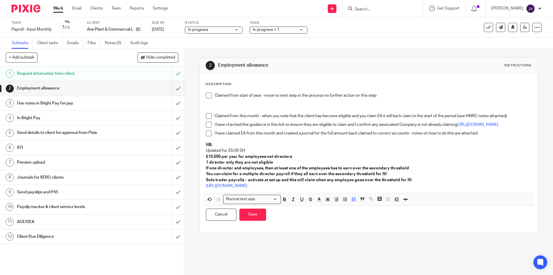
click at [381, 92] on p "Claimed from start of year - move to next step in the process no further action…" at bounding box center [373, 95] width 317 height 6
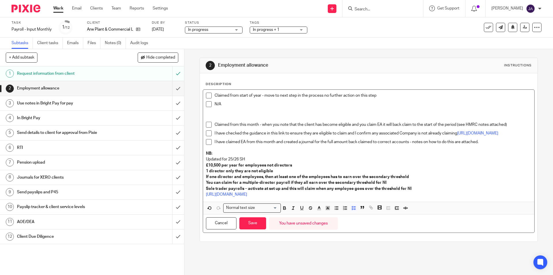
click at [208, 102] on span at bounding box center [209, 104] width 6 height 6
click at [257, 224] on button "Save" at bounding box center [252, 223] width 27 height 12
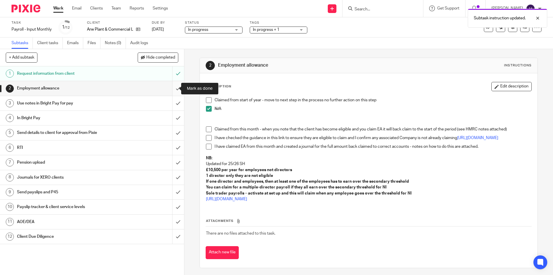
click at [174, 88] on input "submit" at bounding box center [92, 88] width 184 height 14
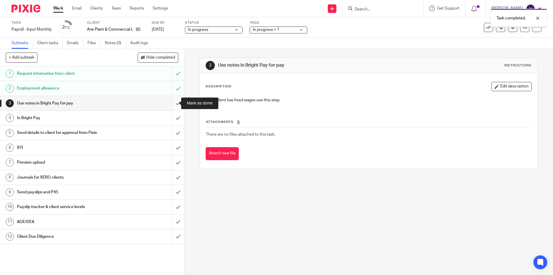
click at [173, 104] on input "submit" at bounding box center [92, 103] width 184 height 14
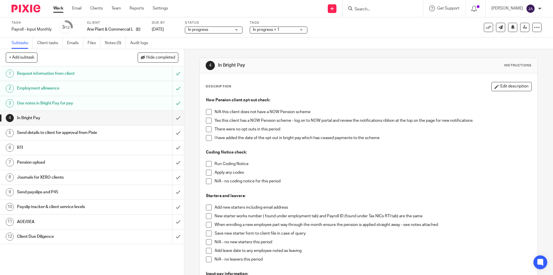
click at [206, 121] on span at bounding box center [209, 121] width 6 height 6
click at [207, 130] on span at bounding box center [209, 129] width 6 height 6
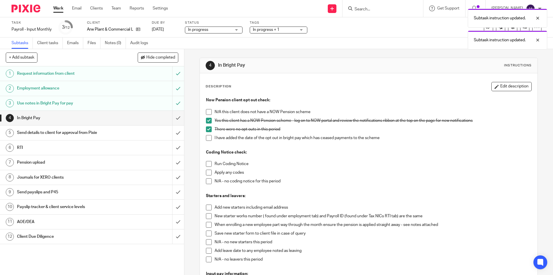
click at [207, 164] on span at bounding box center [209, 164] width 6 height 6
click at [207, 182] on span at bounding box center [209, 181] width 6 height 6
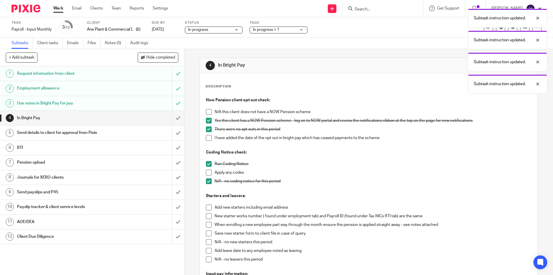
scroll to position [115, 0]
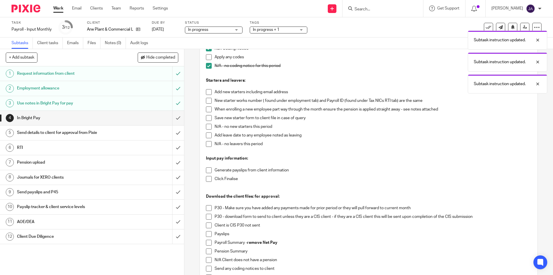
click at [206, 126] on span at bounding box center [209, 127] width 6 height 6
click at [206, 144] on span at bounding box center [209, 144] width 6 height 6
click at [207, 172] on span at bounding box center [209, 170] width 6 height 6
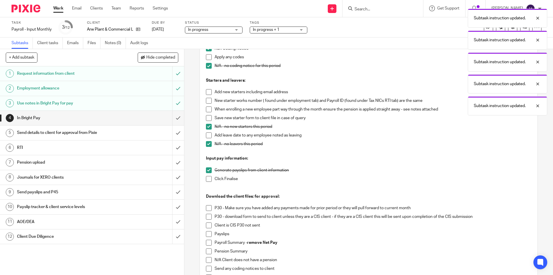
click at [206, 180] on span at bounding box center [209, 179] width 6 height 6
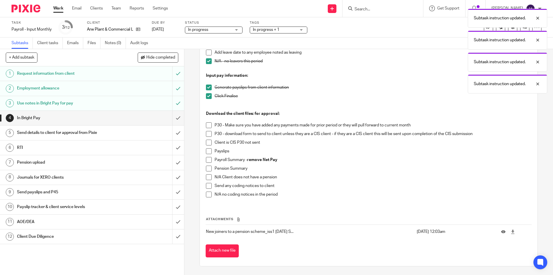
click at [208, 152] on span at bounding box center [209, 151] width 6 height 6
click at [207, 160] on span at bounding box center [209, 160] width 6 height 6
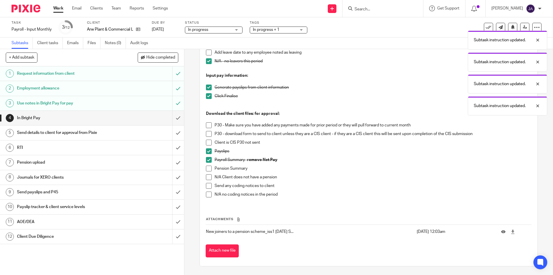
click at [207, 169] on span at bounding box center [209, 168] width 6 height 6
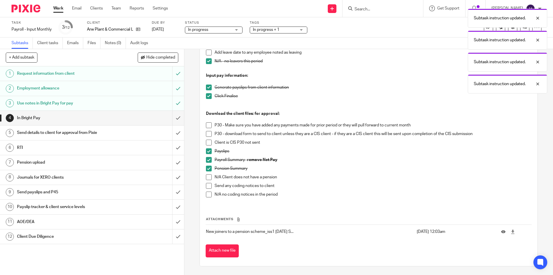
click at [207, 123] on span at bounding box center [209, 125] width 6 height 6
click at [206, 135] on span at bounding box center [209, 134] width 6 height 6
click at [207, 125] on span at bounding box center [209, 125] width 6 height 6
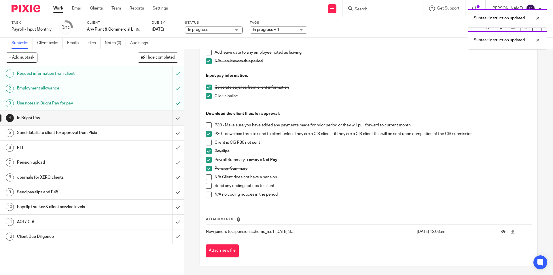
click at [206, 195] on span at bounding box center [209, 194] width 6 height 6
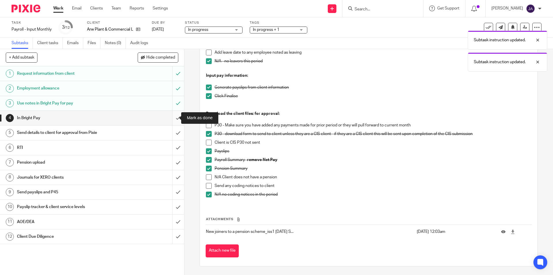
click at [170, 118] on input "submit" at bounding box center [92, 118] width 184 height 14
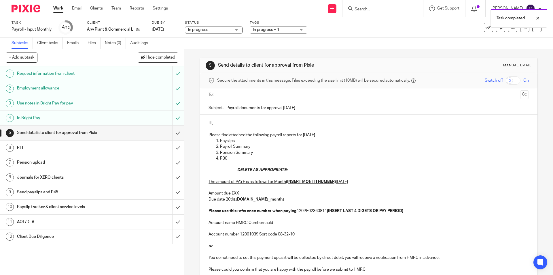
click at [226, 94] on input "text" at bounding box center [368, 94] width 299 height 7
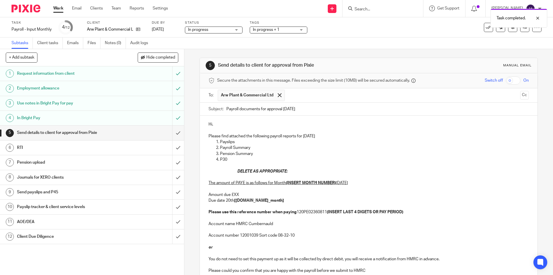
click at [226, 108] on input "Payroll documents for approval [DATE]" at bounding box center [377, 109] width 302 height 13
paste input "Month 4 ARW Plant & Comm"
click at [240, 111] on input "Month 4 ARW Plant & Comm Payroll documents for approval [DATE]" at bounding box center [377, 109] width 302 height 13
type input "Month 5 ARW Plant & Comm Payroll documents for approval [DATE]"
drag, startPoint x: 321, startPoint y: 128, endPoint x: 279, endPoint y: 129, distance: 41.8
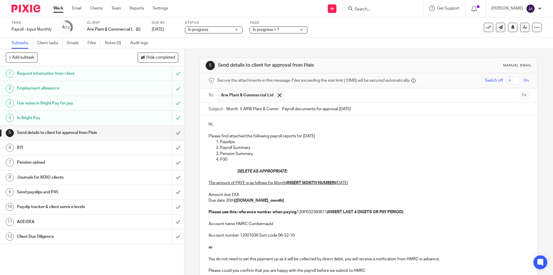
click at [321, 128] on p at bounding box center [369, 130] width 320 height 6
drag, startPoint x: 242, startPoint y: 124, endPoint x: 207, endPoint y: 125, distance: 34.3
click at [209, 125] on p "Hi," at bounding box center [369, 124] width 320 height 6
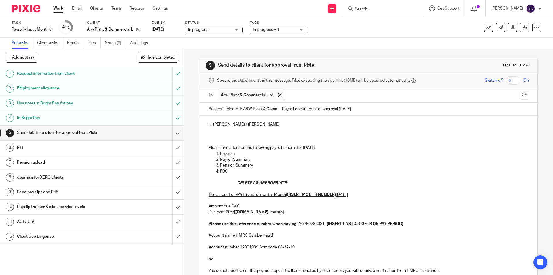
click at [329, 147] on p "Please find attached the following payroll reports for August 2025" at bounding box center [369, 148] width 320 height 6
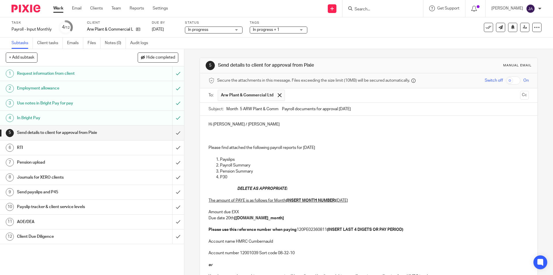
click at [266, 159] on p "Payslips" at bounding box center [374, 159] width 309 height 6
click at [263, 171] on p "Pension Summary" at bounding box center [374, 171] width 309 height 6
drag, startPoint x: 295, startPoint y: 188, endPoint x: 224, endPoint y: 187, distance: 71.2
click at [224, 187] on div "Hi Charlotte / Jackie Please find attached the following payroll reports for Au…" at bounding box center [368, 206] width 337 height 180
drag, startPoint x: 335, startPoint y: 201, endPoint x: 285, endPoint y: 199, distance: 49.9
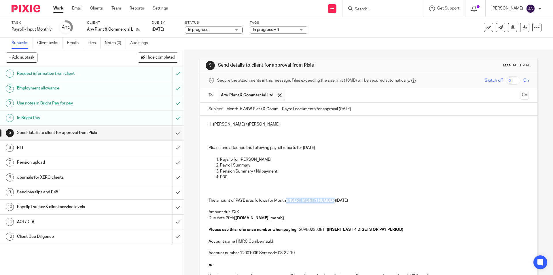
click at [285, 199] on p "The amount of PAYE is as follows for Month (INSERT MONTH NUMBER) August 2025 Am…" at bounding box center [369, 212] width 320 height 41
drag, startPoint x: 290, startPoint y: 203, endPoint x: 286, endPoint y: 199, distance: 5.9
click at [286, 199] on p "The amount of PAYE is as follows for Month 5 August 2025 Amount due £XX Due dat…" at bounding box center [369, 212] width 320 height 41
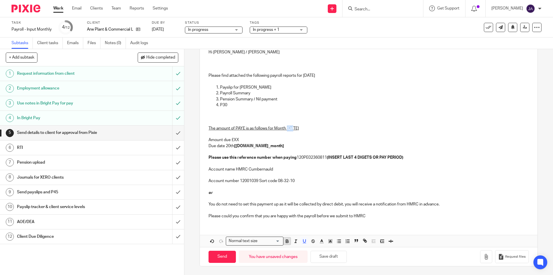
click at [287, 241] on icon "button" at bounding box center [287, 240] width 5 height 5
click at [253, 141] on p "The amount of PAYE is as follows for Month 5 August 2025 Amount due £XX Due dat…" at bounding box center [369, 140] width 320 height 41
click at [240, 142] on p "The amount of PAYE is as follows for Month 5 August 2025 Amount due £XX Due dat…" at bounding box center [369, 140] width 320 height 41
drag, startPoint x: 273, startPoint y: 146, endPoint x: 235, endPoint y: 145, distance: 37.8
click at [235, 145] on p "The amount of PAYE is as follows for Month 5 August 2025 Amount due £174.37 Due…" at bounding box center [369, 140] width 320 height 41
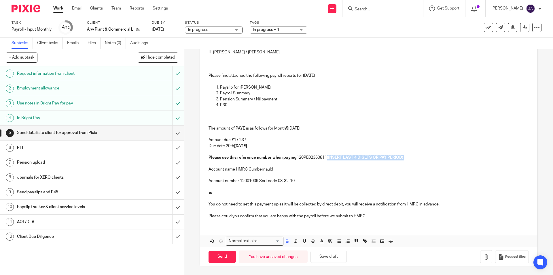
drag, startPoint x: 418, startPoint y: 157, endPoint x: 328, endPoint y: 156, distance: 89.3
click at [328, 156] on p "The amount of PAYE is as follows for Month 5 August 2025 Amount due £174.37 Due…" at bounding box center [369, 140] width 320 height 41
click at [345, 178] on p "Account number 12001039 Sort code 08-32-10" at bounding box center [369, 178] width 320 height 12
drag, startPoint x: 342, startPoint y: 156, endPoint x: 329, endPoint y: 169, distance: 18.4
click at [328, 156] on p "The amount of PAYE is as follows for Month 5 August 2025 Amount due £174.37 Due…" at bounding box center [369, 140] width 320 height 41
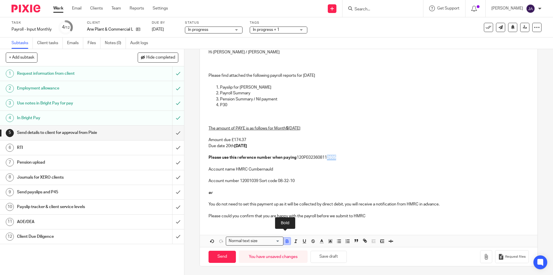
click at [286, 241] on icon "button" at bounding box center [287, 240] width 5 height 5
click at [293, 240] on icon "button" at bounding box center [295, 240] width 5 height 5
click at [233, 209] on p "Please could you confirm that you are happy with the payroll before we submit t…" at bounding box center [369, 213] width 320 height 12
drag, startPoint x: 214, startPoint y: 206, endPoint x: 211, endPoint y: 203, distance: 4.1
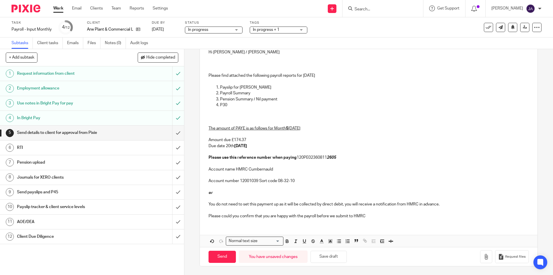
drag, startPoint x: 211, startPoint y: 203, endPoint x: 362, endPoint y: 181, distance: 152.3
click at [363, 180] on p "Account number 12001039 Sort code 08-32-10" at bounding box center [369, 178] width 320 height 12
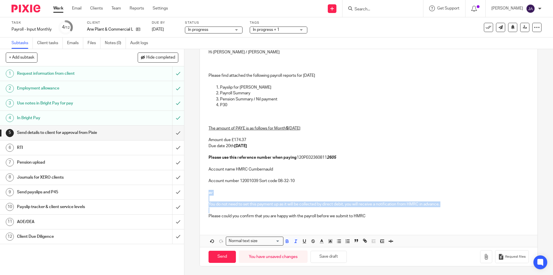
drag, startPoint x: 216, startPoint y: 207, endPoint x: 204, endPoint y: 192, distance: 19.2
click at [204, 192] on div "Hi Charlotte / Jackie Please find attached the following payroll reports for Au…" at bounding box center [368, 134] width 337 height 180
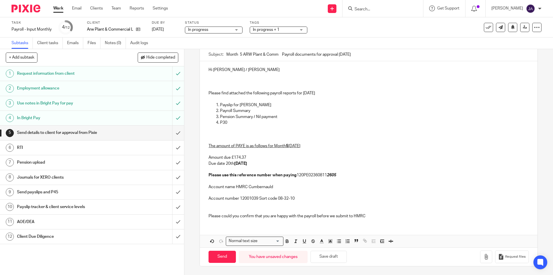
click at [377, 216] on p "Please could you confirm that you are happy with the payroll before we submit t…" at bounding box center [369, 213] width 320 height 12
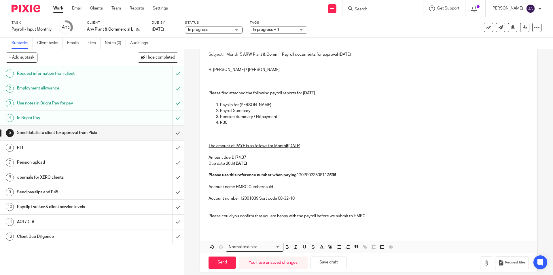
scroll to position [61, 0]
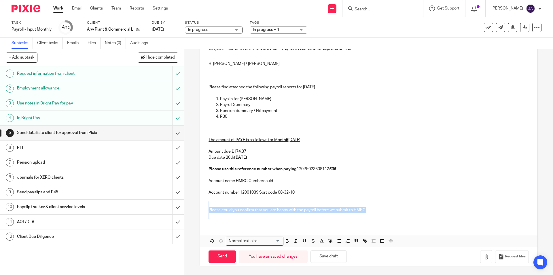
drag, startPoint x: 371, startPoint y: 213, endPoint x: 189, endPoint y: 205, distance: 182.0
click at [189, 205] on div "5 Send details to client for approval from Pixie Manual email Secure the attach…" at bounding box center [368, 162] width 369 height 226
click at [287, 241] on icon "button" at bounding box center [287, 240] width 5 height 5
click at [294, 241] on icon "button" at bounding box center [295, 240] width 5 height 5
click at [278, 196] on p at bounding box center [369, 198] width 320 height 6
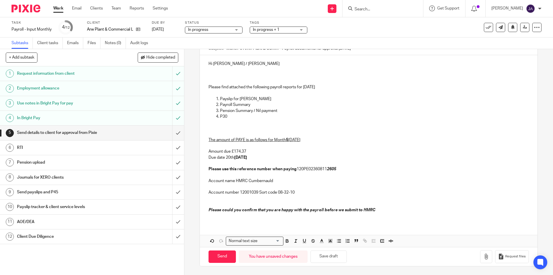
click at [263, 164] on p "The amount of PAYE is as follows for Month 5 August 2025 Amount due £174.37 Due…" at bounding box center [369, 151] width 320 height 41
drag, startPoint x: 273, startPoint y: 159, endPoint x: 219, endPoint y: 174, distance: 55.9
click at [204, 146] on div "Hi Charlotte / Jackie Please find attached the following payroll reports for Au…" at bounding box center [368, 139] width 337 height 168
click at [285, 238] on icon "button" at bounding box center [287, 240] width 5 height 5
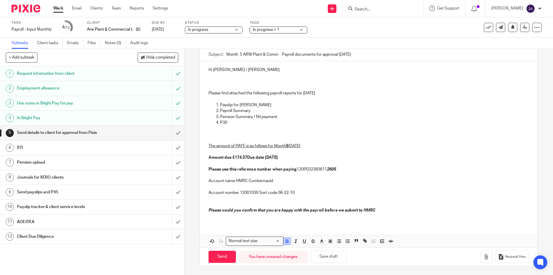
scroll to position [54, 0]
click at [293, 241] on icon "button" at bounding box center [295, 240] width 5 height 5
click at [246, 159] on em "Amount due £174.37 Due date 20th September 2025" at bounding box center [243, 157] width 69 height 4
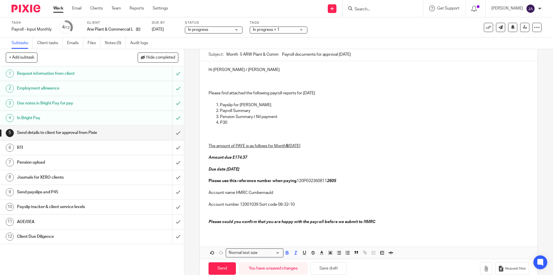
click at [286, 167] on p "Due date 20th September 2025 Please use this reference number when paying 120PE…" at bounding box center [369, 171] width 320 height 23
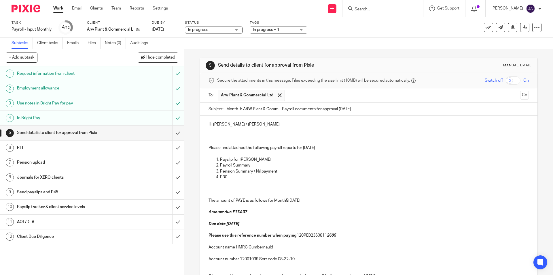
scroll to position [66, 0]
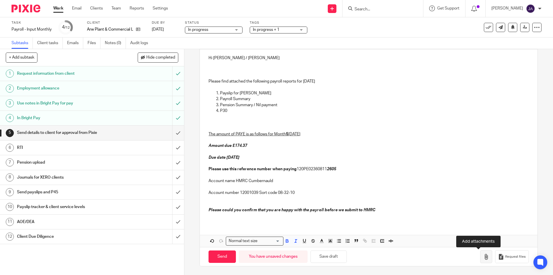
click at [484, 256] on icon "button" at bounding box center [487, 257] width 6 height 6
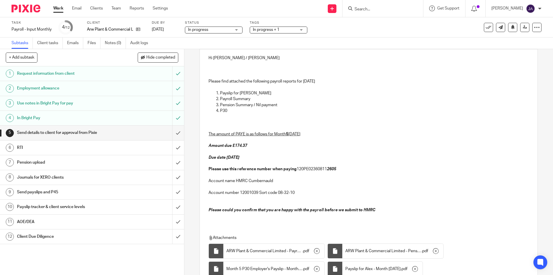
scroll to position [117, 0]
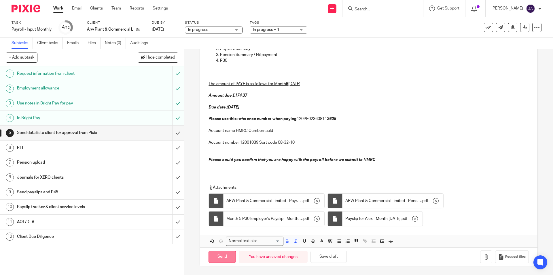
click at [221, 259] on input "Send" at bounding box center [222, 256] width 27 height 12
type input "Sent"
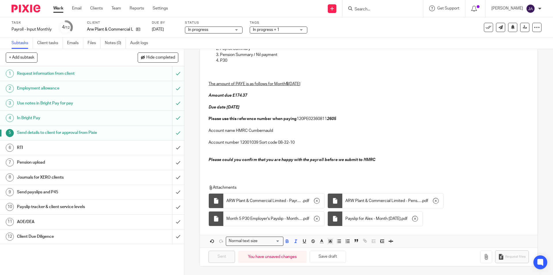
click at [132, 231] on link "12 Client Due Diligence" at bounding box center [86, 236] width 172 height 14
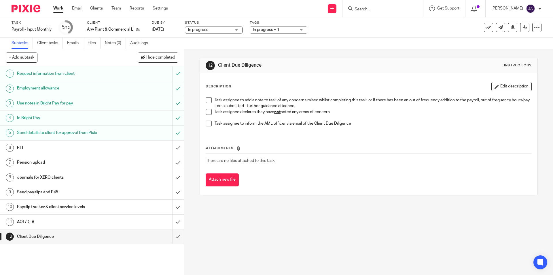
drag, startPoint x: 205, startPoint y: 111, endPoint x: 206, endPoint y: 114, distance: 3.2
click at [206, 111] on span at bounding box center [209, 112] width 6 height 6
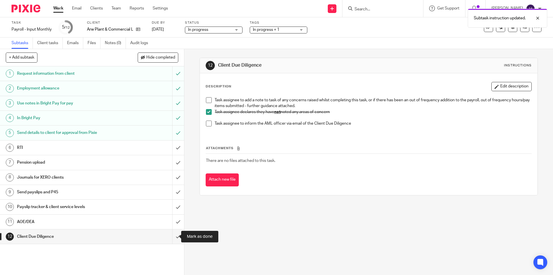
drag, startPoint x: 172, startPoint y: 237, endPoint x: 159, endPoint y: 230, distance: 14.2
click at [171, 237] on input "submit" at bounding box center [92, 236] width 184 height 14
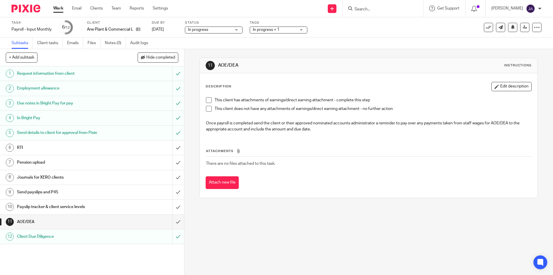
click at [207, 108] on span at bounding box center [209, 109] width 6 height 6
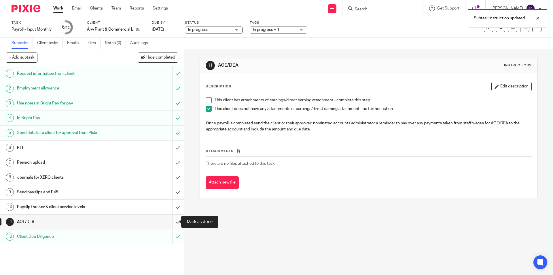
click at [172, 221] on input "submit" at bounding box center [92, 221] width 184 height 14
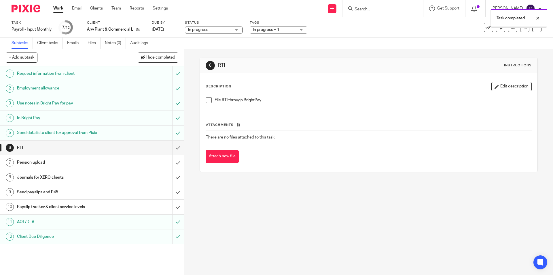
click at [118, 204] on div "Payslip tracker & client service levels" at bounding box center [92, 206] width 150 height 9
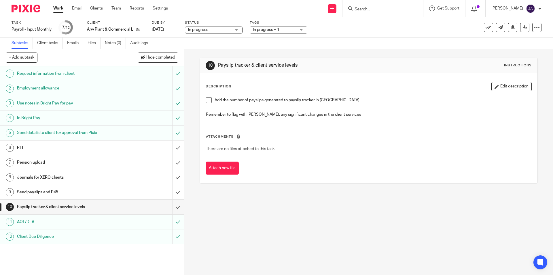
click at [208, 99] on span at bounding box center [209, 100] width 6 height 6
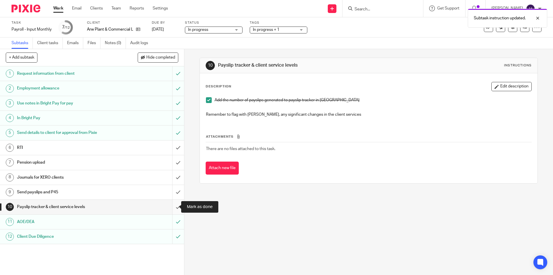
click at [173, 207] on input "submit" at bounding box center [92, 206] width 184 height 14
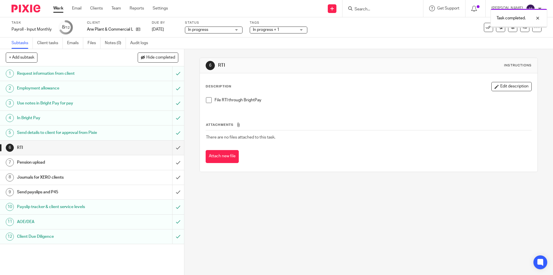
click at [97, 190] on h1 "Send payslips and P45" at bounding box center [67, 192] width 100 height 9
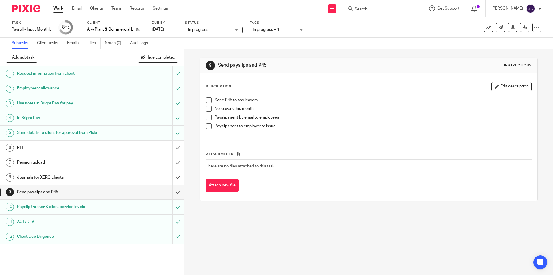
click at [207, 108] on span at bounding box center [209, 109] width 6 height 6
click at [207, 126] on span at bounding box center [209, 126] width 6 height 6
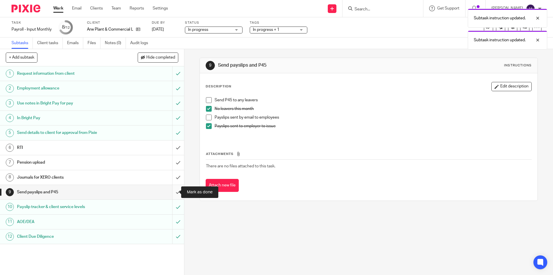
click at [173, 191] on input "submit" at bounding box center [92, 192] width 184 height 14
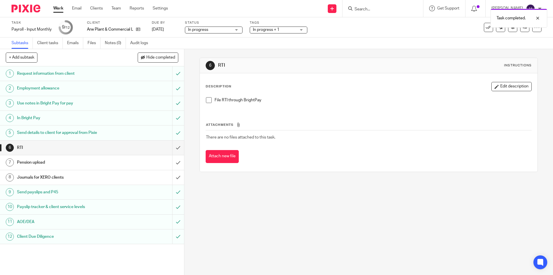
click at [63, 173] on h1 "Journals for XERO clients" at bounding box center [67, 177] width 100 height 9
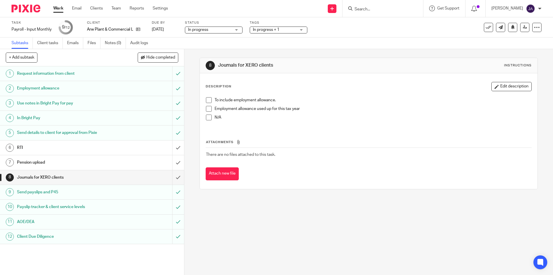
click at [211, 107] on li "Employment allowance used up for this tax year" at bounding box center [368, 110] width 325 height 9
click at [208, 117] on span at bounding box center [209, 117] width 6 height 6
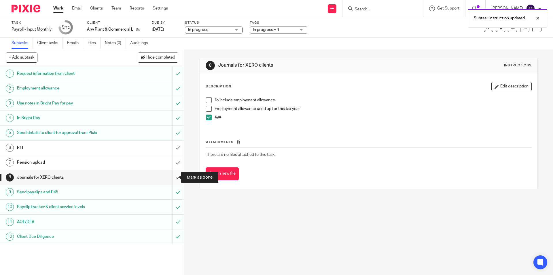
click at [171, 176] on input "submit" at bounding box center [92, 177] width 184 height 14
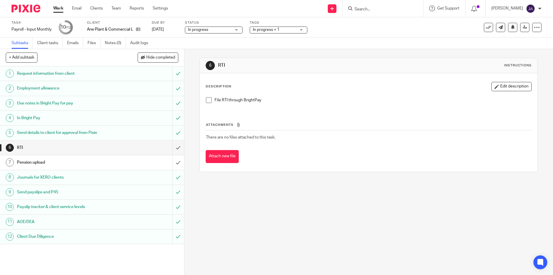
click at [98, 161] on h1 "Pension upload" at bounding box center [67, 162] width 100 height 9
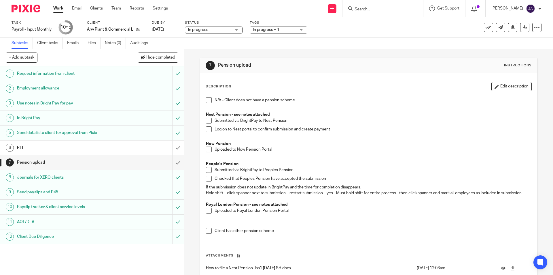
click at [207, 150] on span at bounding box center [209, 149] width 6 height 6
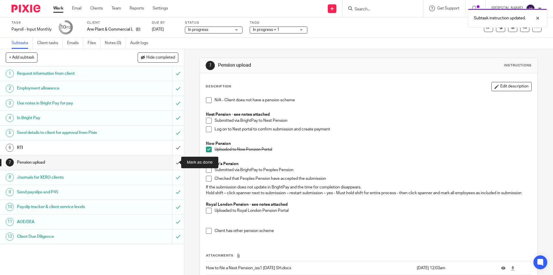
click at [171, 161] on input "submit" at bounding box center [92, 162] width 184 height 14
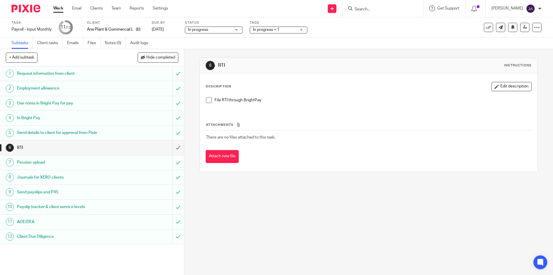
click at [62, 8] on link "Work" at bounding box center [58, 8] width 10 height 6
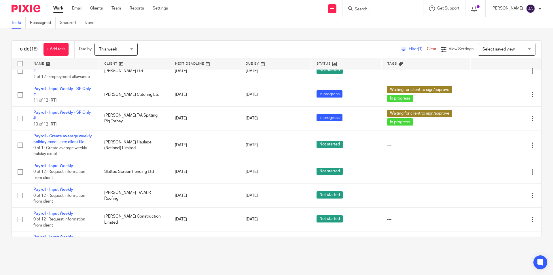
scroll to position [268, 0]
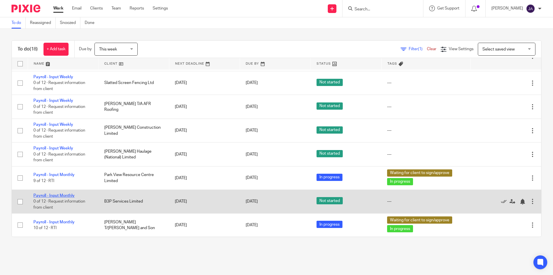
click at [42, 196] on link "Payroll - Input Monthly" at bounding box center [53, 195] width 41 height 4
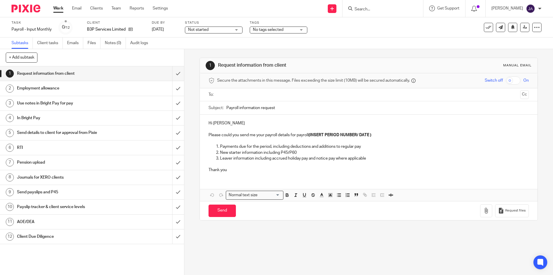
click at [60, 9] on link "Work" at bounding box center [58, 8] width 10 height 6
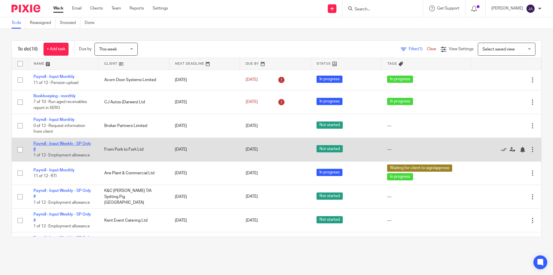
click at [70, 142] on link "Payroll - Input Weekly - SP Only #" at bounding box center [62, 146] width 58 height 10
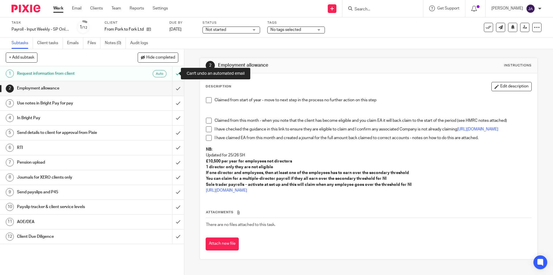
click at [173, 75] on div at bounding box center [178, 73] width 12 height 14
click at [172, 74] on div at bounding box center [178, 73] width 12 height 14
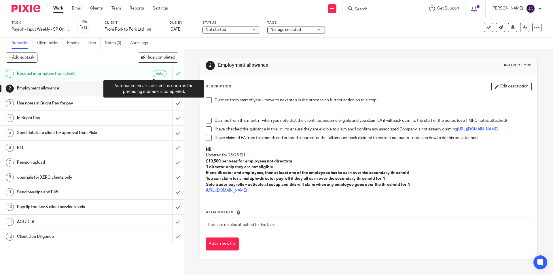
click at [154, 74] on div "Auto" at bounding box center [160, 73] width 14 height 7
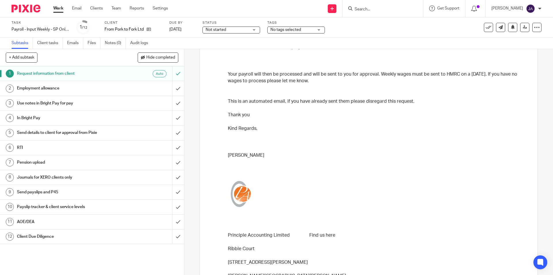
scroll to position [29, 0]
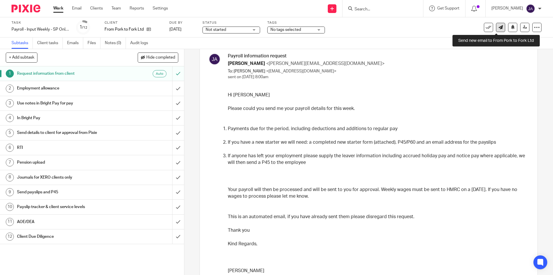
click at [496, 28] on link at bounding box center [500, 27] width 9 height 9
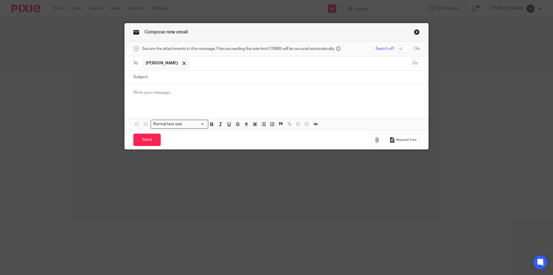
drag, startPoint x: 413, startPoint y: 32, endPoint x: 377, endPoint y: 33, distance: 36.3
click at [414, 32] on link "Close this dialog window" at bounding box center [417, 33] width 6 height 8
